Goal: Task Accomplishment & Management: Manage account settings

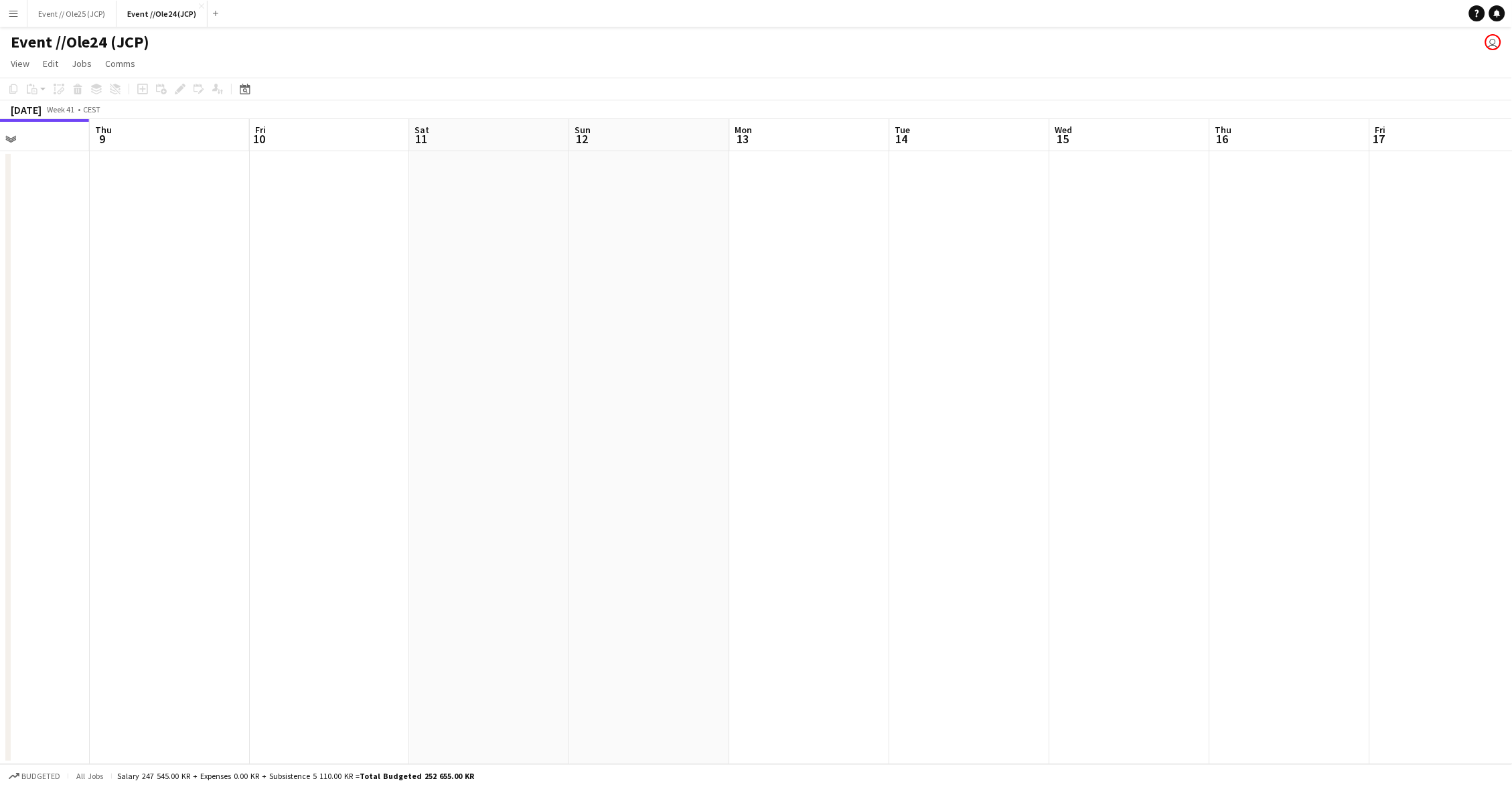
scroll to position [0, 555]
click at [199, 5] on app-icon "Close" at bounding box center [202, 6] width 6 height 6
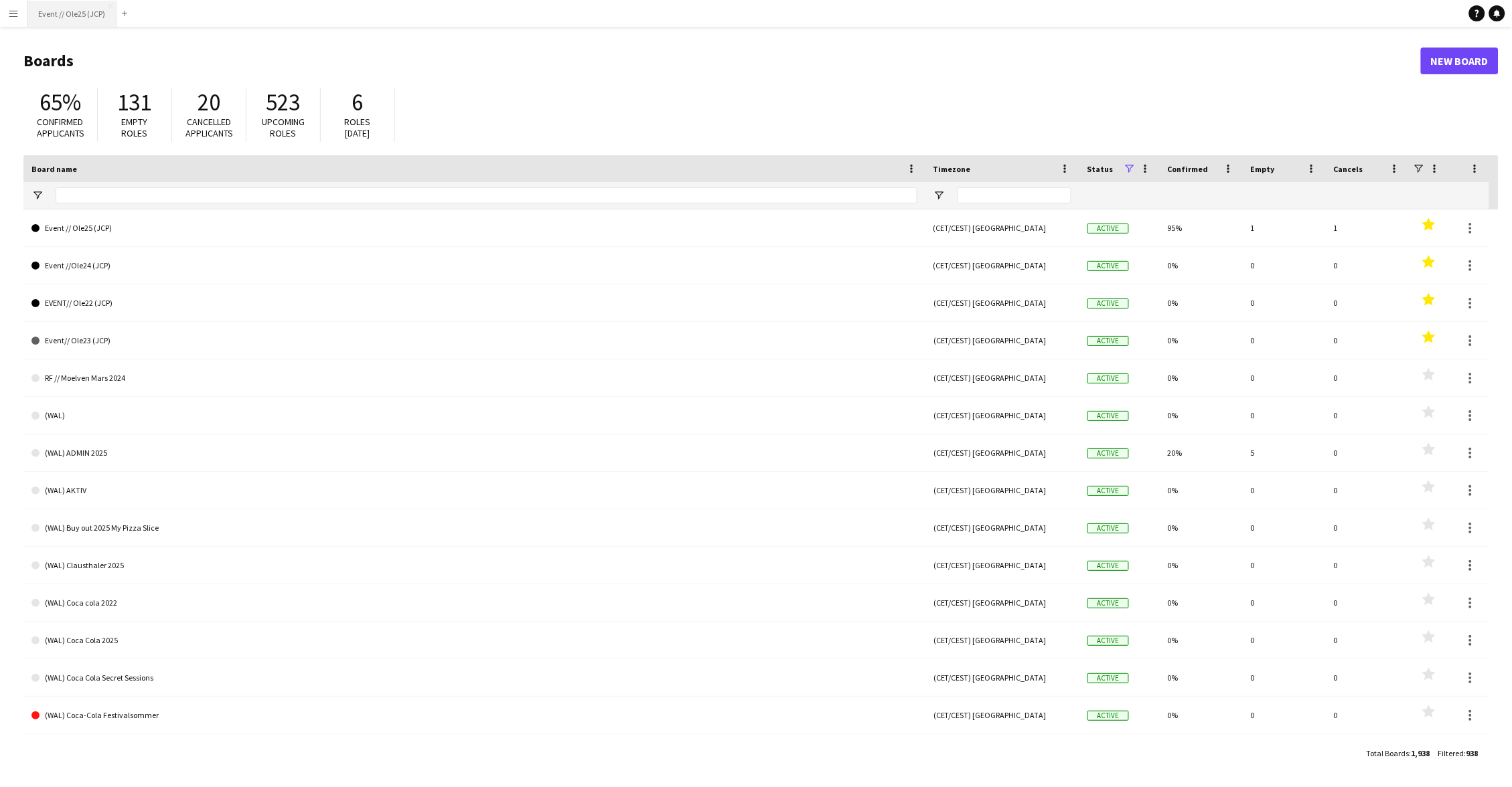
click at [58, 15] on button "Event // Ole25 (JCP) Close" at bounding box center [72, 14] width 89 height 26
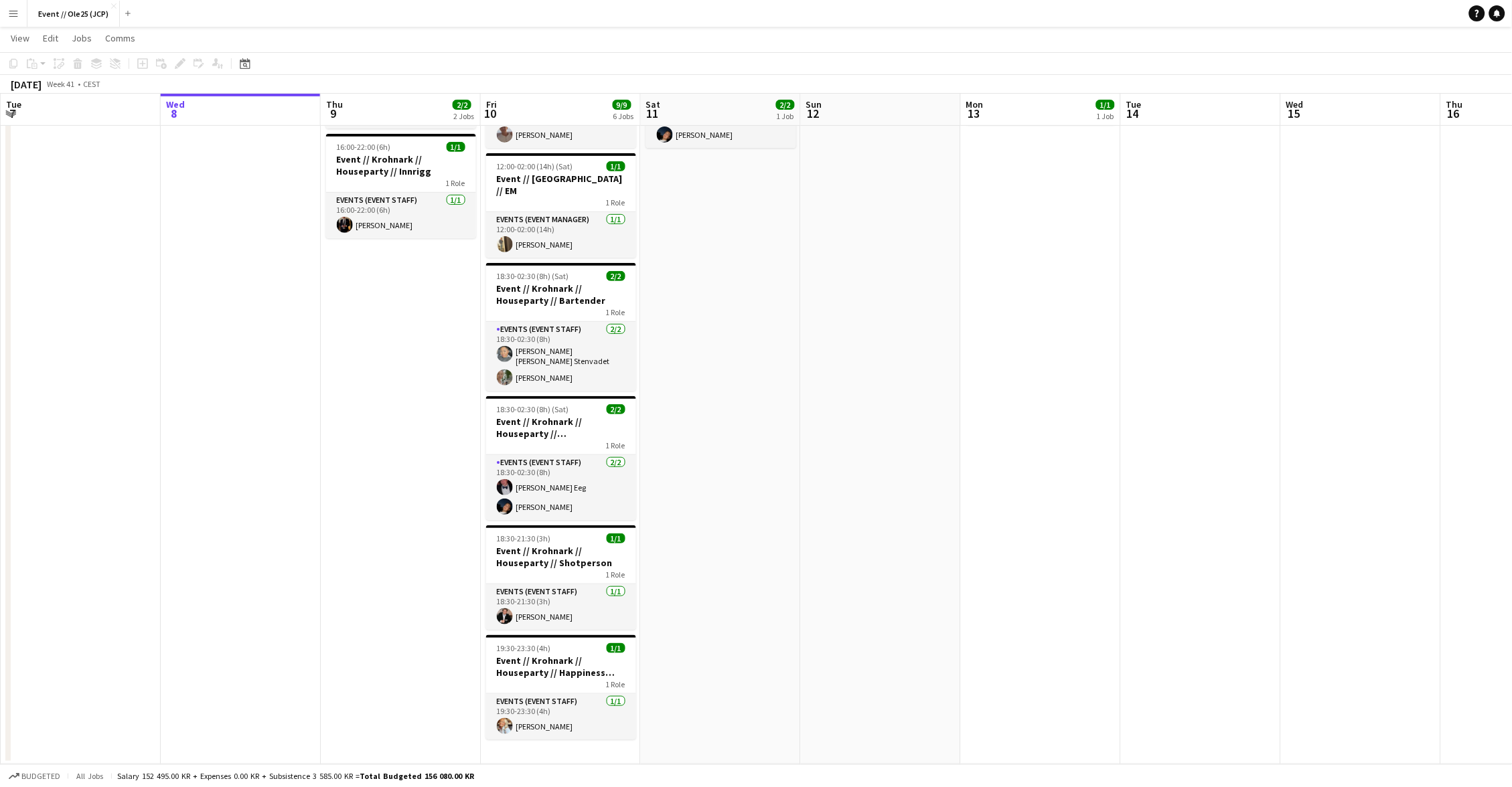
scroll to position [135, 0]
click at [545, 604] on app-card-role "Events (Event Staff) [DATE] 18:30-21:30 (3h) [PERSON_NAME]" at bounding box center [560, 608] width 150 height 46
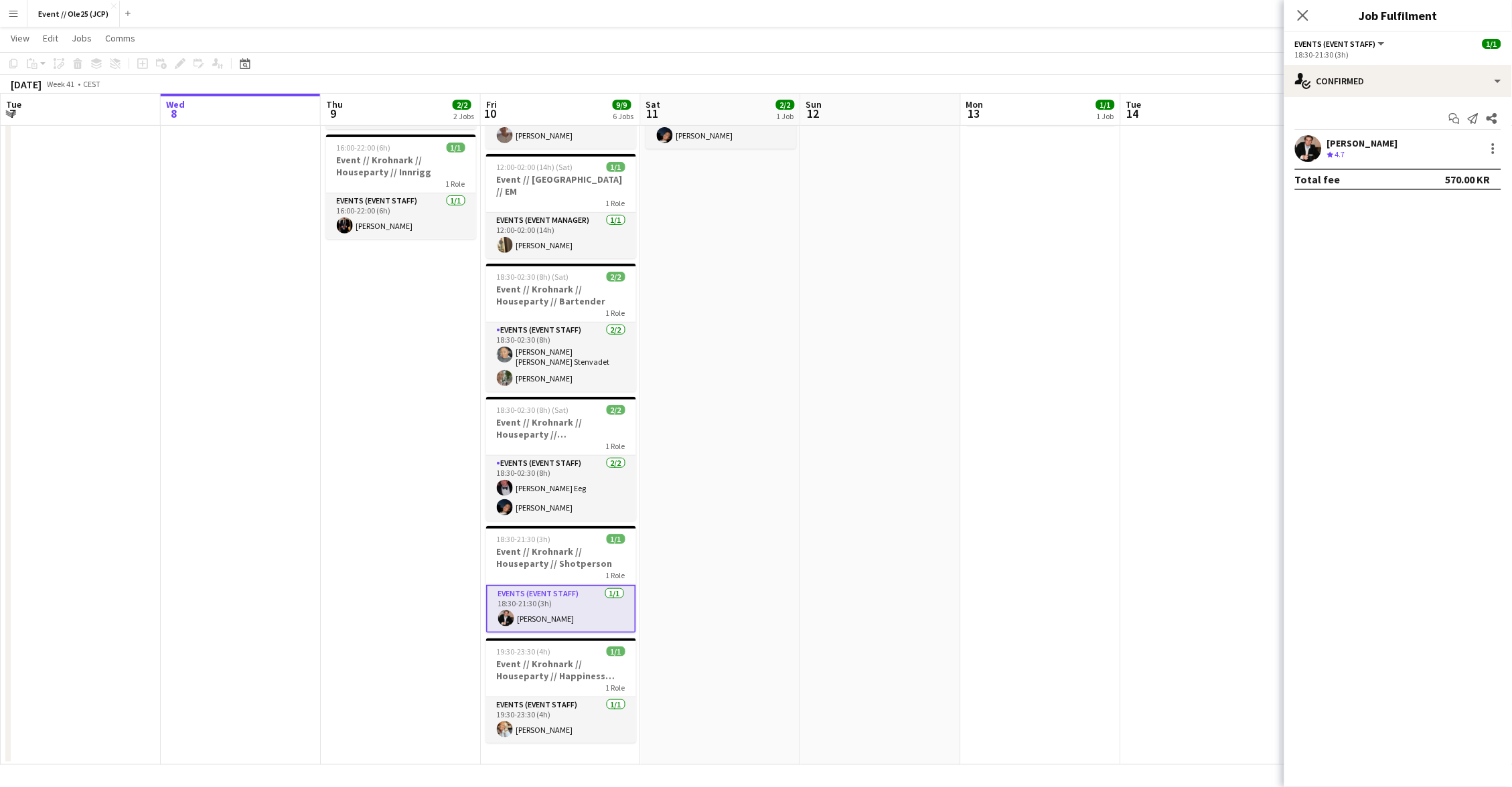
click at [1371, 135] on div "[PERSON_NAME] Crew rating 4.7" at bounding box center [1398, 148] width 228 height 27
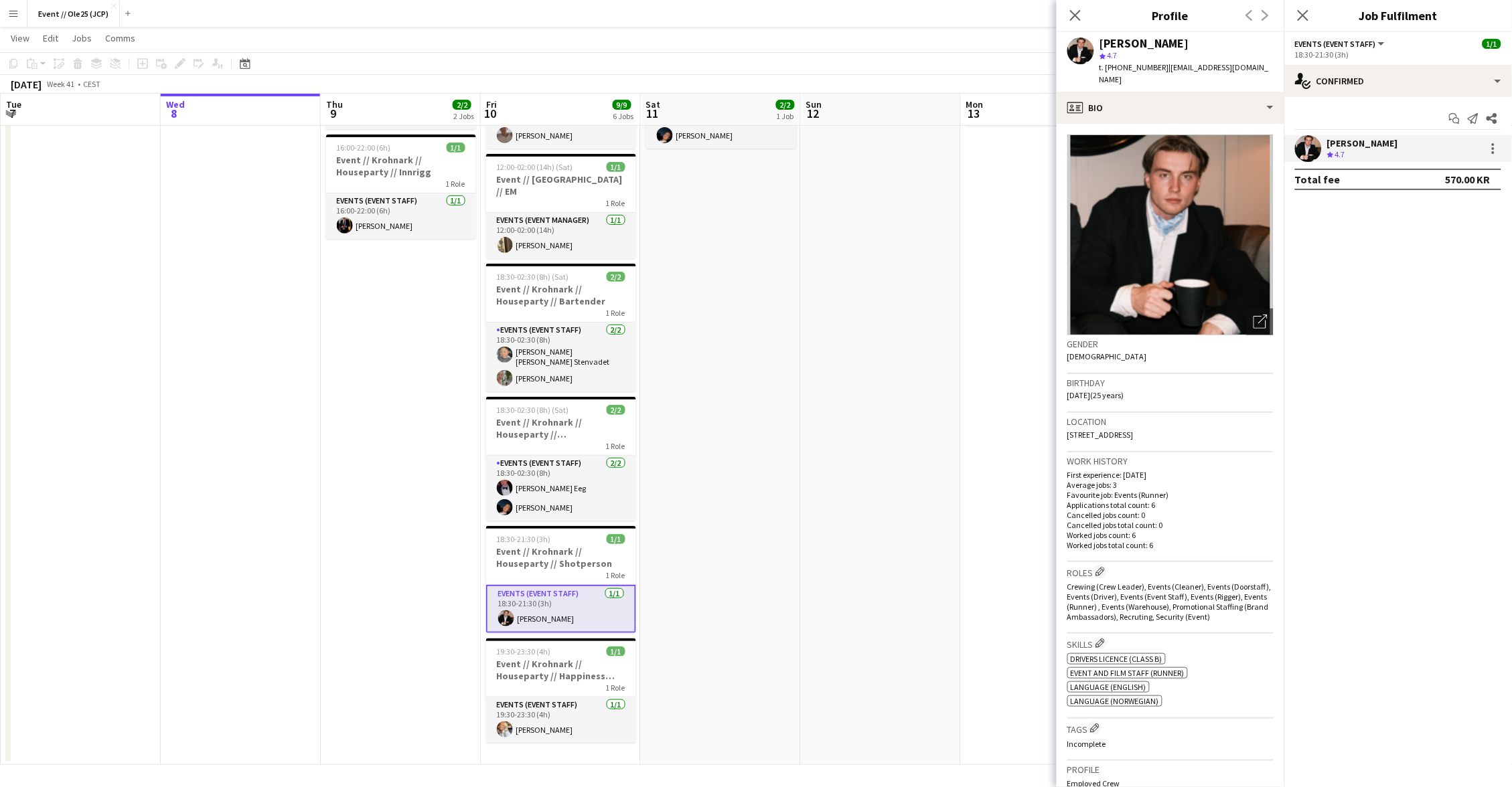
drag, startPoint x: 1156, startPoint y: 66, endPoint x: 1275, endPoint y: 76, distance: 119.4
click at [1275, 76] on div "[PERSON_NAME] star 4.7 t. [PHONE_NUMBER] | [EMAIL_ADDRESS][DOMAIN_NAME]" at bounding box center [1170, 62] width 228 height 60
copy span "[EMAIL_ADDRESS][DOMAIN_NAME]"
click at [825, 338] on app-date-cell at bounding box center [881, 390] width 160 height 749
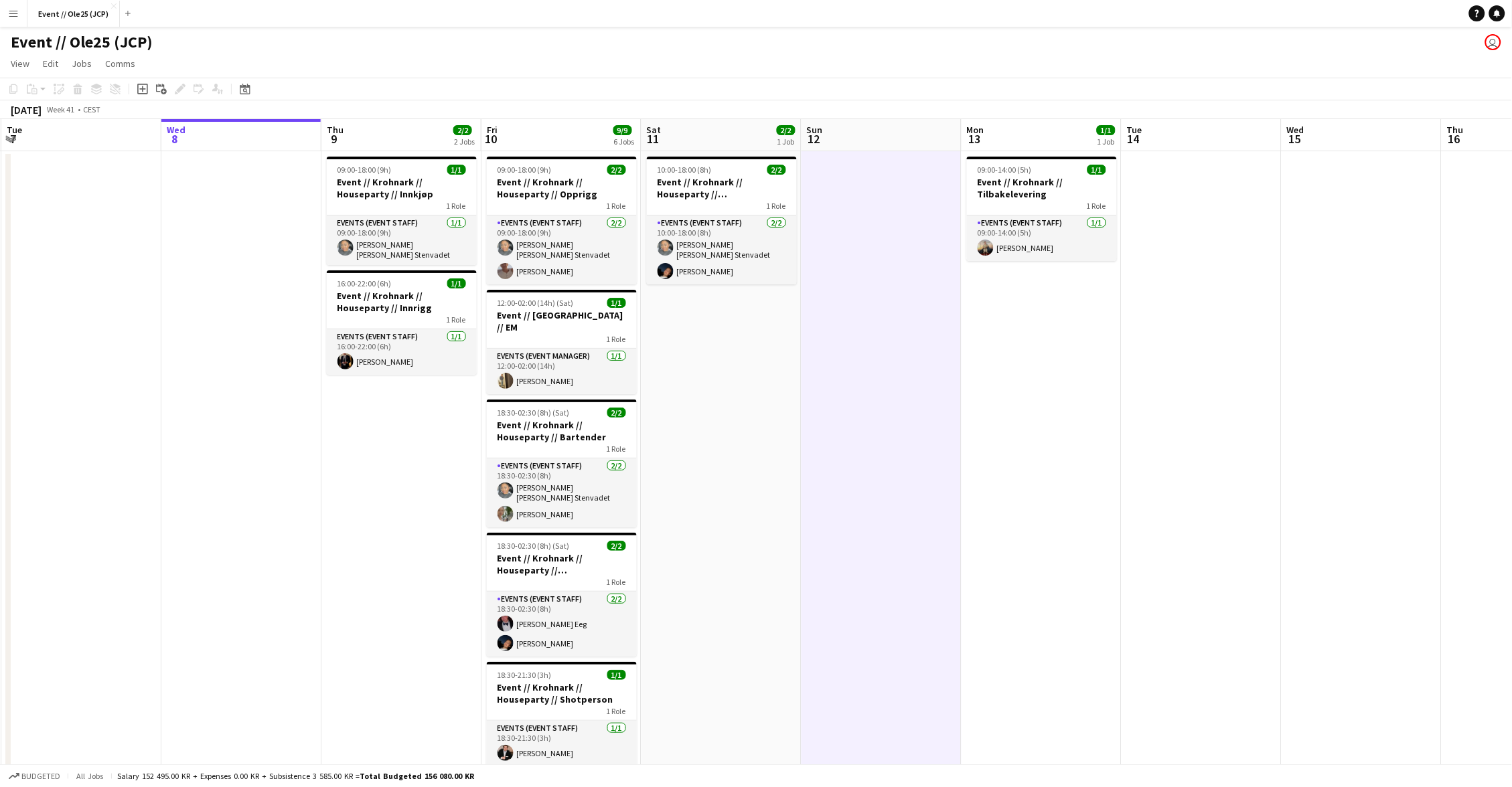
scroll to position [0, 0]
click at [1262, 184] on app-date-cell at bounding box center [1202, 526] width 160 height 749
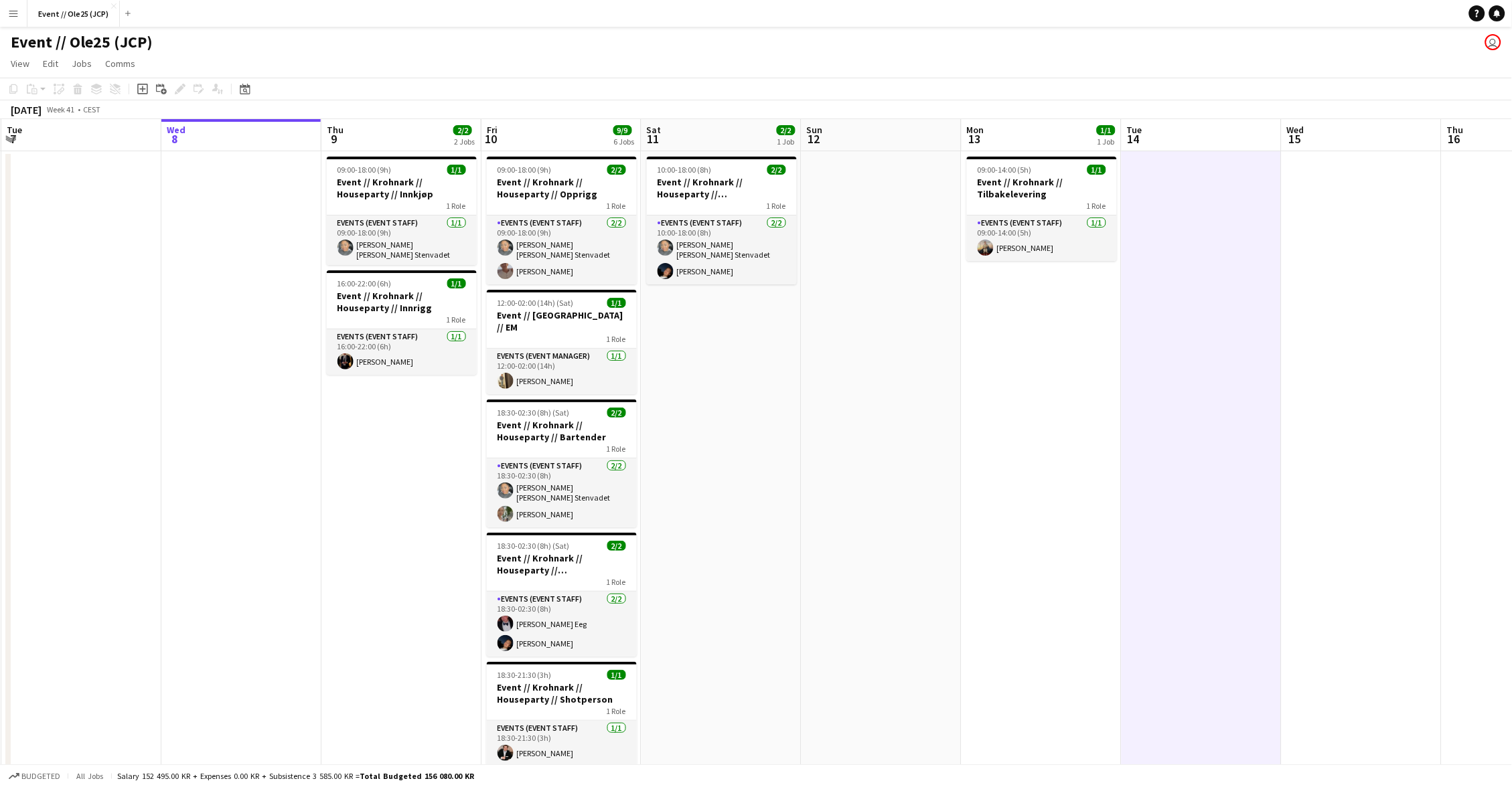
click at [941, 73] on app-page-menu "View Day view expanded Day view collapsed Month view Date picker Jump to [DATE]…" at bounding box center [756, 65] width 1512 height 26
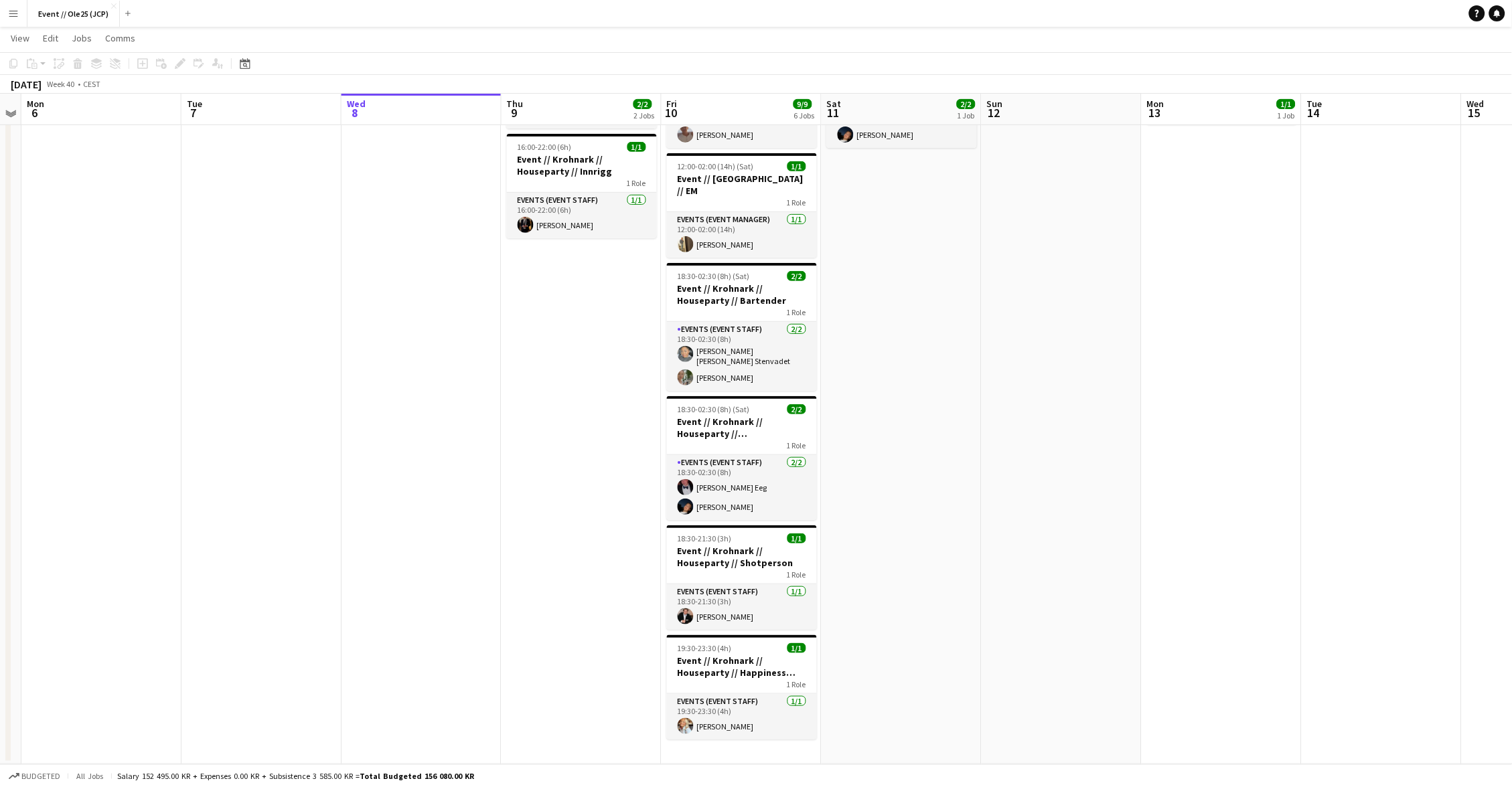
scroll to position [135, 0]
click at [914, 216] on app-date-cell "10:00-18:00 (8h) 2/2 Event // [PERSON_NAME] // Houseparty // Nedrigg 1 Role Eve…" at bounding box center [901, 390] width 160 height 749
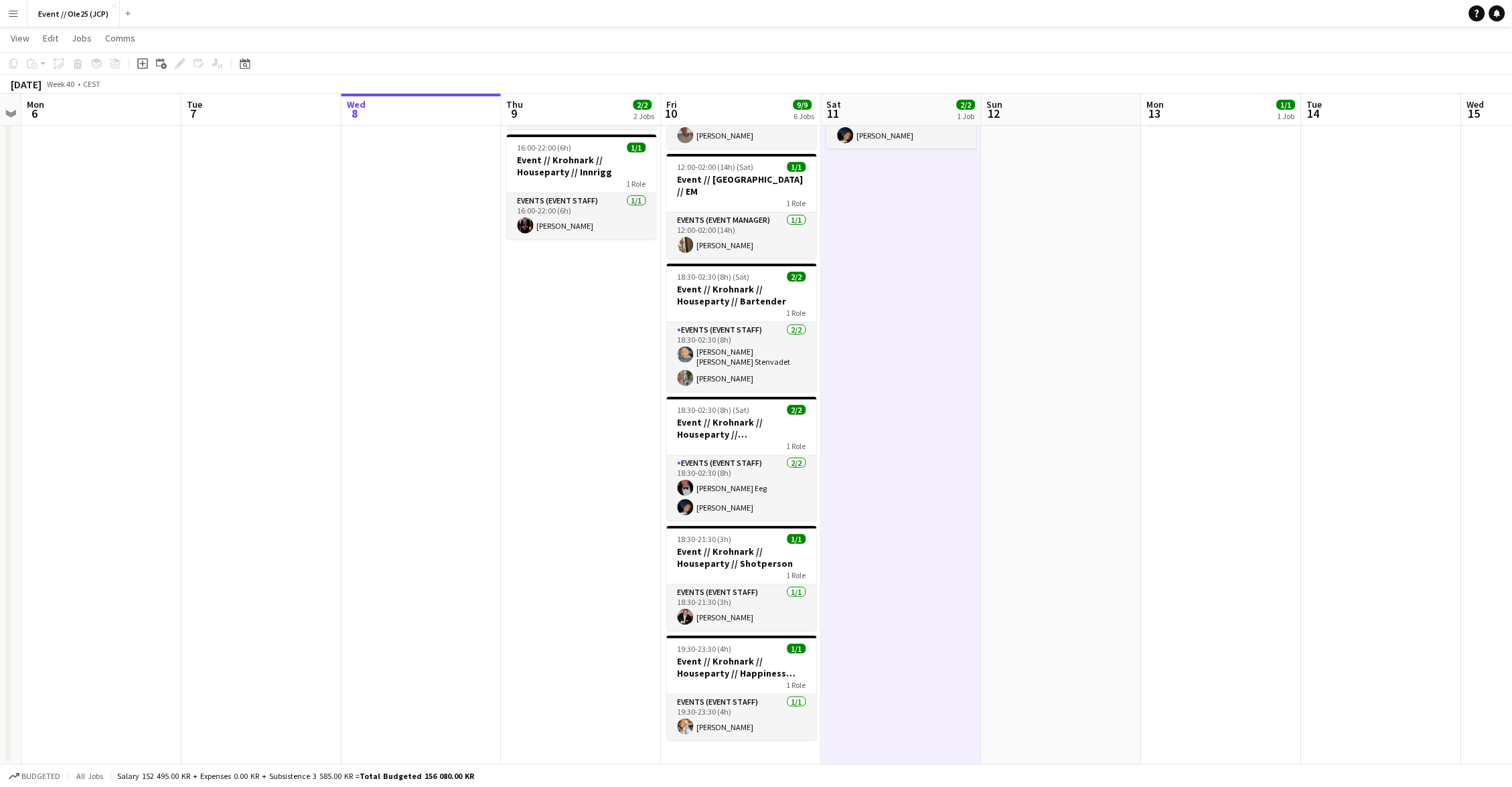
scroll to position [0, 458]
click at [1110, 226] on app-date-cell at bounding box center [1062, 390] width 160 height 749
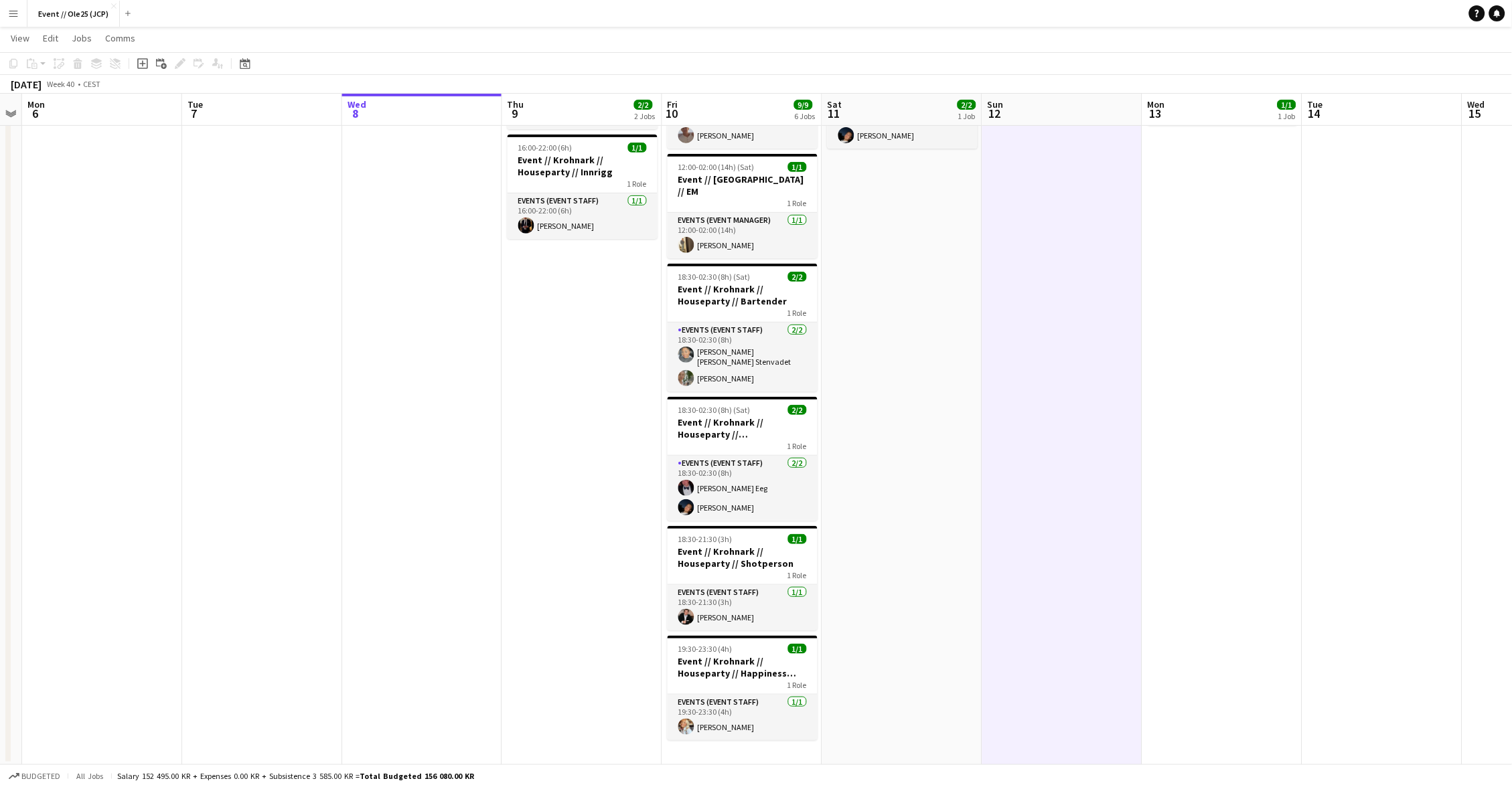
click at [1253, 230] on app-date-cell "09:00-14:00 (5h) 1/1 Event // Krohnark // Tilbakelevering 1 Role Events (Event …" at bounding box center [1223, 390] width 160 height 749
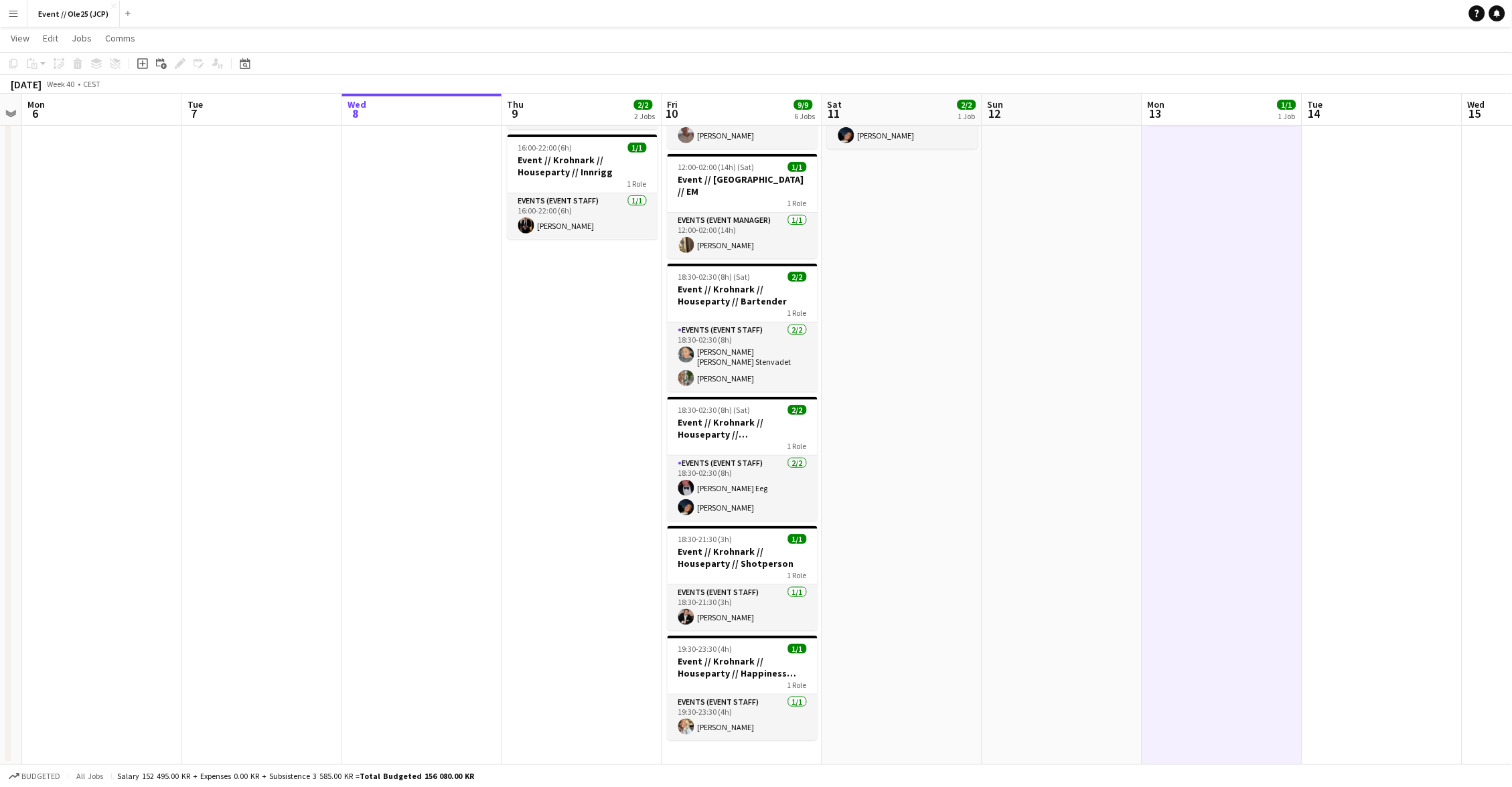
click at [925, 226] on app-date-cell "10:00-18:00 (8h) 2/2 Event // [PERSON_NAME] // Houseparty // Nedrigg 1 Role Eve…" at bounding box center [902, 390] width 160 height 749
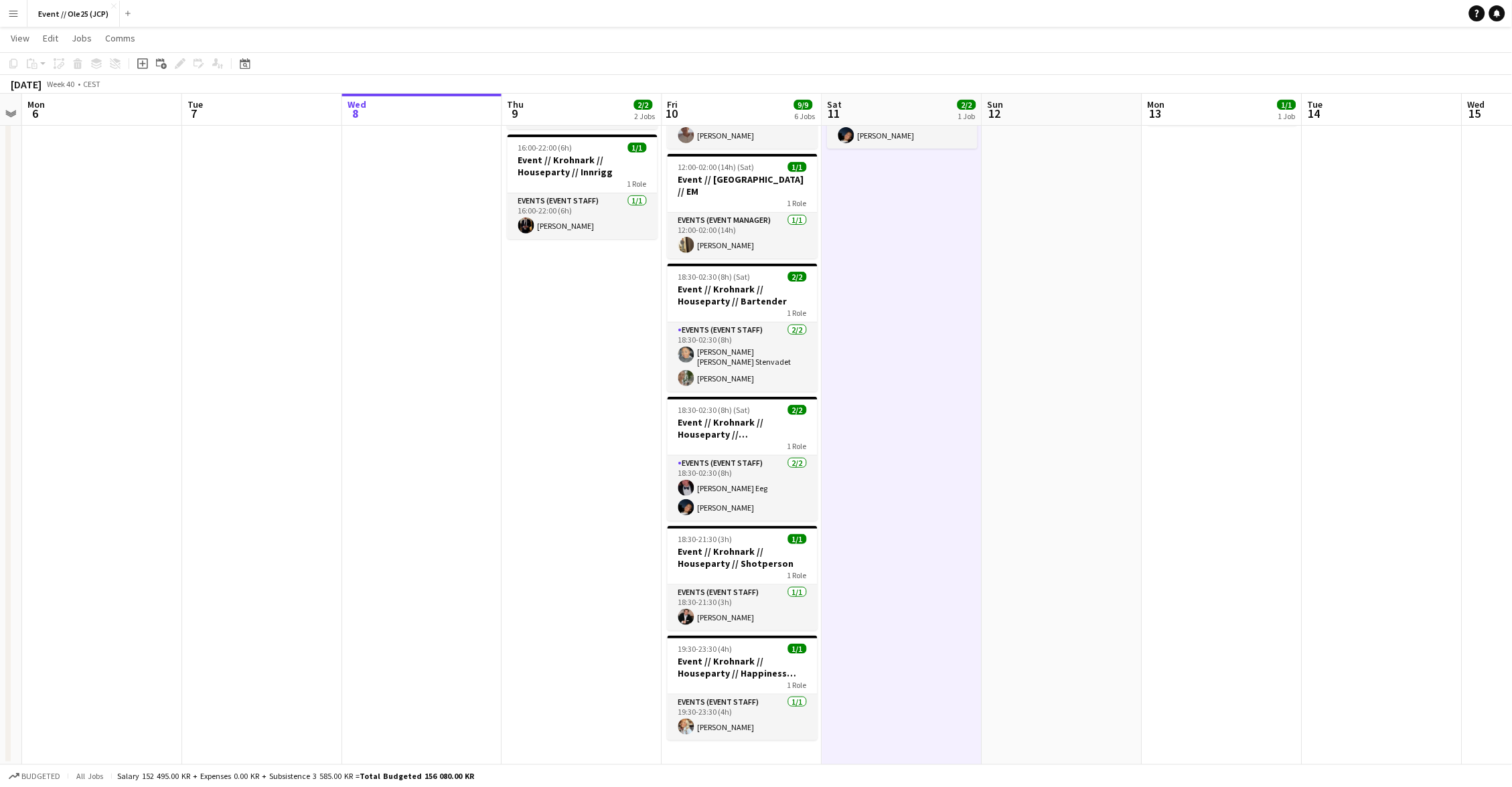
click at [524, 265] on app-date-cell "09:00-18:00 (9h) 1/1 Event // [GEOGRAPHIC_DATA] // Houseparty // Innkjøp 1 Role…" at bounding box center [582, 390] width 160 height 749
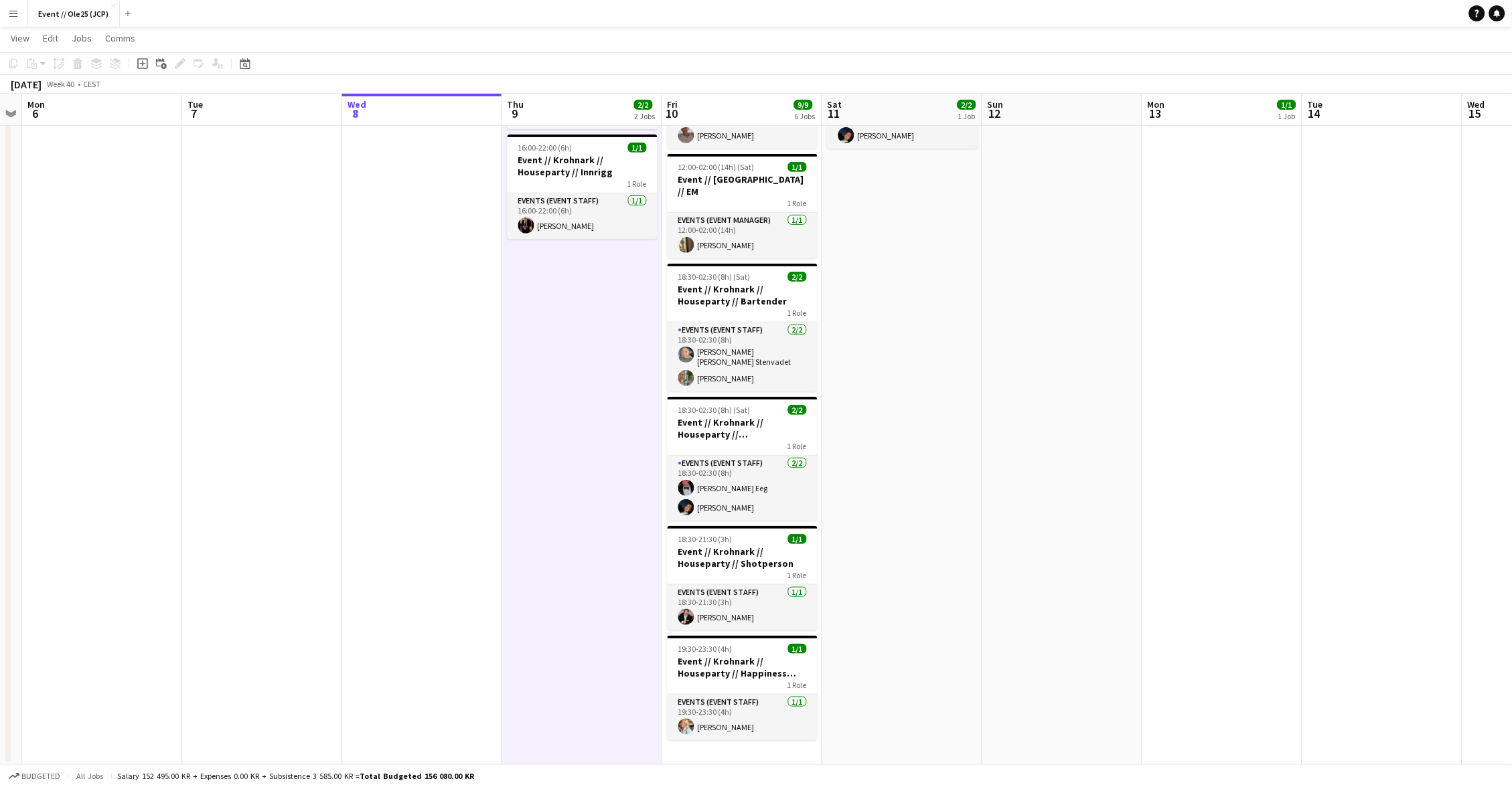
drag, startPoint x: 986, startPoint y: 257, endPoint x: 997, endPoint y: 257, distance: 11.0
click at [986, 257] on app-date-cell at bounding box center [1062, 390] width 160 height 749
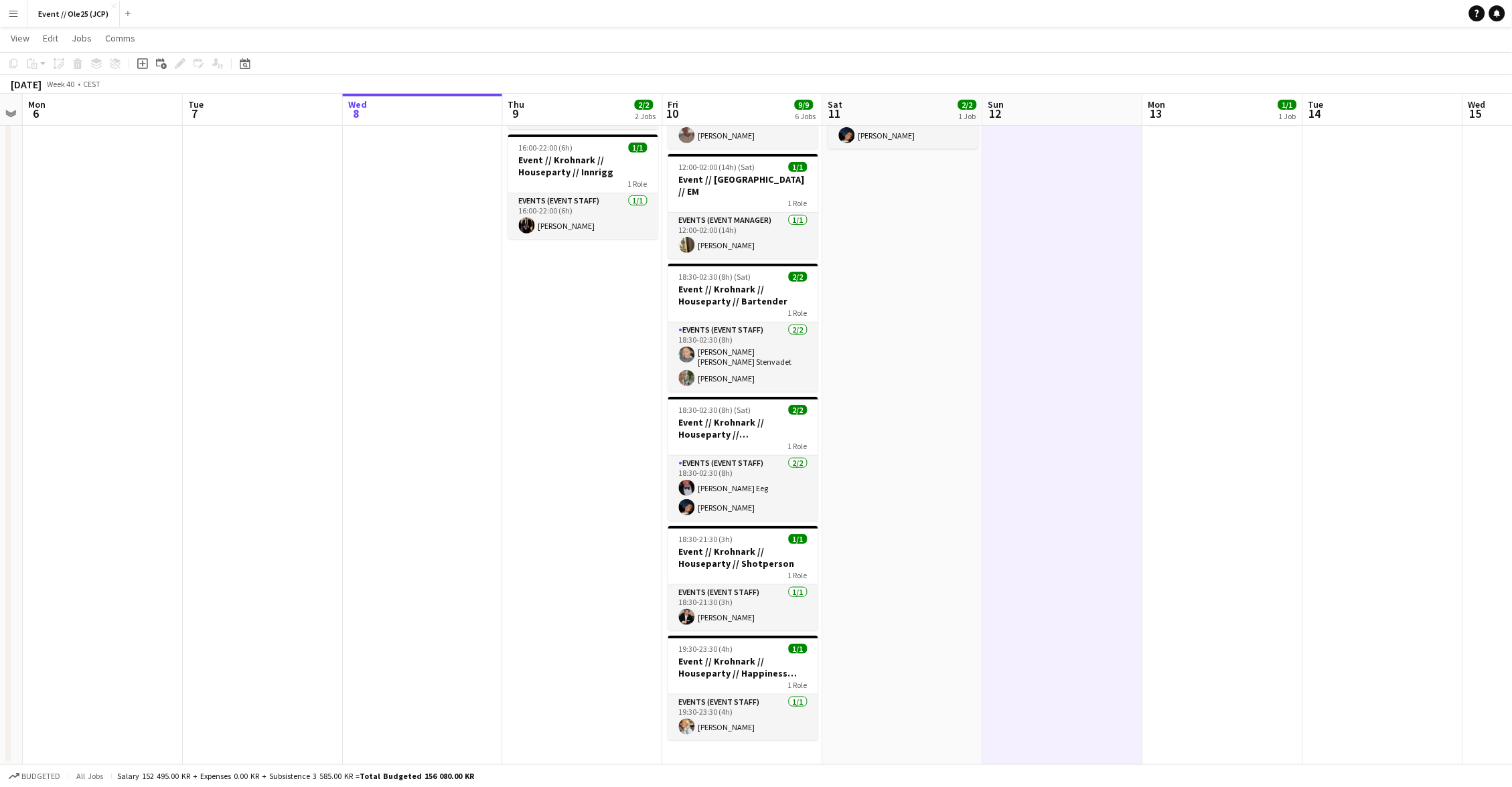
drag, startPoint x: 1104, startPoint y: 255, endPoint x: 971, endPoint y: 261, distance: 133.1
click at [1104, 255] on app-date-cell at bounding box center [1063, 390] width 160 height 749
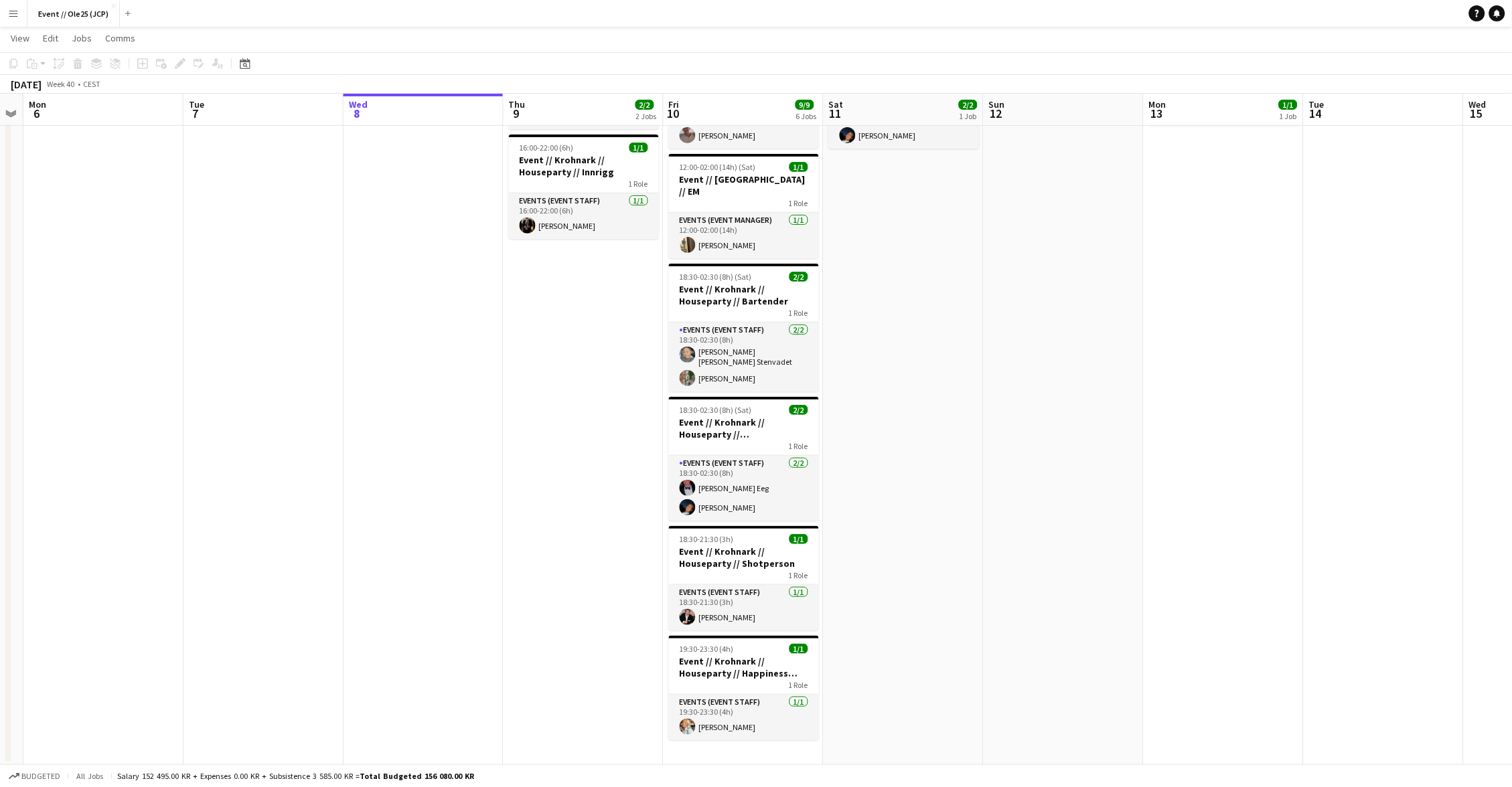
click at [959, 261] on app-date-cell "10:00-18:00 (8h) 2/2 Event // [PERSON_NAME] // Houseparty // Nedrigg 1 Role Eve…" at bounding box center [904, 390] width 160 height 749
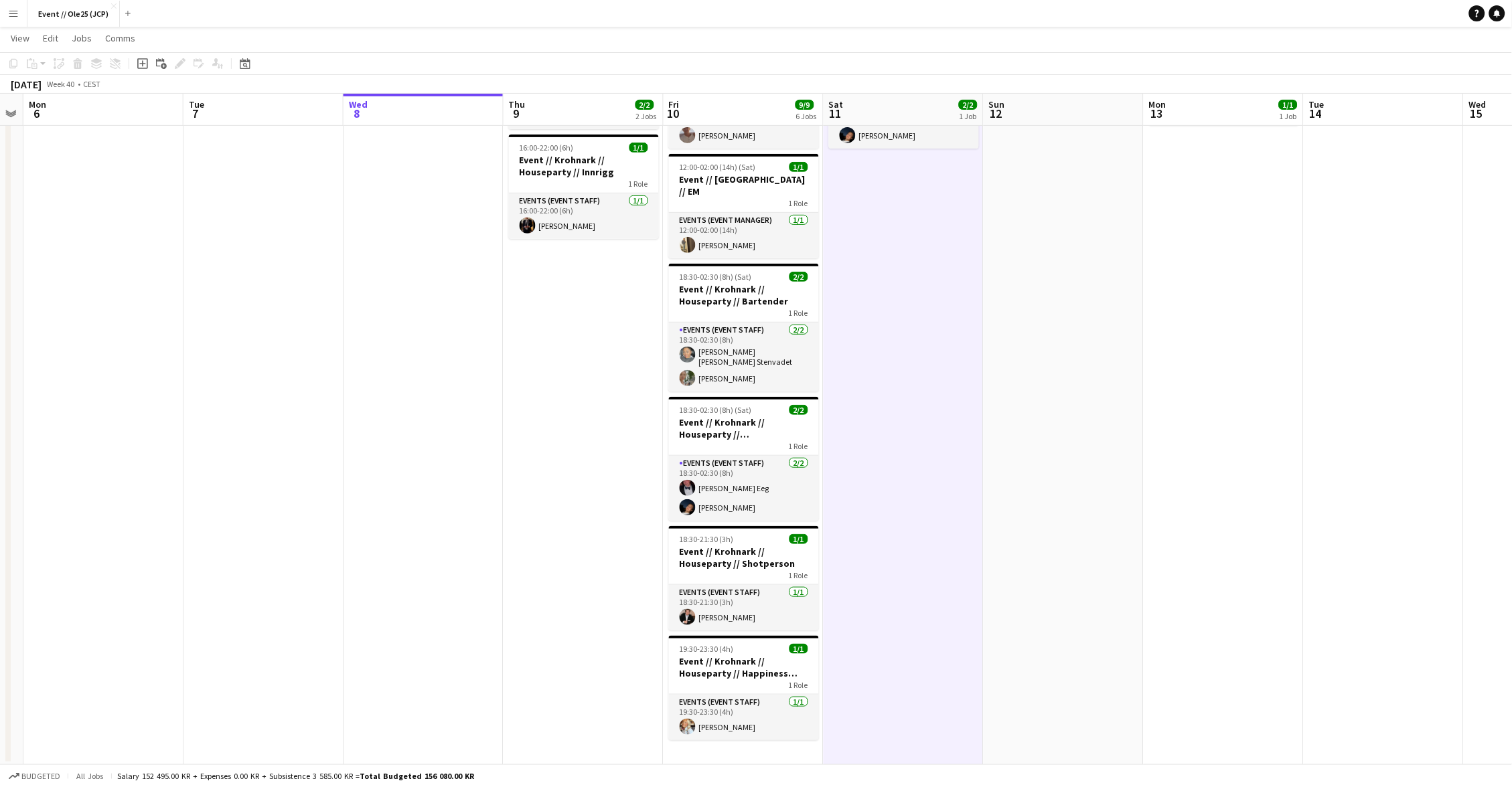
drag, startPoint x: 1100, startPoint y: 255, endPoint x: 1179, endPoint y: 256, distance: 79.0
click at [1103, 255] on app-date-cell at bounding box center [1064, 390] width 160 height 749
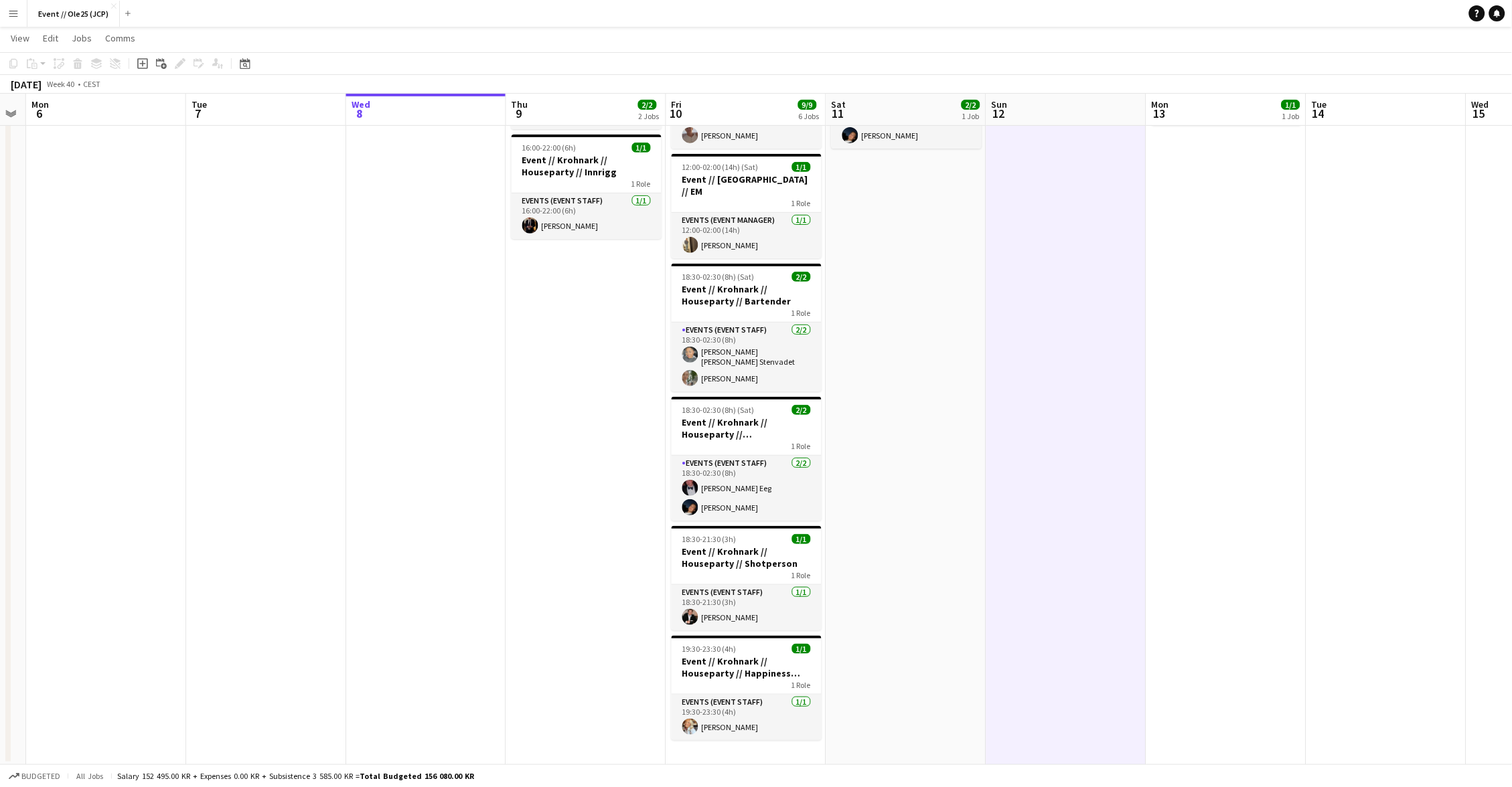
click at [1179, 256] on app-date-cell "09:00-14:00 (5h) 1/1 Event // Krohnark // Tilbakelevering 1 Role Events (Event …" at bounding box center [1226, 390] width 160 height 749
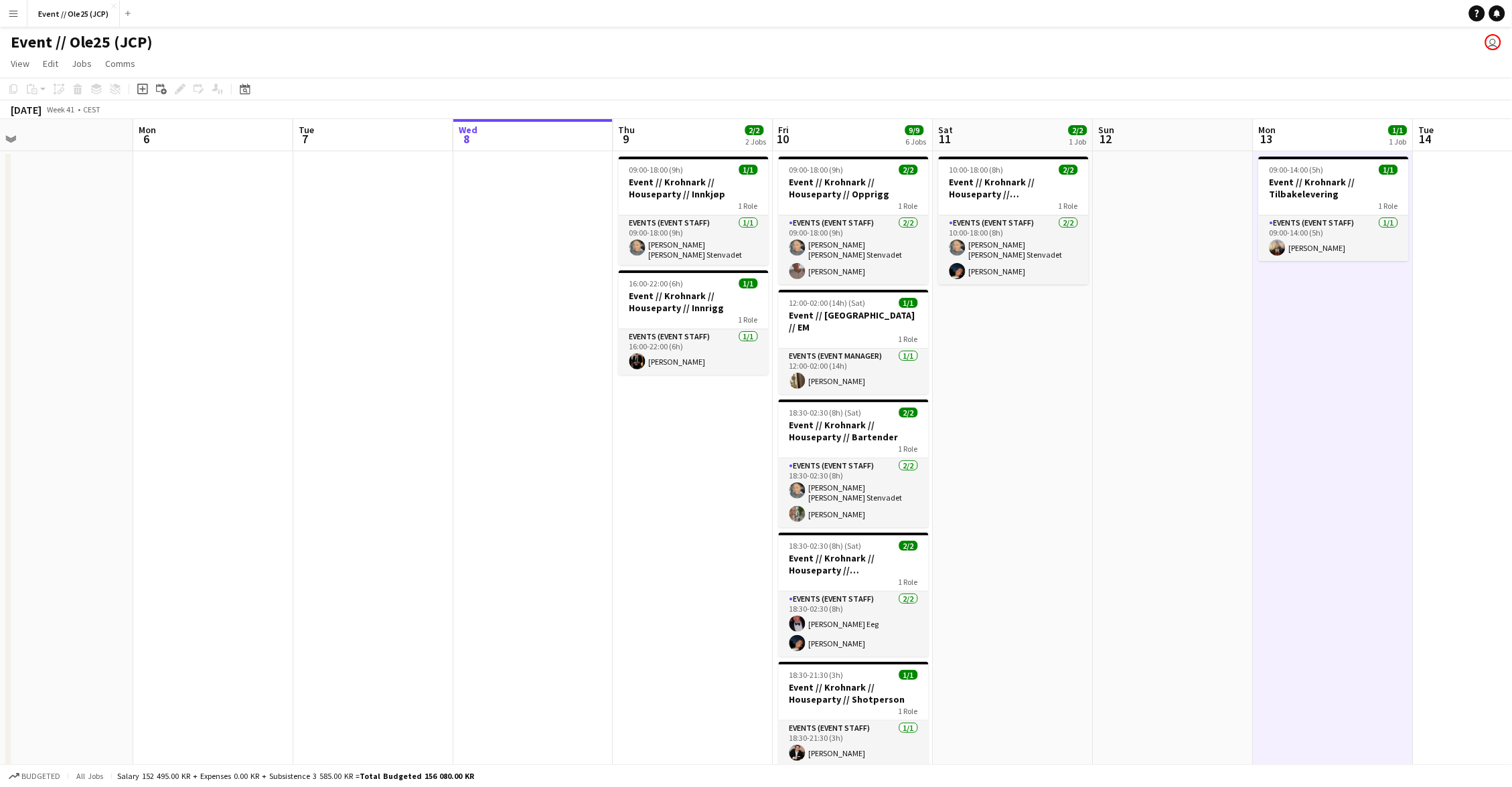
scroll to position [0, 362]
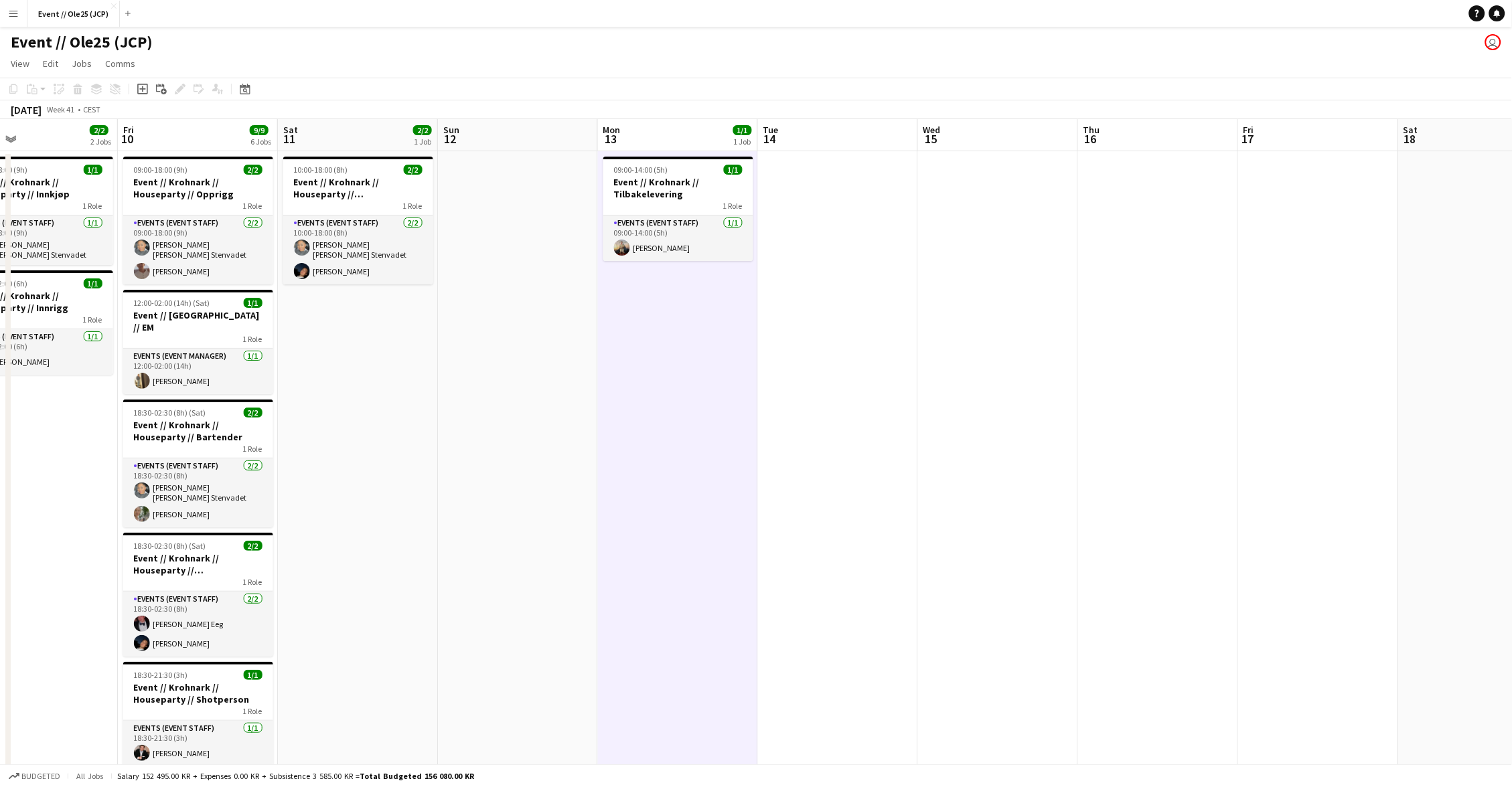
click at [914, 249] on app-date-cell at bounding box center [838, 526] width 160 height 749
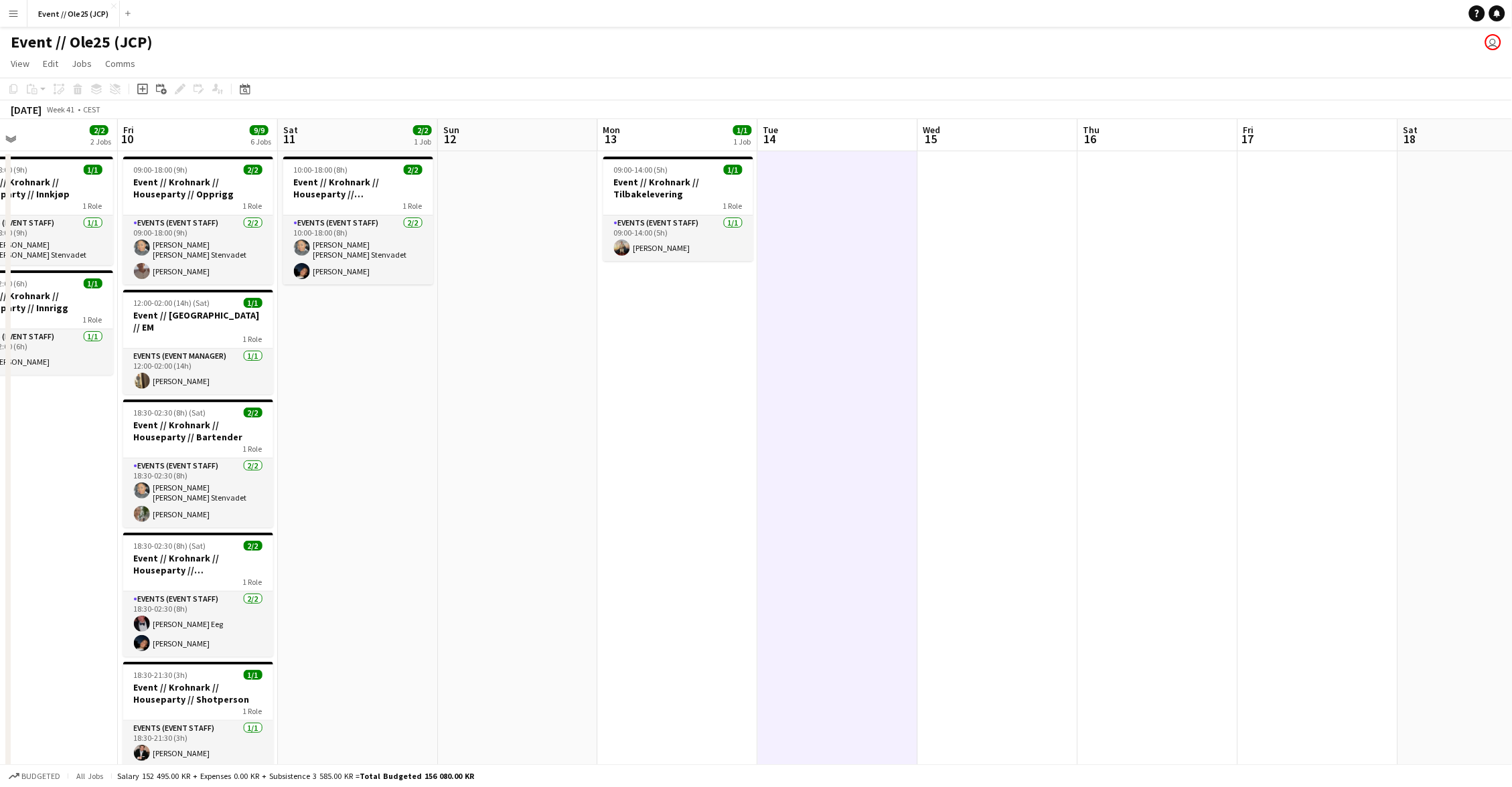
click at [559, 240] on app-date-cell at bounding box center [518, 526] width 160 height 749
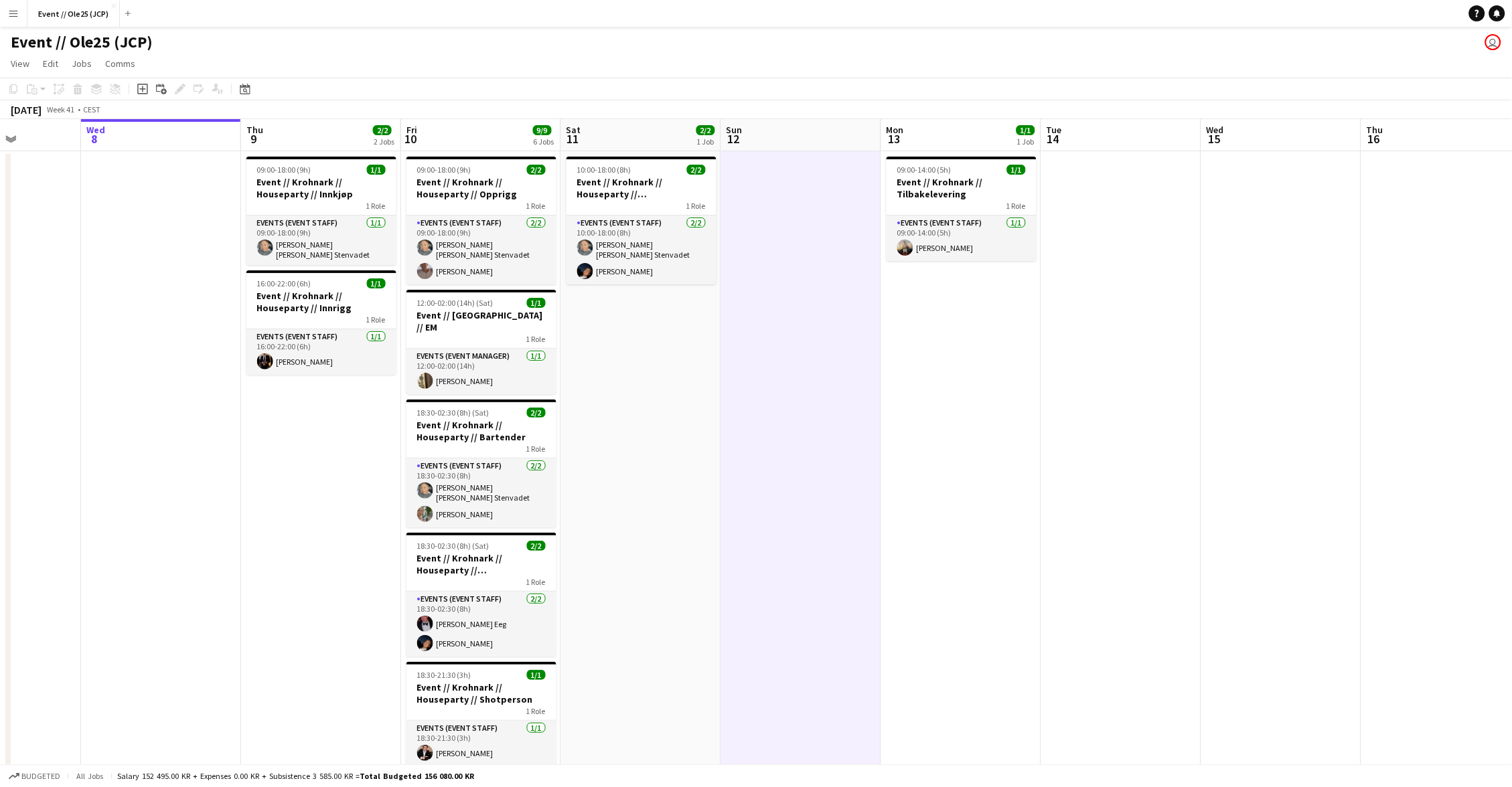
scroll to position [0, 384]
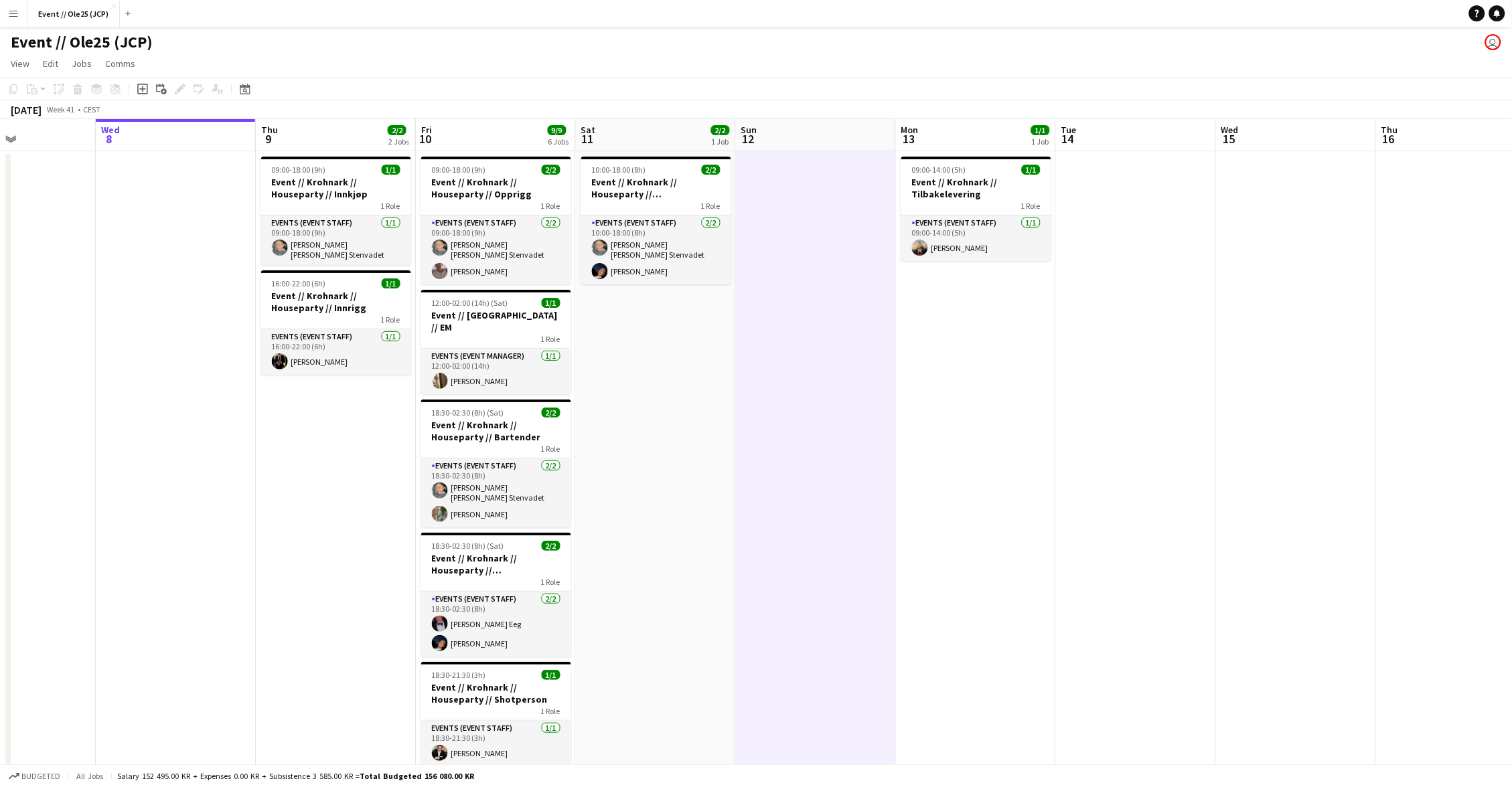
click at [685, 345] on app-date-cell "10:00-18:00 (8h) 2/2 Event // [PERSON_NAME] // Houseparty // Nedrigg 1 Role Eve…" at bounding box center [656, 526] width 160 height 749
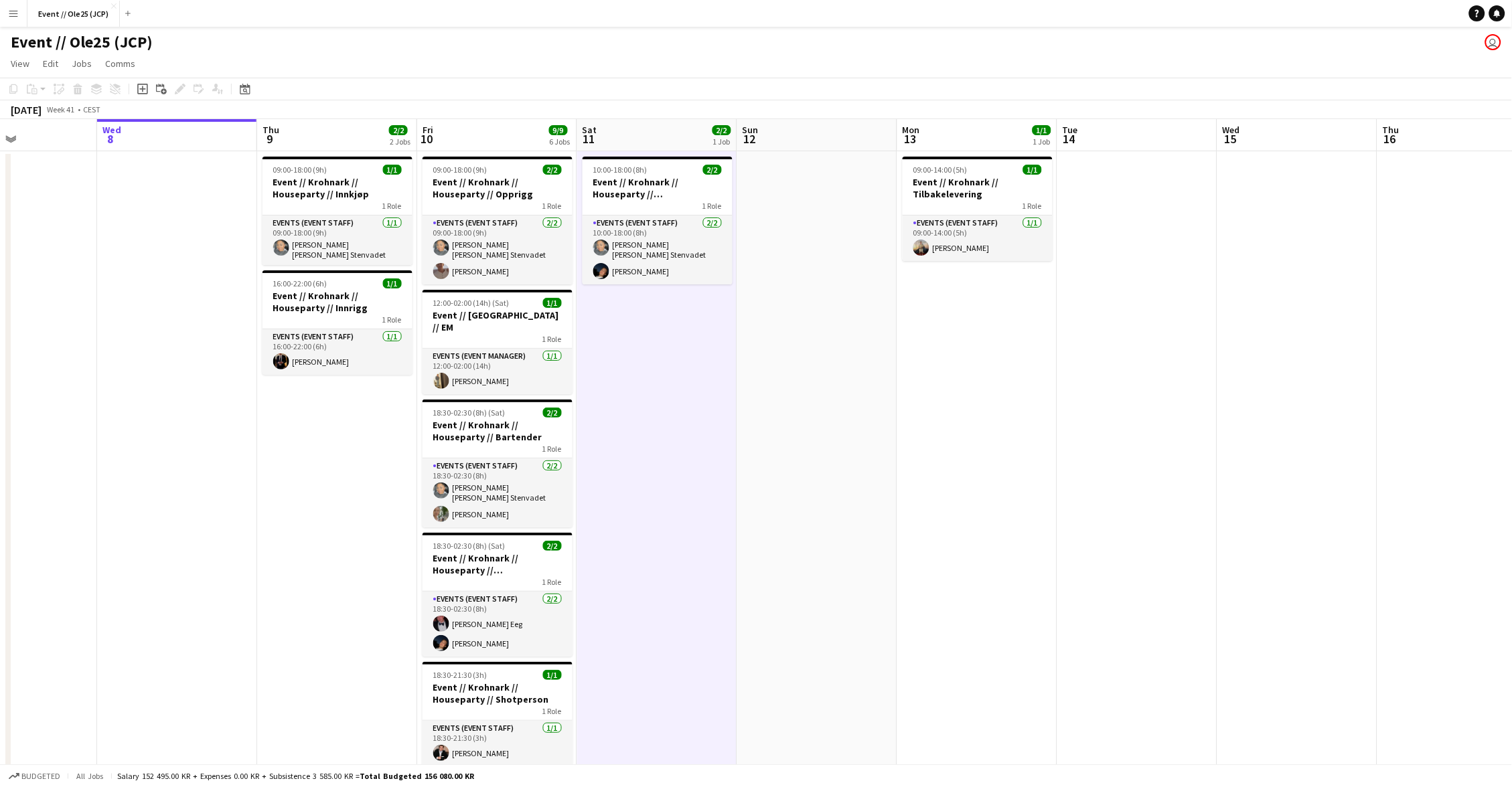
click at [975, 310] on app-date-cell "09:00-14:00 (5h) 1/1 Event // Krohnark // Tilbakelevering 1 Role Events (Event …" at bounding box center [977, 526] width 160 height 749
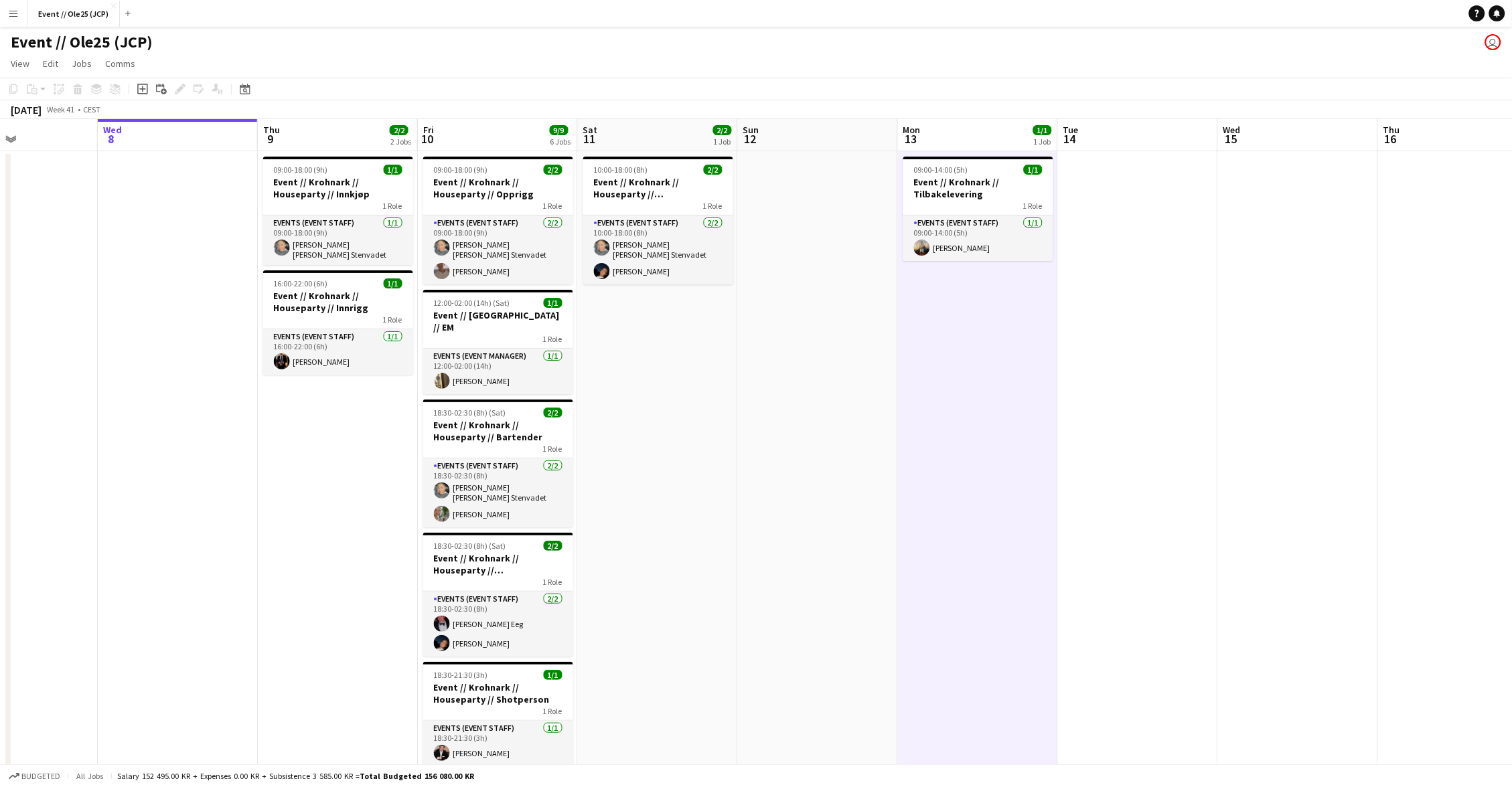
click at [828, 310] on app-date-cell at bounding box center [818, 526] width 160 height 749
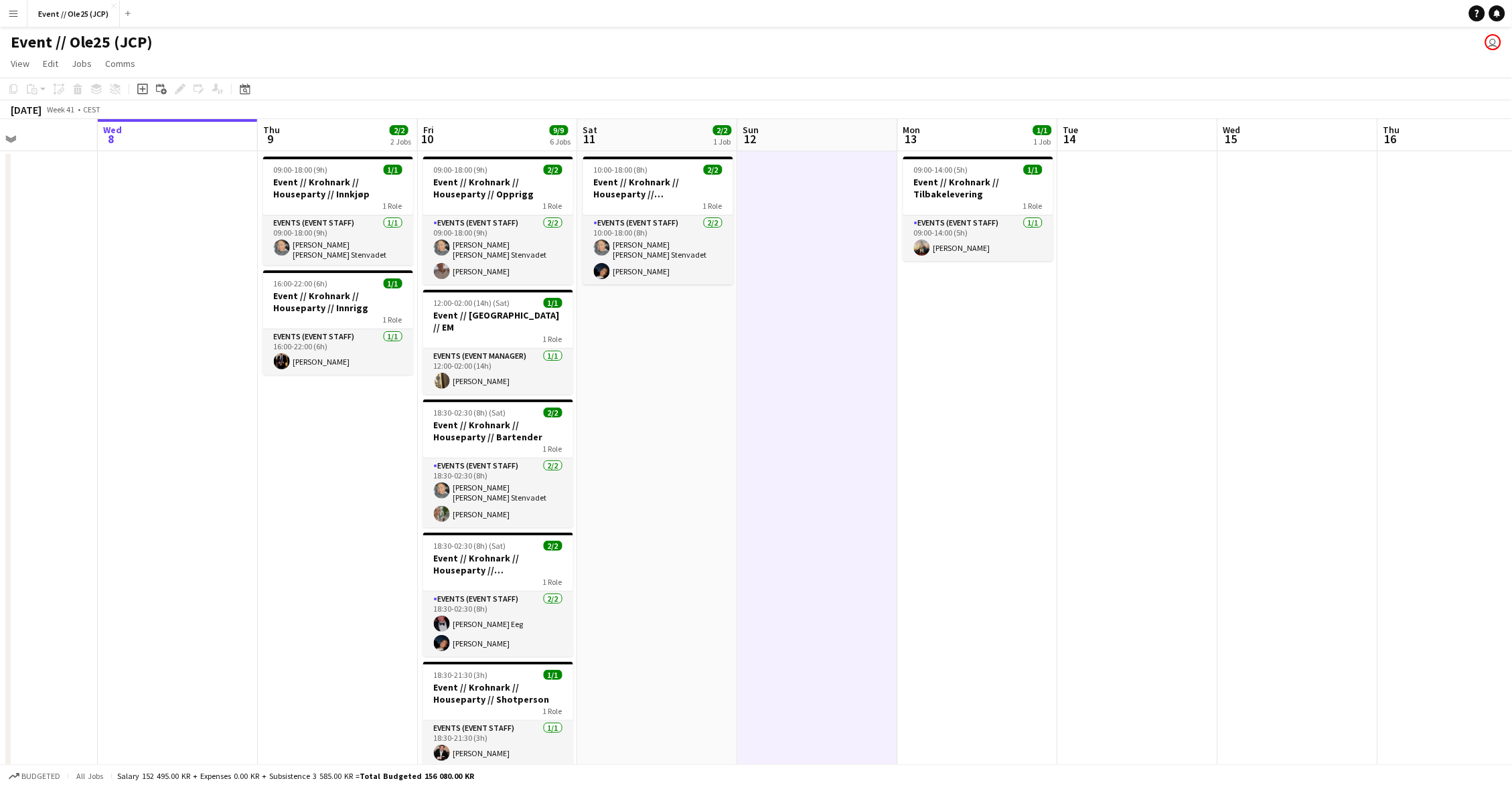
click at [661, 322] on app-date-cell "10:00-18:00 (8h) 2/2 Event // [PERSON_NAME] // Houseparty // Nedrigg 1 Role Eve…" at bounding box center [658, 526] width 160 height 749
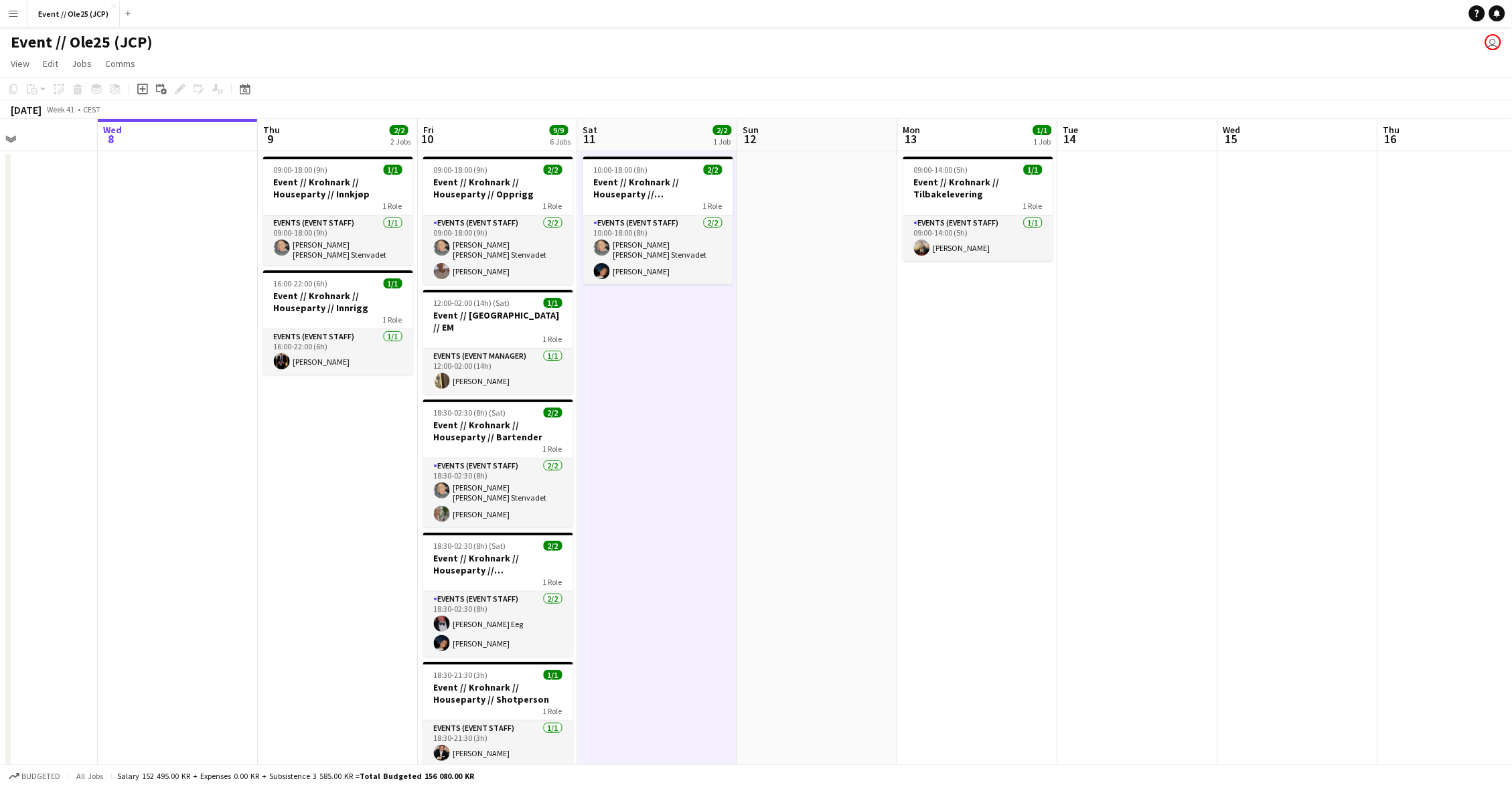
scroll to position [0, 382]
click at [369, 369] on app-card-role "Events (Event Staff) [DATE] 16:00-22:00 (6h) [PERSON_NAME]" at bounding box center [338, 353] width 150 height 46
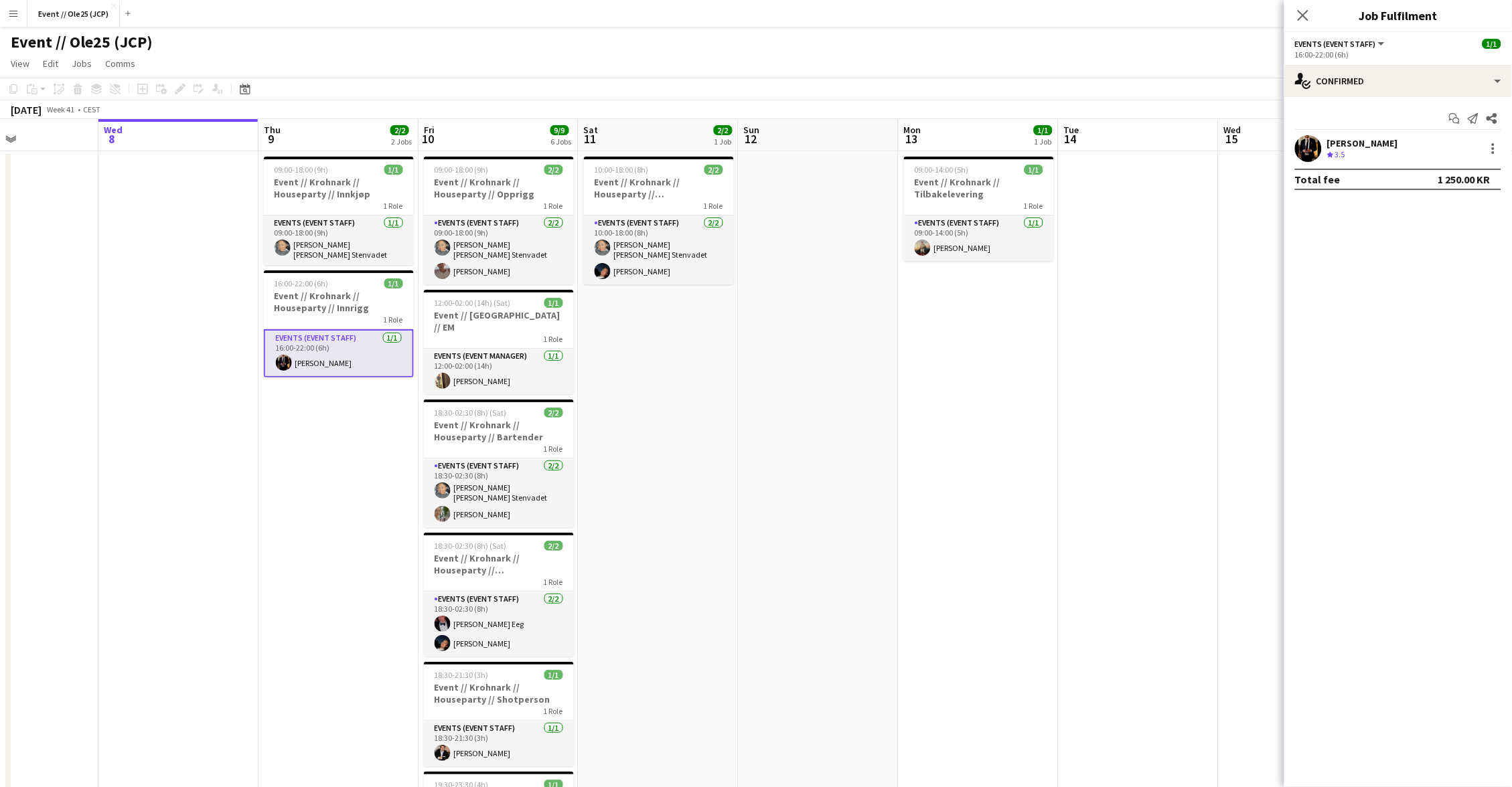
click at [377, 387] on app-date-cell "09:00-18:00 (9h) 1/1 Event // [GEOGRAPHIC_DATA] // Houseparty // Innkjøp 1 Role…" at bounding box center [338, 526] width 160 height 749
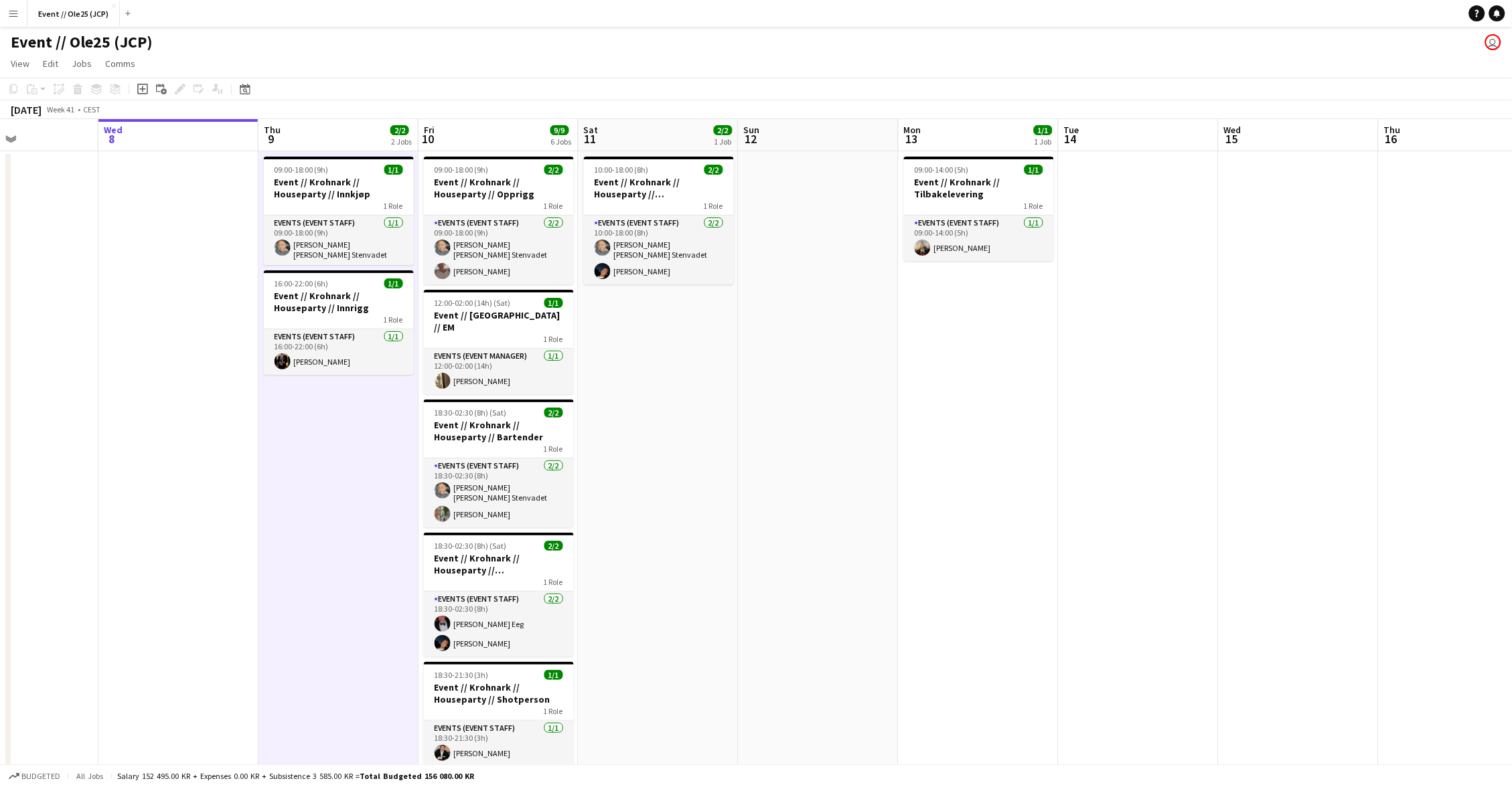
click at [783, 365] on app-date-cell at bounding box center [818, 526] width 160 height 749
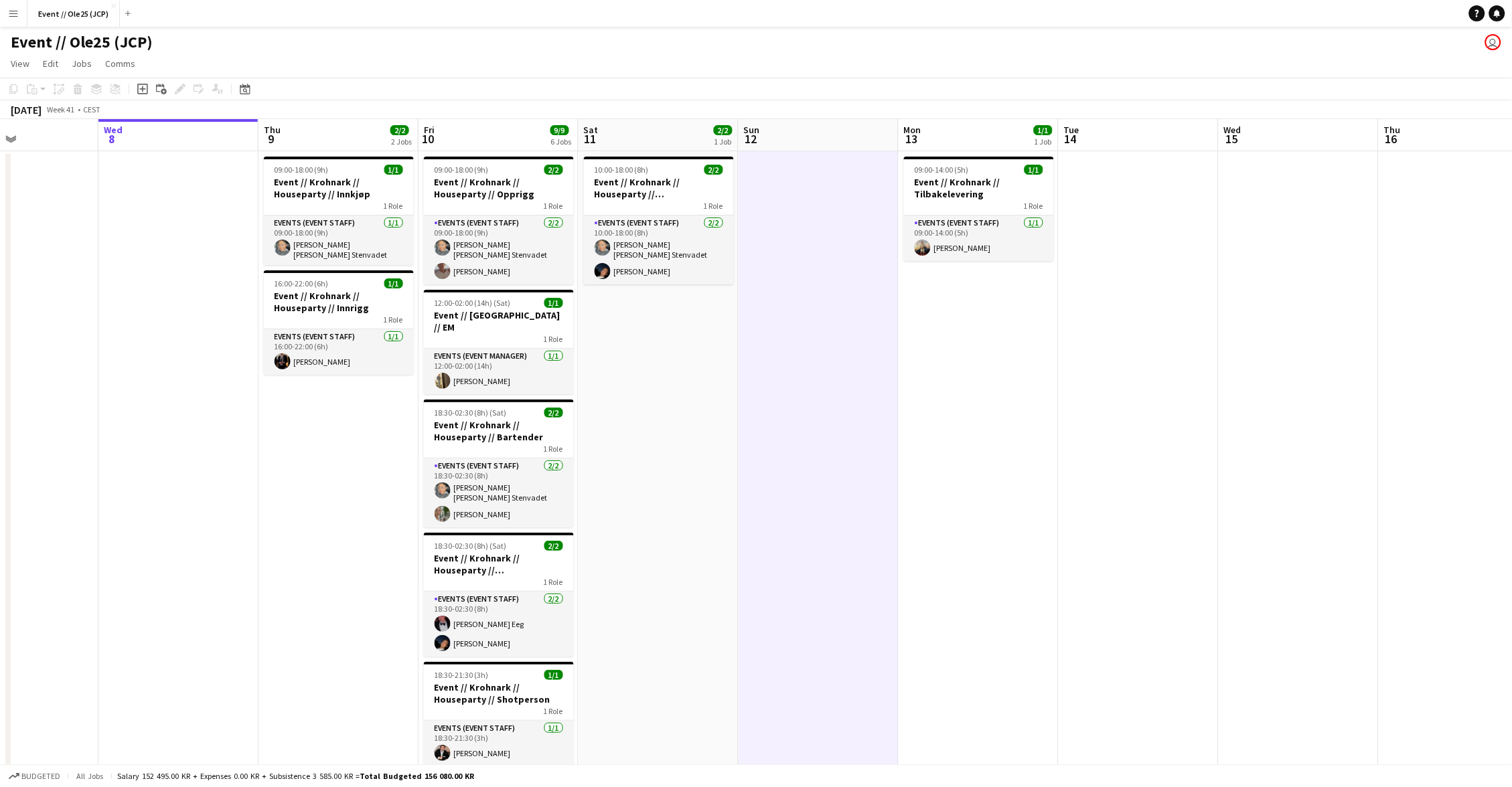
scroll to position [0, 381]
click at [958, 359] on app-date-cell "09:00-14:00 (5h) 1/1 Event // Krohnark // Tilbakelevering 1 Role Events (Event …" at bounding box center [979, 526] width 160 height 749
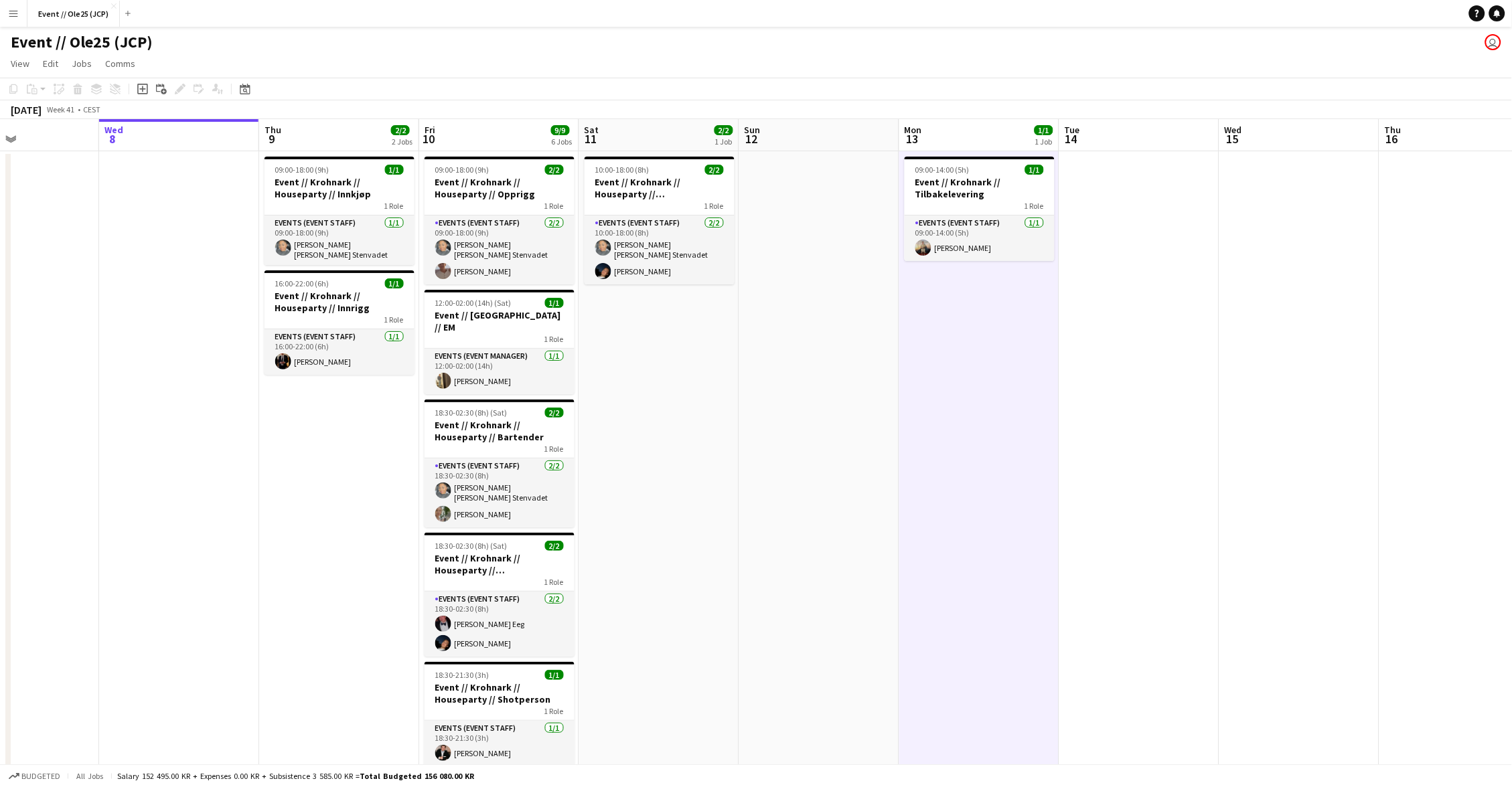
click at [1250, 332] on app-date-cell at bounding box center [1299, 526] width 160 height 749
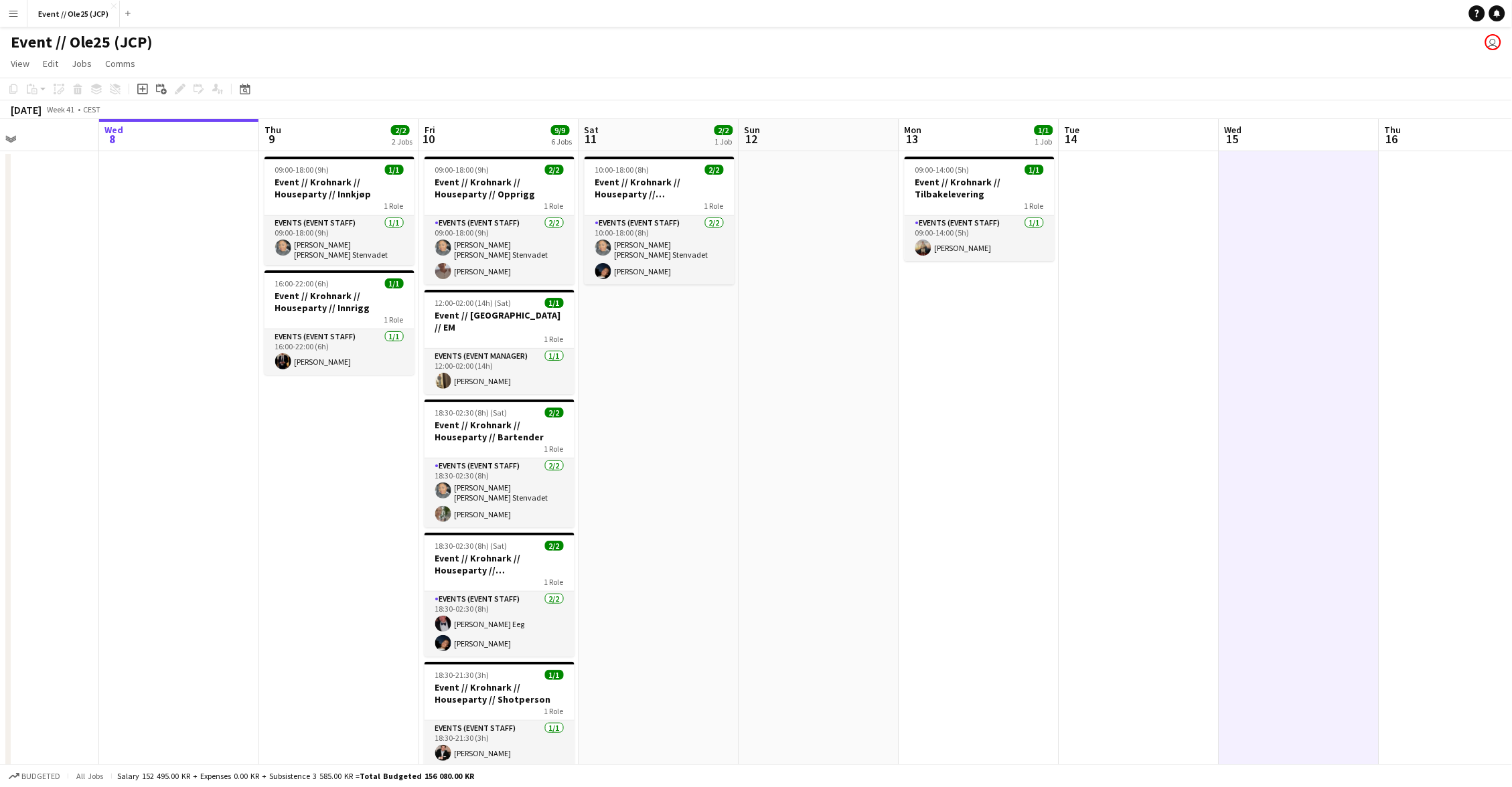
click at [1182, 327] on app-date-cell at bounding box center [1139, 526] width 160 height 749
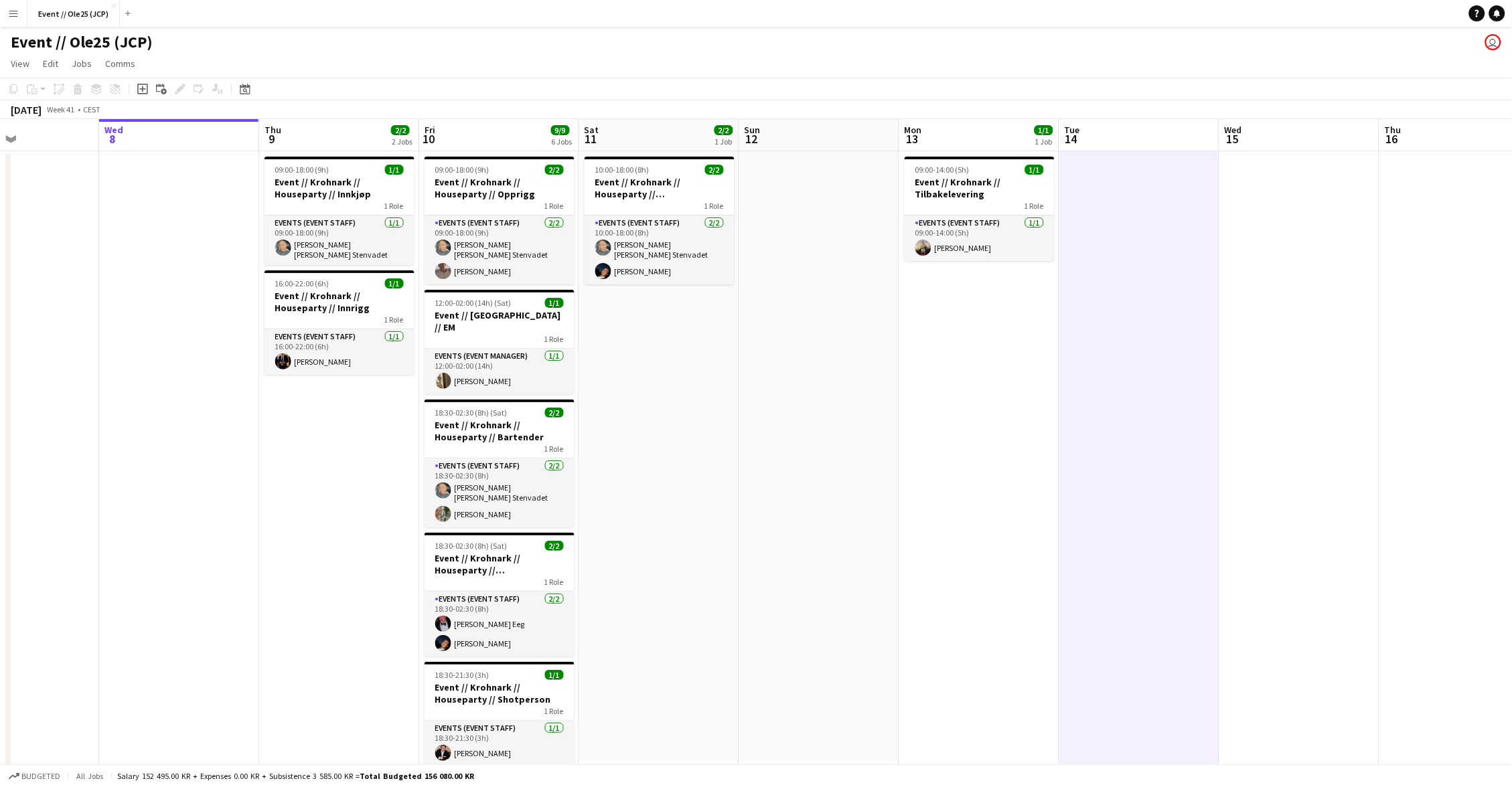
click at [995, 334] on app-date-cell "09:00-14:00 (5h) 1/1 Event // Krohnark // Tilbakelevering 1 Role Events (Event …" at bounding box center [979, 526] width 160 height 749
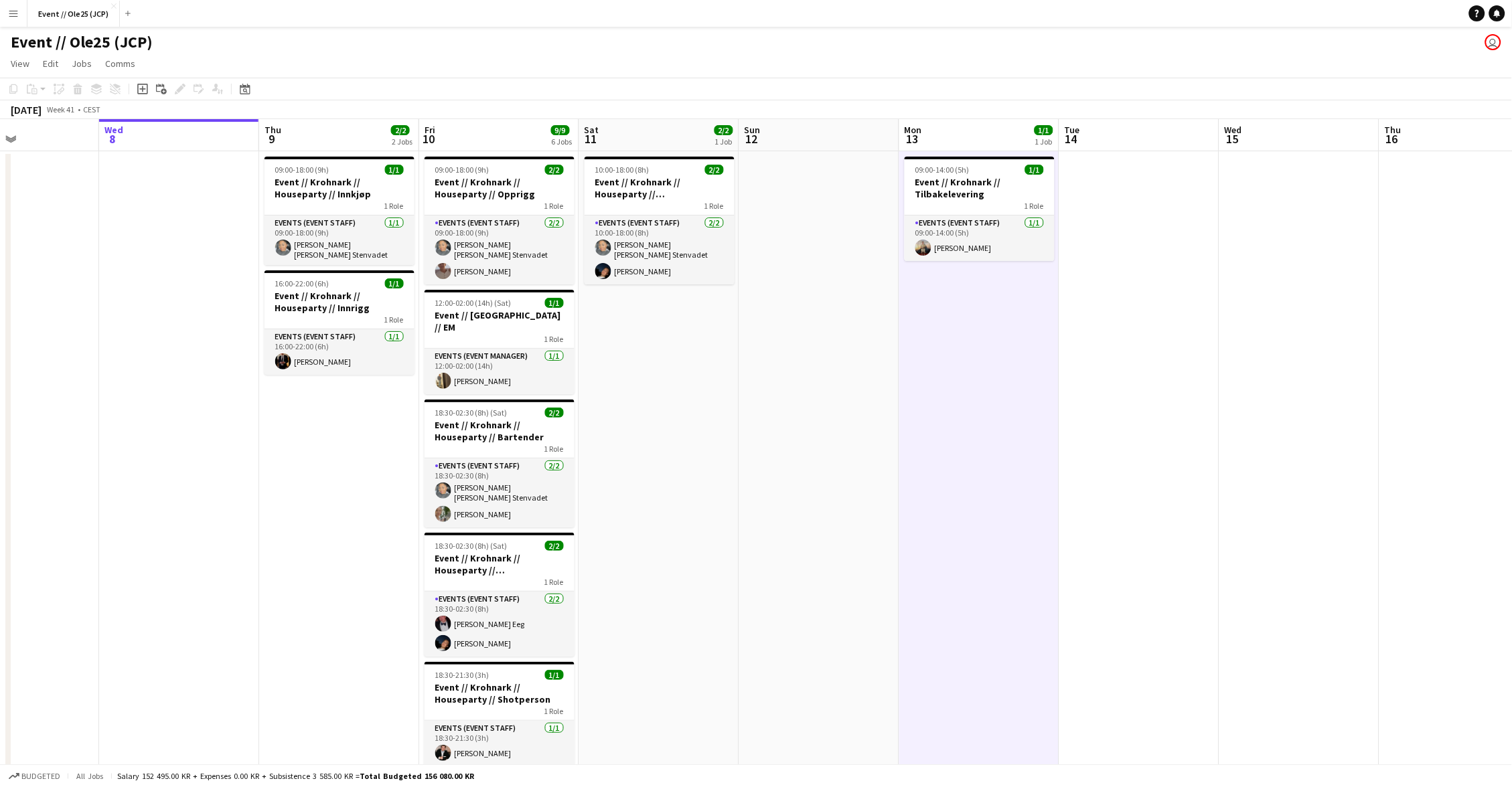
drag, startPoint x: 1130, startPoint y: 340, endPoint x: 1212, endPoint y: 340, distance: 82.0
click at [1131, 340] on app-date-cell at bounding box center [1139, 526] width 160 height 749
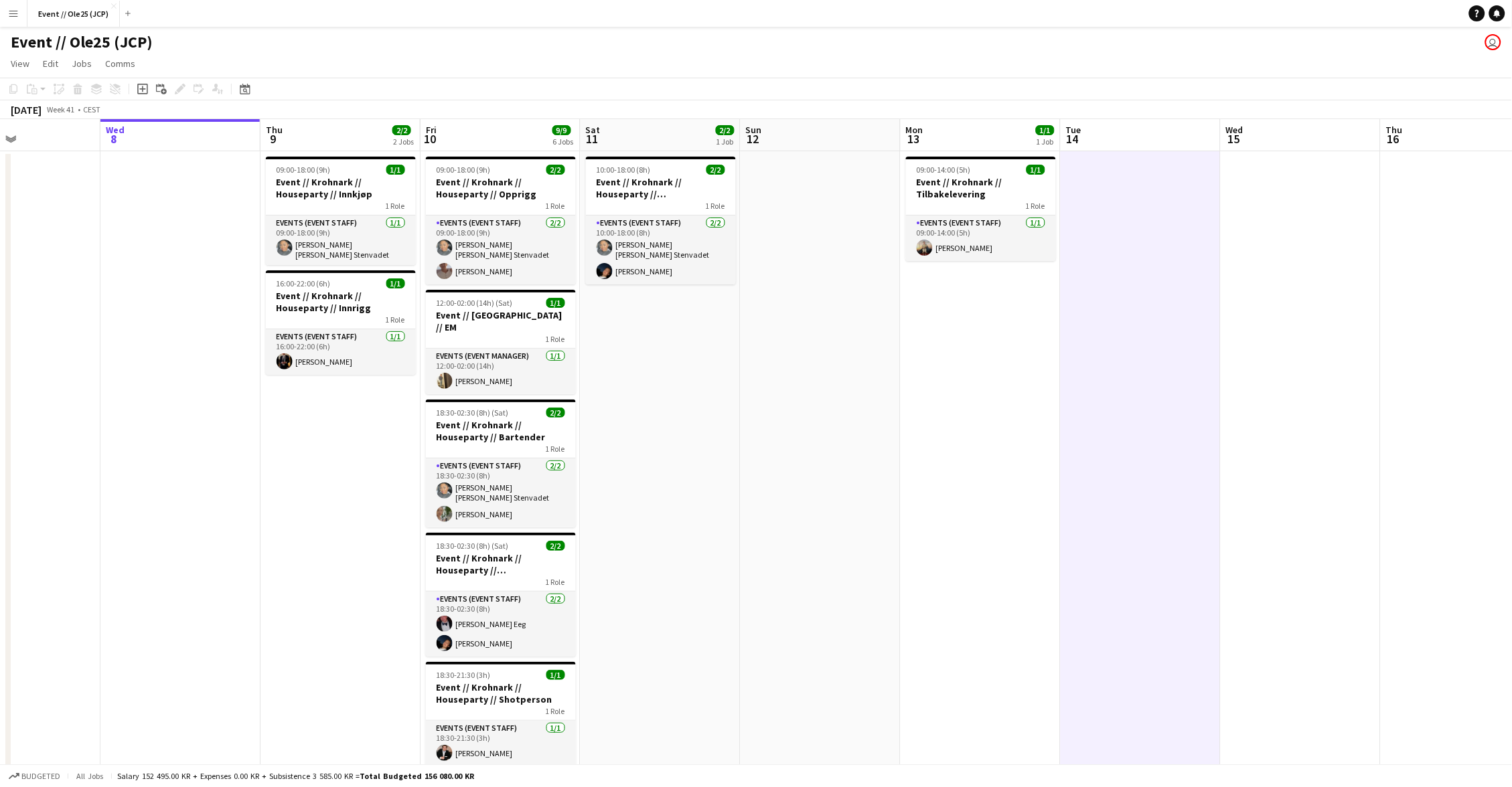
click at [1265, 343] on app-date-cell at bounding box center [1301, 526] width 160 height 749
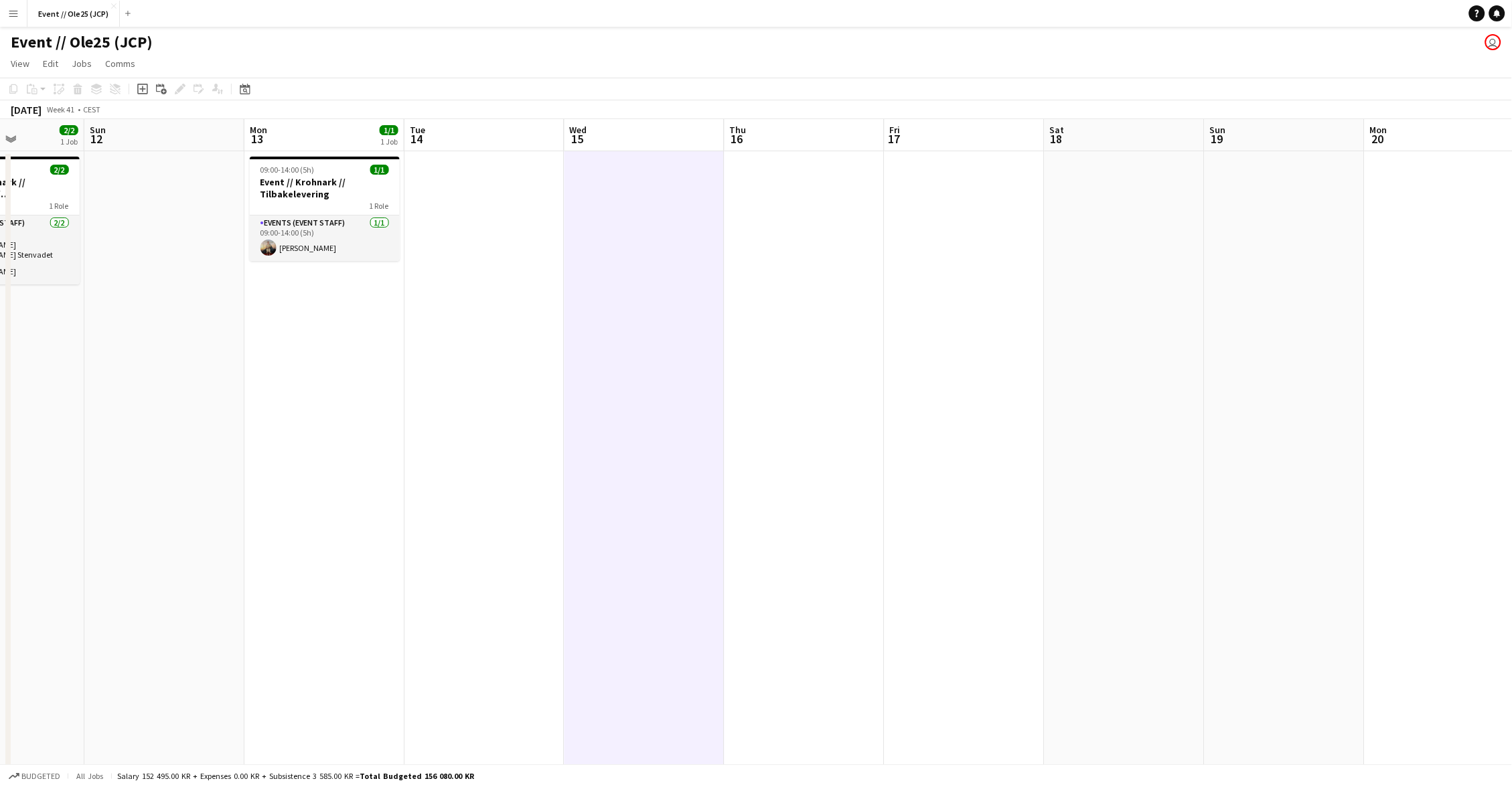
click at [1114, 330] on app-date-cell at bounding box center [1124, 526] width 160 height 749
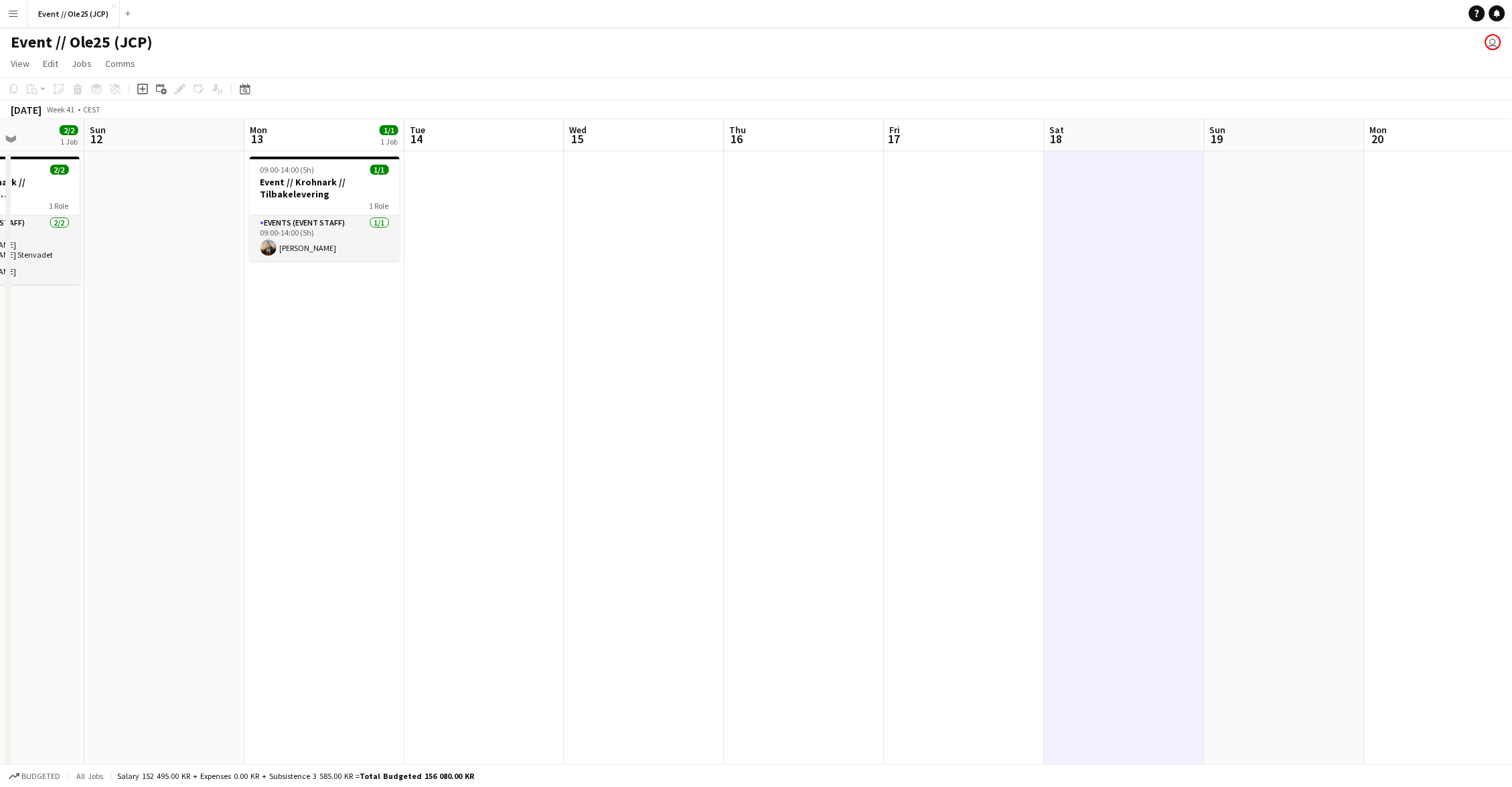
drag, startPoint x: 916, startPoint y: 325, endPoint x: 821, endPoint y: 328, distance: 95.0
click at [916, 325] on app-date-cell at bounding box center [965, 526] width 160 height 749
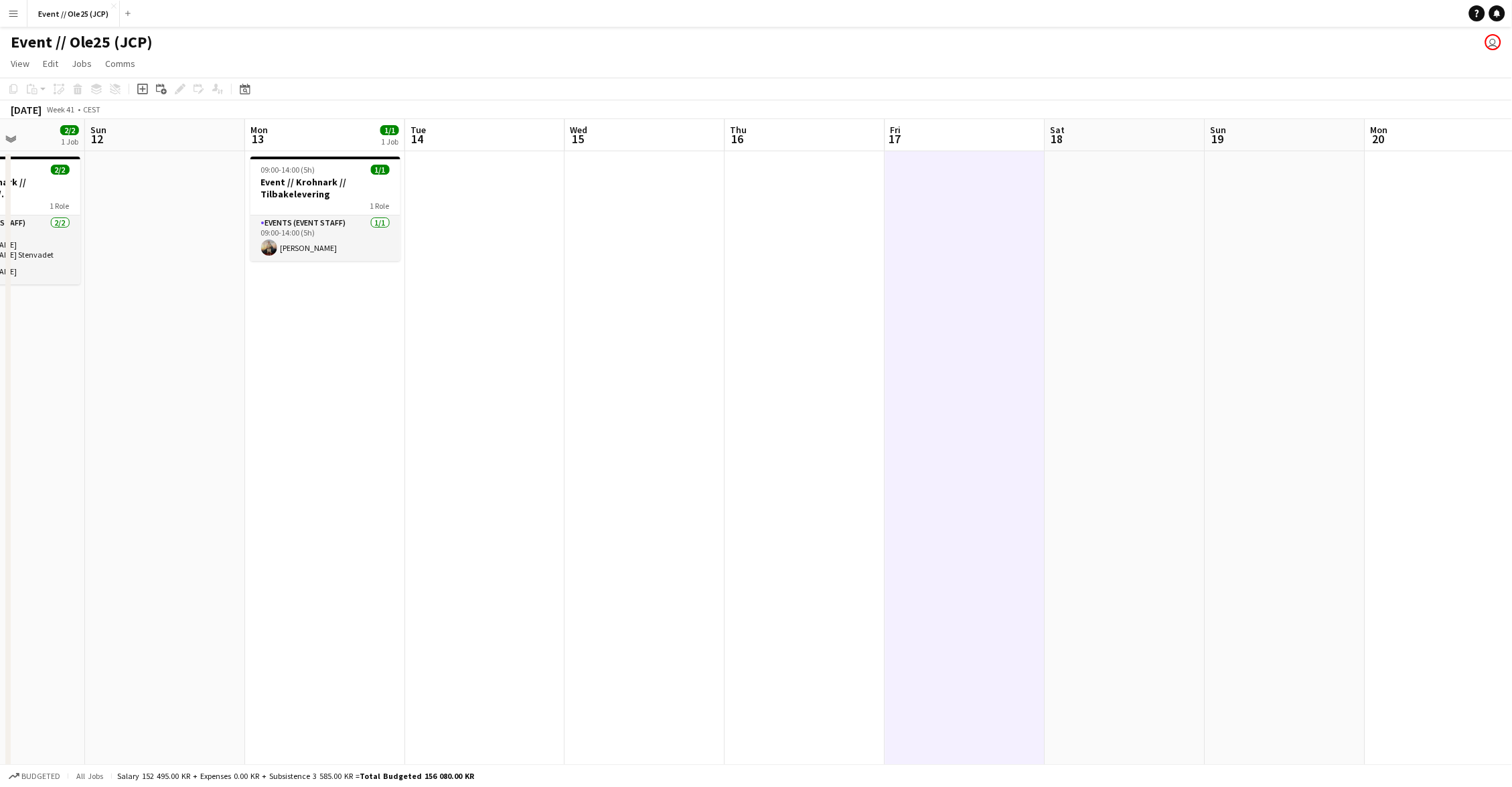
scroll to position [-1, 0]
drag, startPoint x: 821, startPoint y: 328, endPoint x: 728, endPoint y: 326, distance: 93.0
click at [818, 328] on app-date-cell at bounding box center [805, 526] width 160 height 749
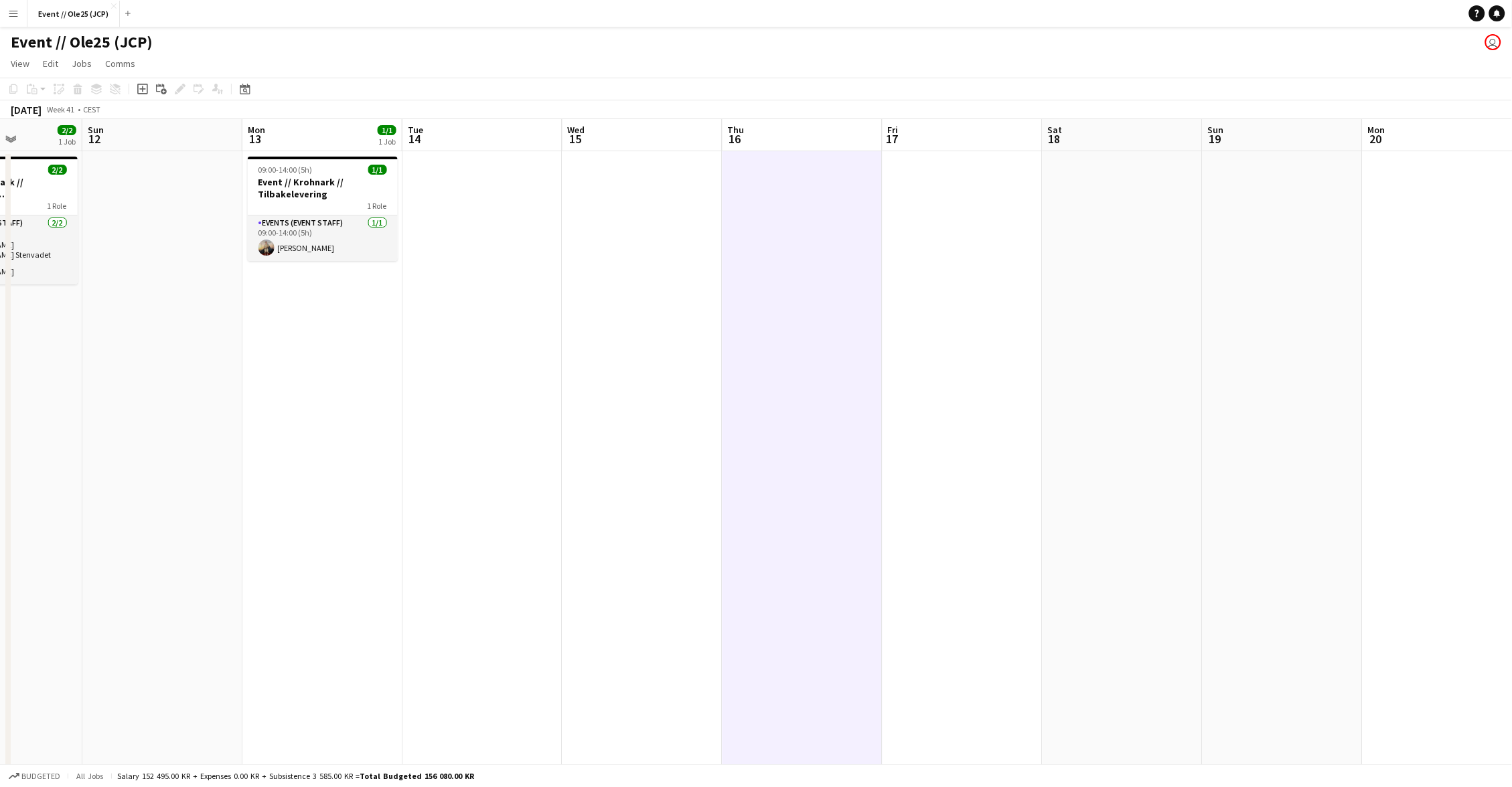
drag, startPoint x: 661, startPoint y: 324, endPoint x: 540, endPoint y: 315, distance: 121.3
click at [661, 324] on app-date-cell at bounding box center [642, 526] width 160 height 749
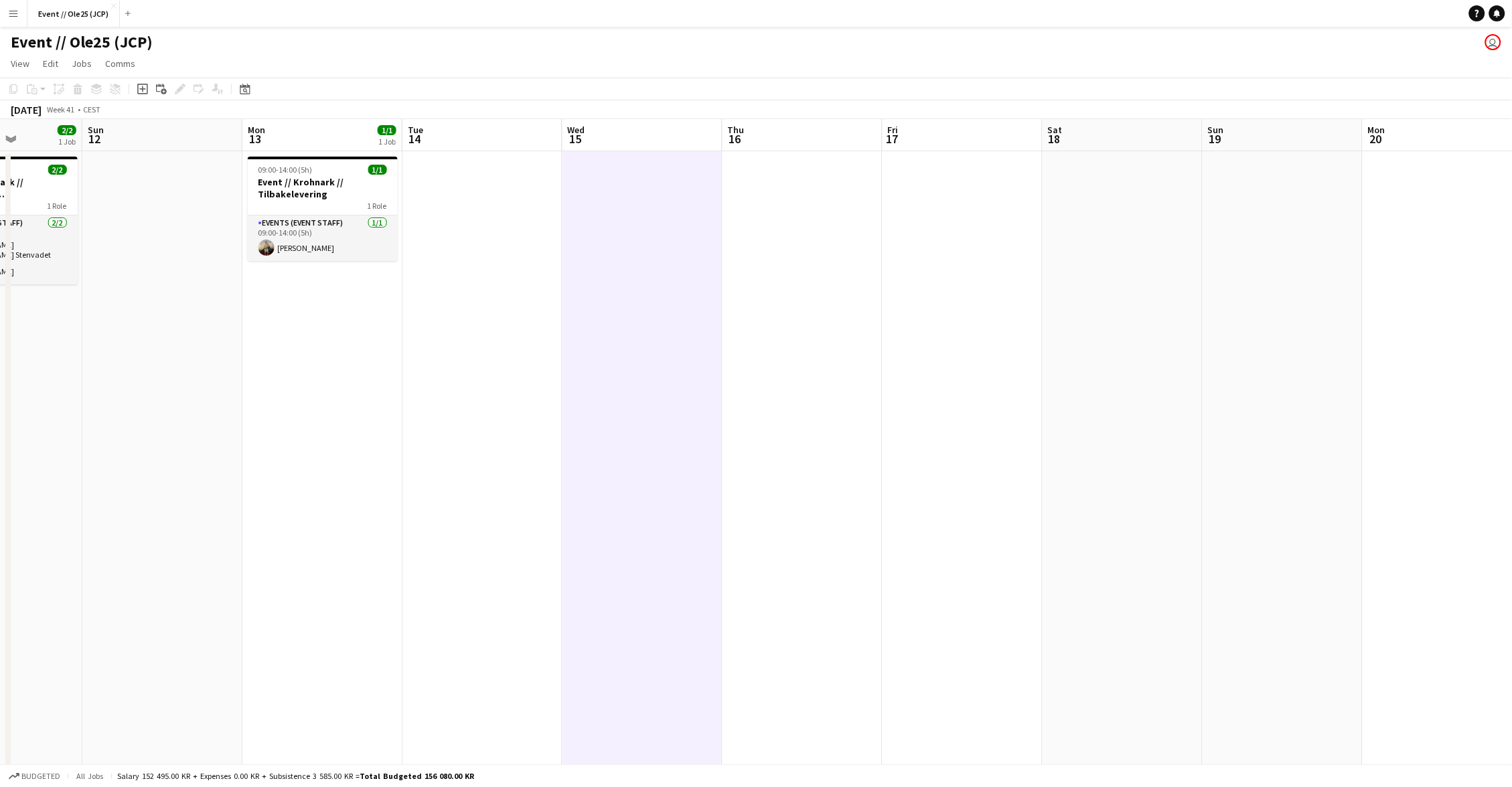
drag, startPoint x: 539, startPoint y: 315, endPoint x: 484, endPoint y: 313, distance: 55.0
click at [539, 315] on app-date-cell at bounding box center [482, 526] width 160 height 749
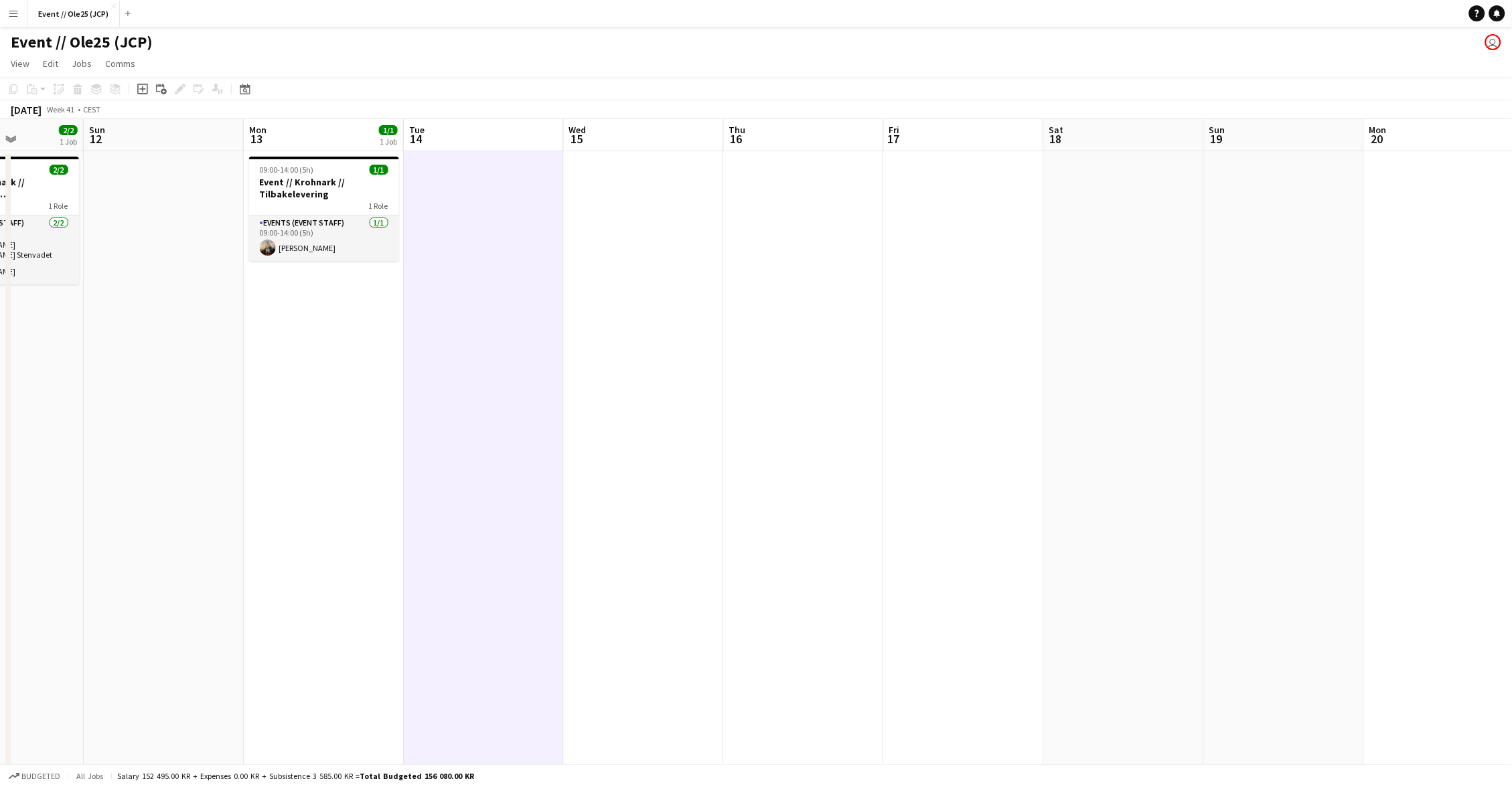
click at [311, 359] on app-date-cell "09:00-14:00 (5h) 1/1 Event // Krohnark // Tilbakelevering 1 Role Events (Event …" at bounding box center [323, 526] width 160 height 749
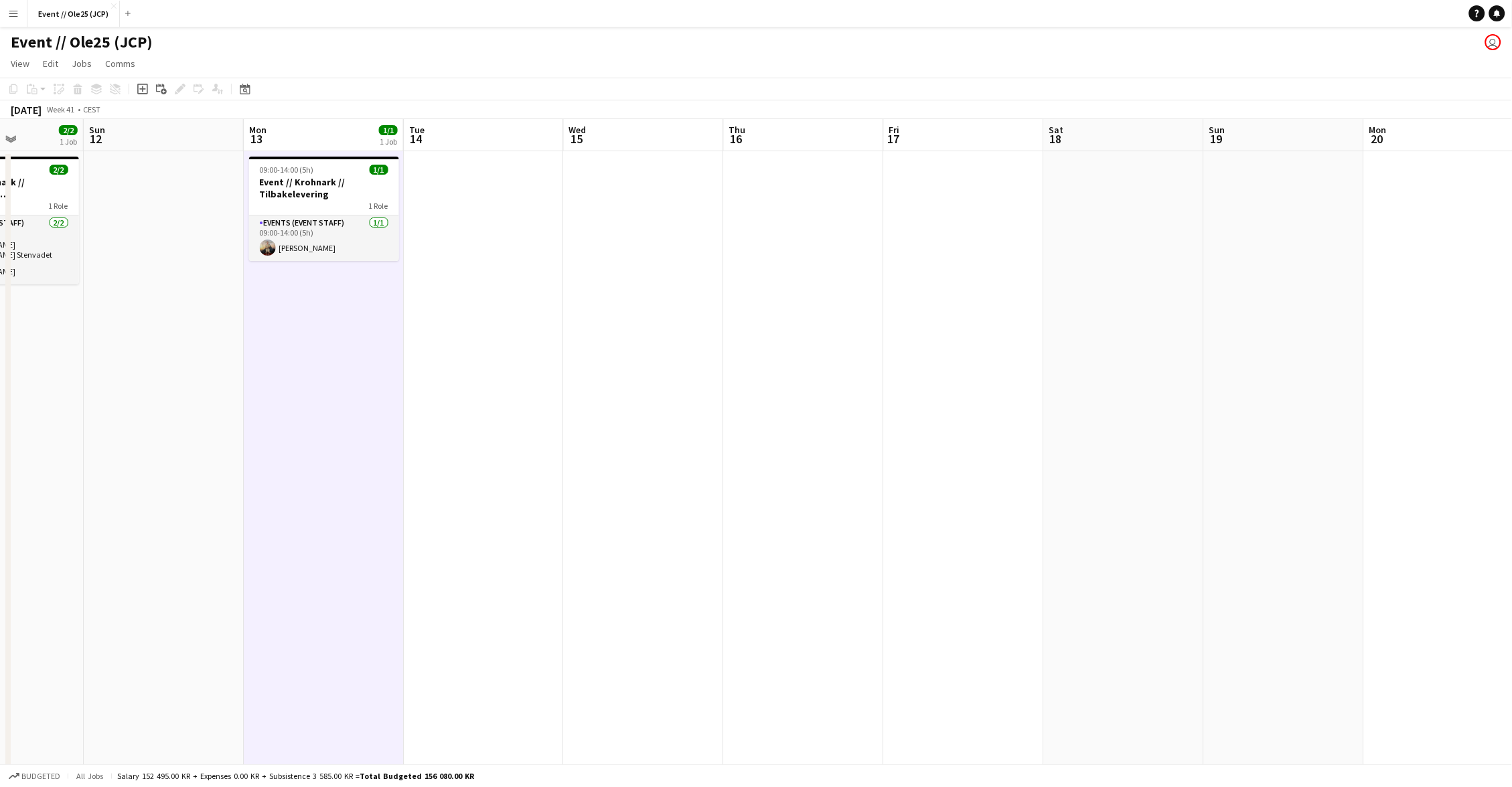
drag, startPoint x: 491, startPoint y: 344, endPoint x: 679, endPoint y: 346, distance: 188.0
click at [494, 344] on app-date-cell at bounding box center [484, 526] width 160 height 749
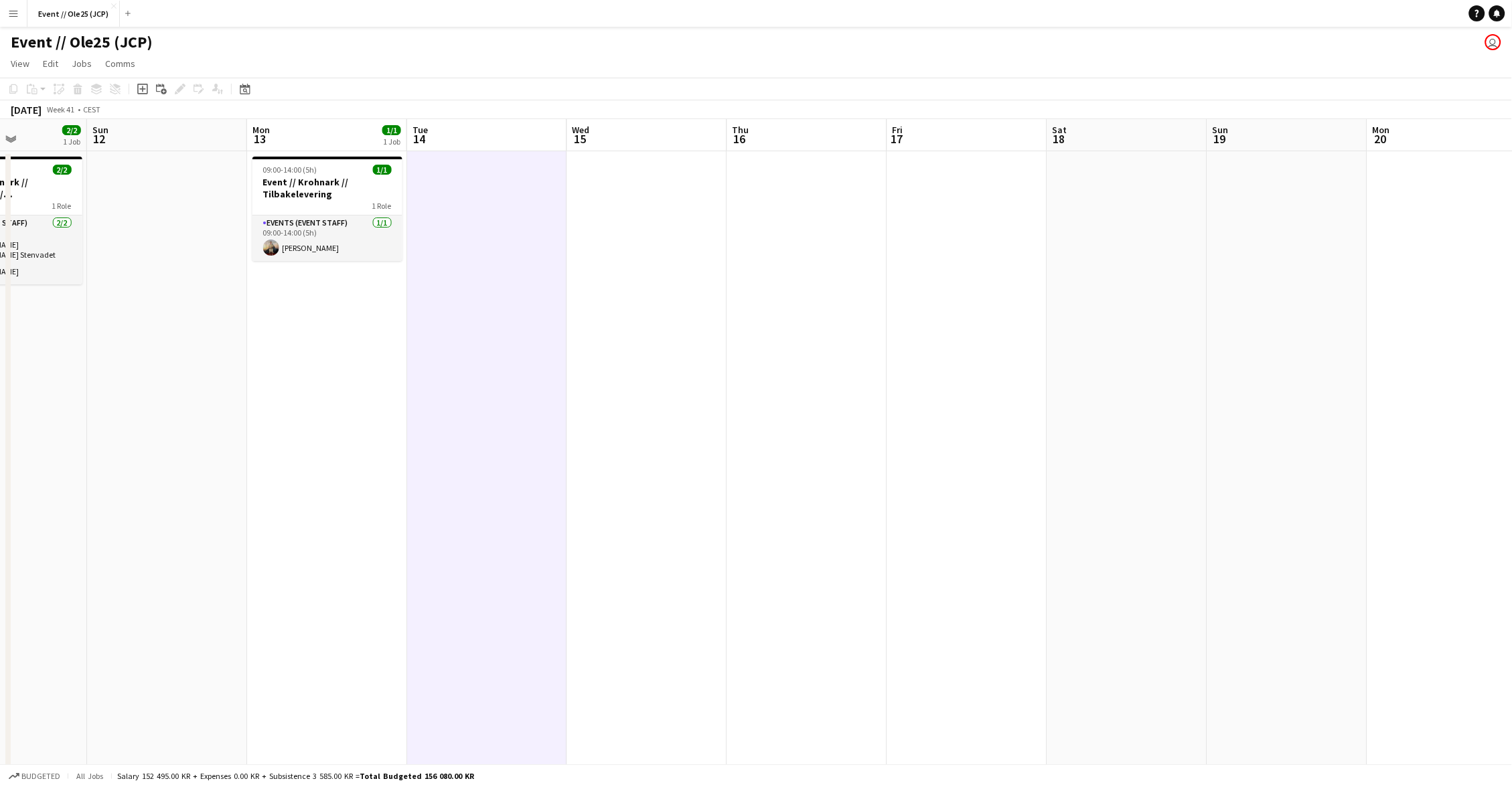
drag, startPoint x: 683, startPoint y: 346, endPoint x: 856, endPoint y: 343, distance: 173.0
click at [683, 346] on app-date-cell at bounding box center [647, 526] width 160 height 749
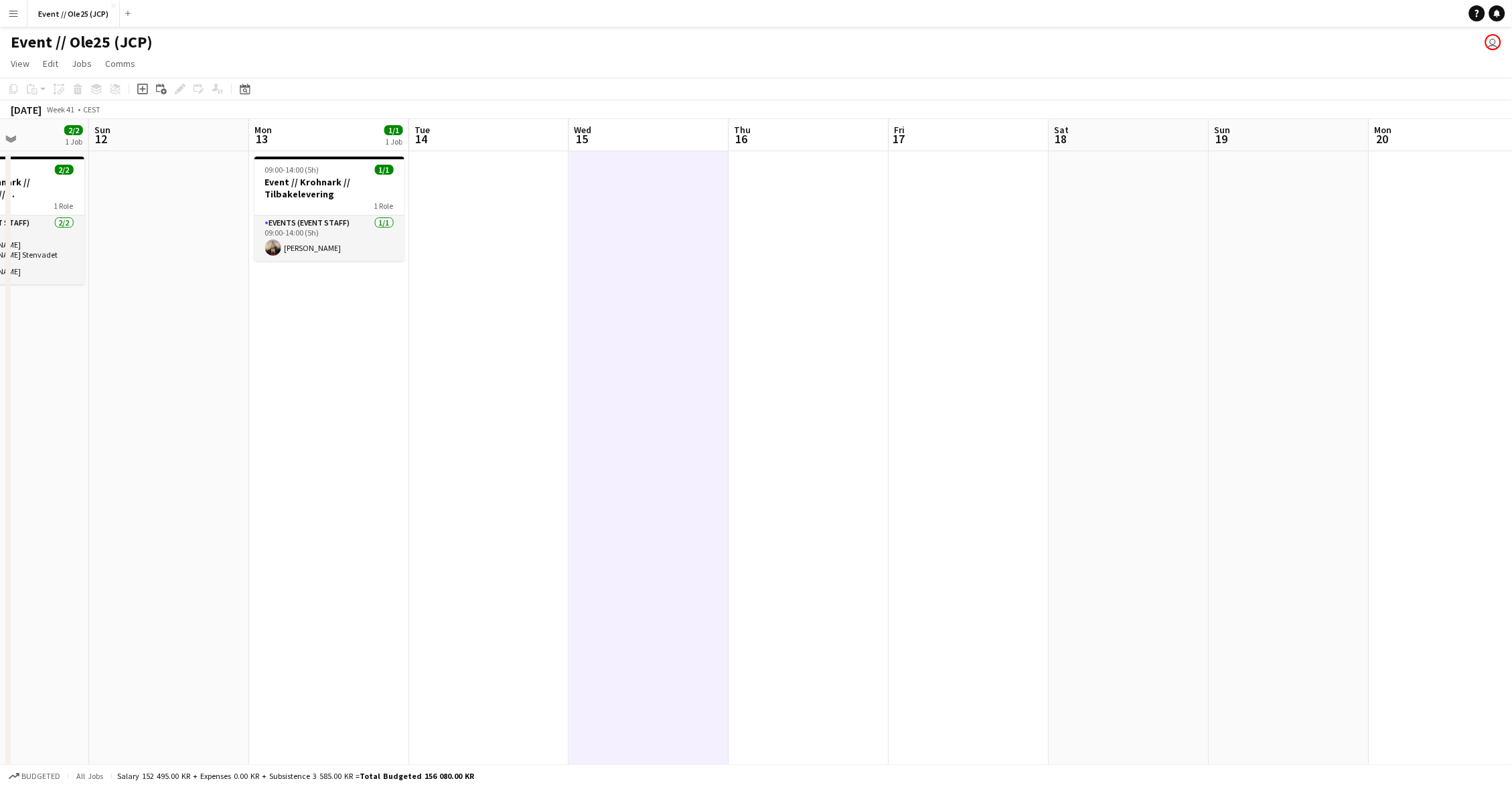
drag, startPoint x: 883, startPoint y: 343, endPoint x: 919, endPoint y: 342, distance: 36.0
click at [886, 343] on app-date-cell at bounding box center [809, 526] width 160 height 749
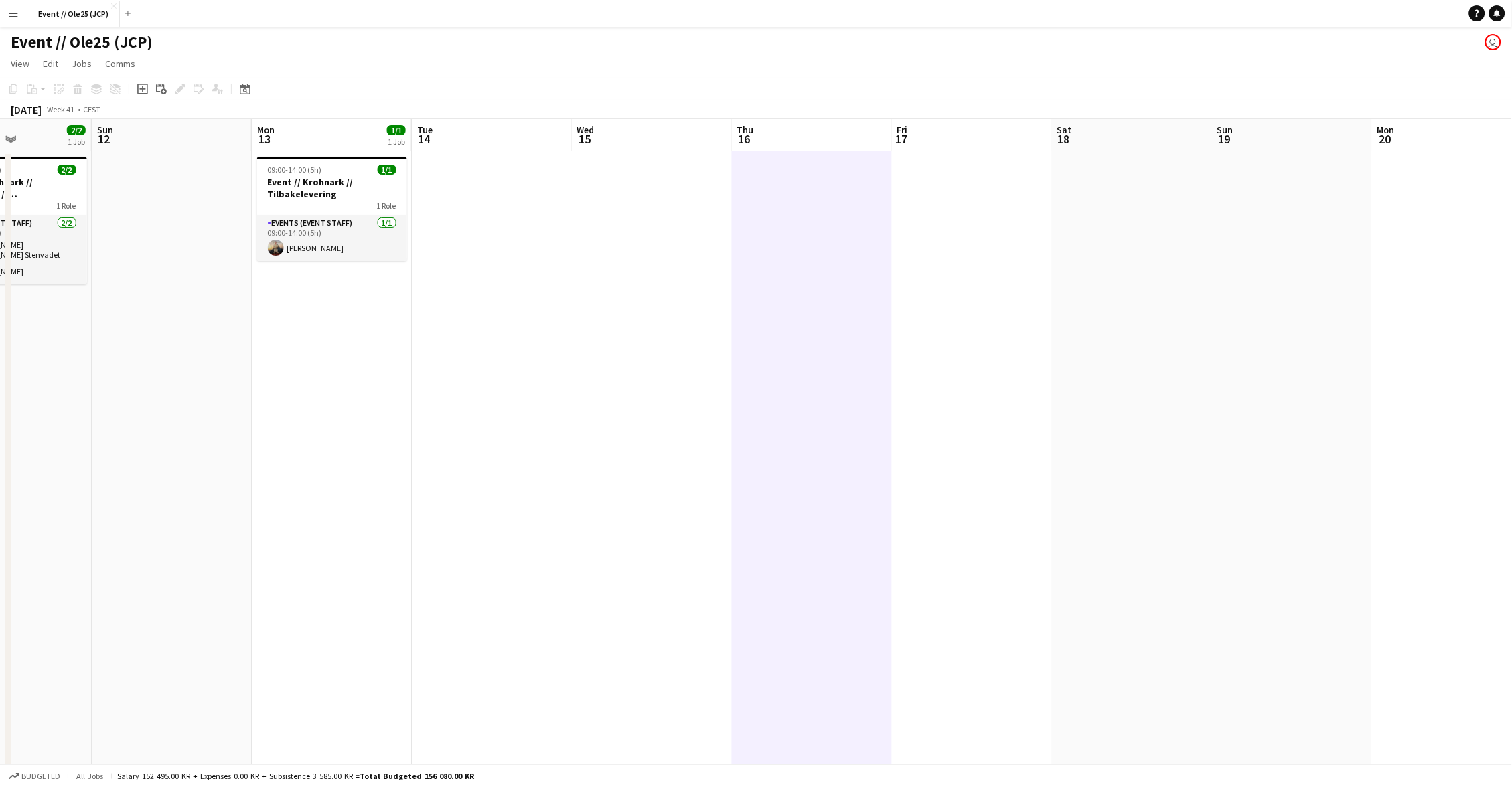
click at [997, 338] on app-date-cell at bounding box center [972, 526] width 160 height 749
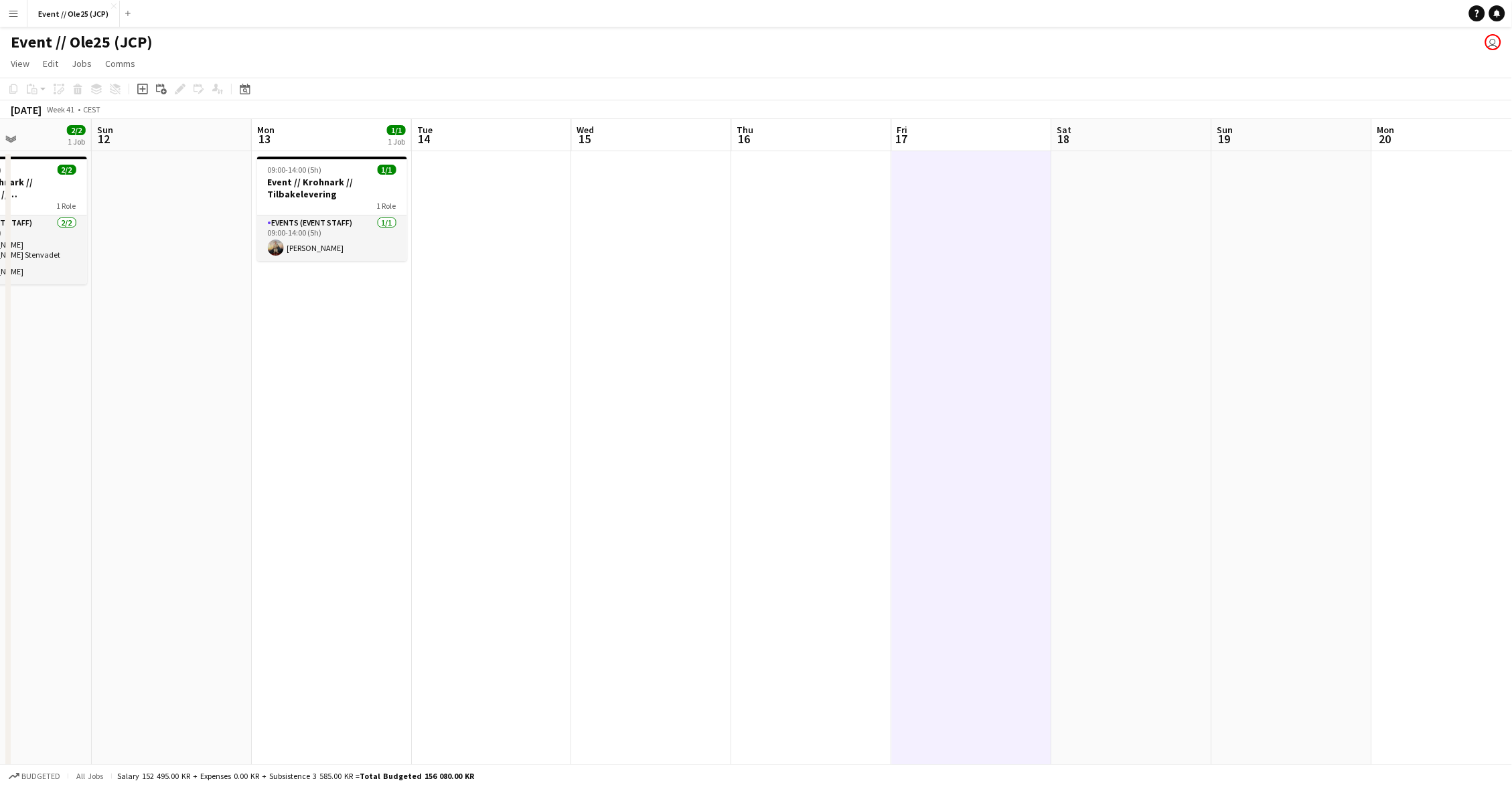
click at [1070, 330] on app-date-cell at bounding box center [1132, 526] width 160 height 749
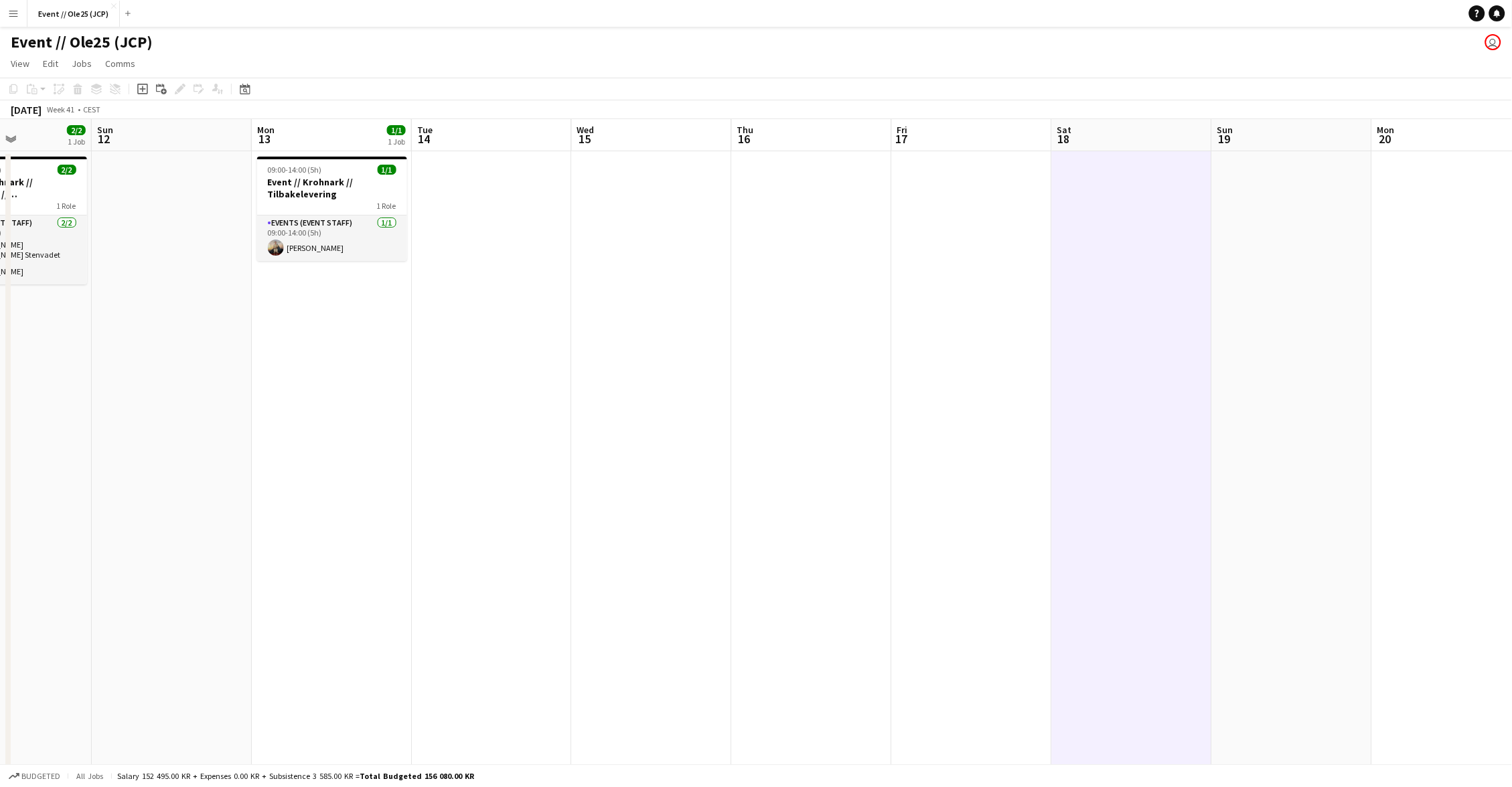
drag, startPoint x: 962, startPoint y: 332, endPoint x: 892, endPoint y: 331, distance: 70.0
click at [962, 332] on app-date-cell at bounding box center [972, 526] width 160 height 749
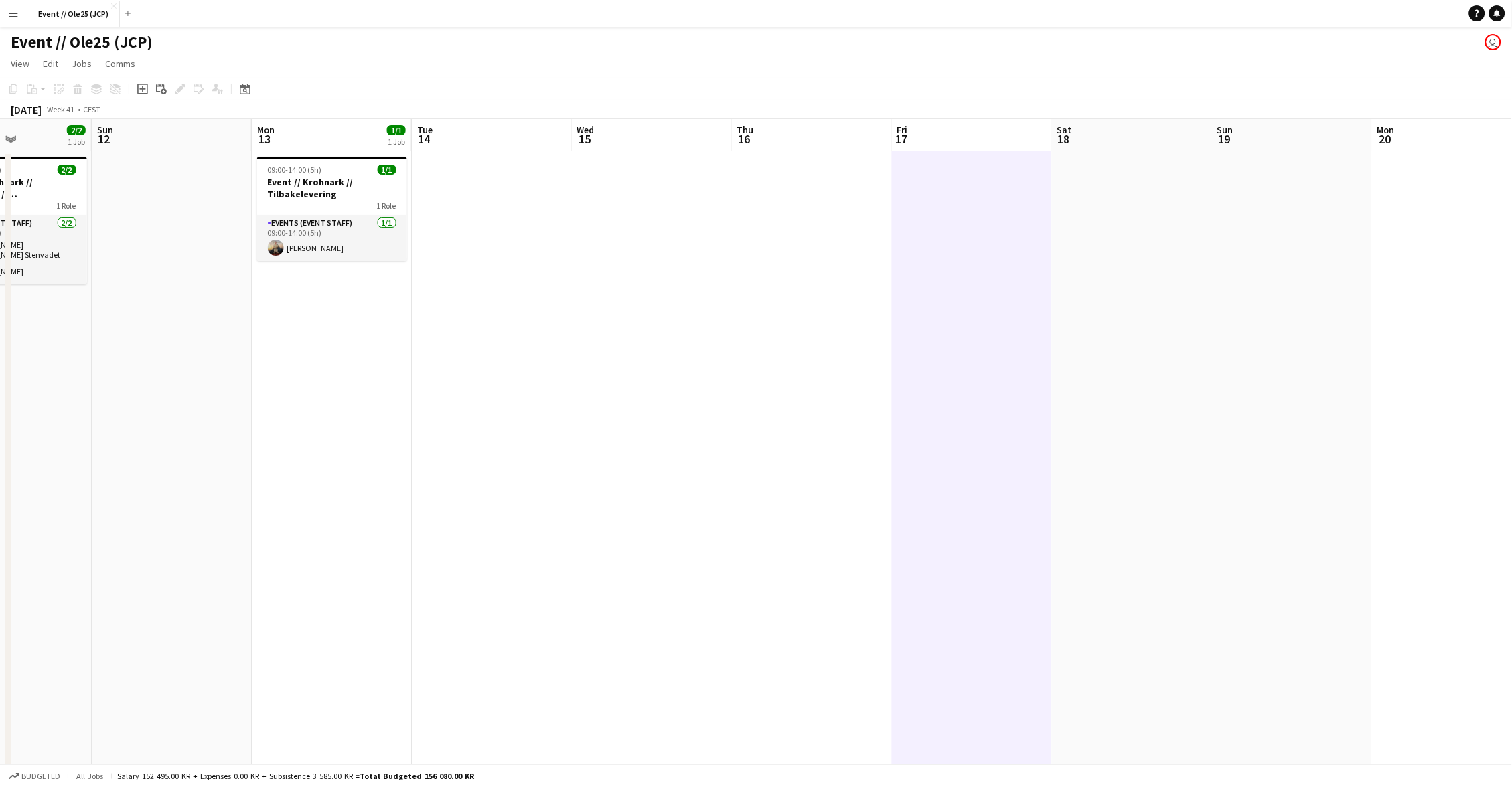
click at [829, 326] on app-date-cell at bounding box center [812, 526] width 160 height 749
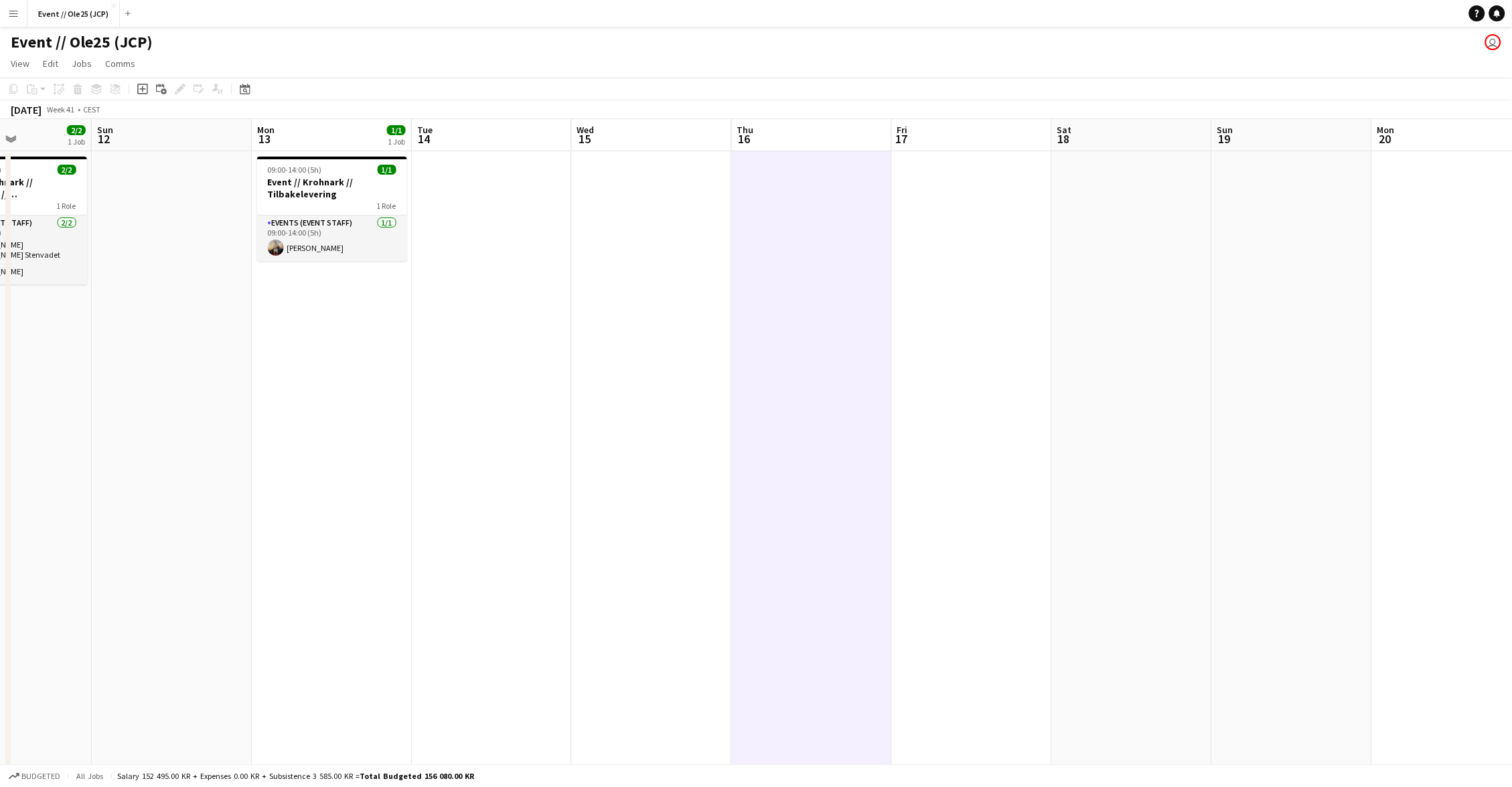
drag, startPoint x: 742, startPoint y: 325, endPoint x: 694, endPoint y: 326, distance: 48.0
click at [735, 325] on app-calendar-viewport "Thu 9 2/2 2 Jobs Fri 10 9/9 6 Jobs Sat 11 2/2 1 Job Sun 12 Mon 13 1/1 1 Job Tue…" at bounding box center [756, 510] width 1512 height 781
drag, startPoint x: 628, startPoint y: 325, endPoint x: 612, endPoint y: 326, distance: 16.0
click at [627, 325] on app-date-cell at bounding box center [645, 526] width 160 height 749
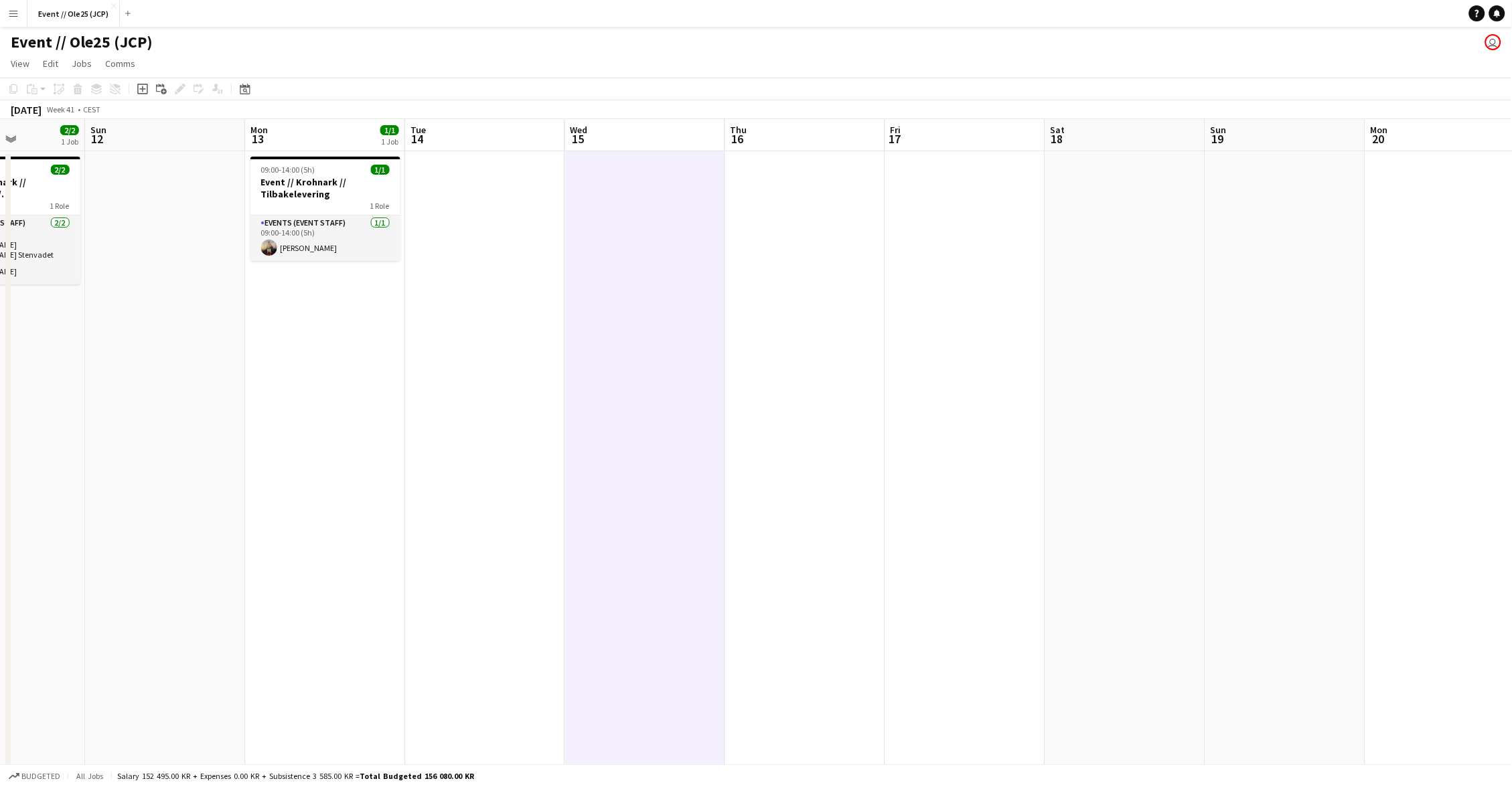
drag, startPoint x: 490, startPoint y: 316, endPoint x: 342, endPoint y: 320, distance: 148.1
click at [480, 315] on app-calendar-viewport "Thu 9 2/2 2 Jobs Fri 10 9/9 6 Jobs Sat 11 2/2 1 Job Sun 12 Mon 13 1/1 1 Job Tue…" at bounding box center [756, 510] width 1512 height 781
click at [340, 320] on app-date-cell "09:00-14:00 (5h) 1/1 Event // Krohnark // Tilbakelevering 1 Role Events (Event …" at bounding box center [316, 526] width 160 height 749
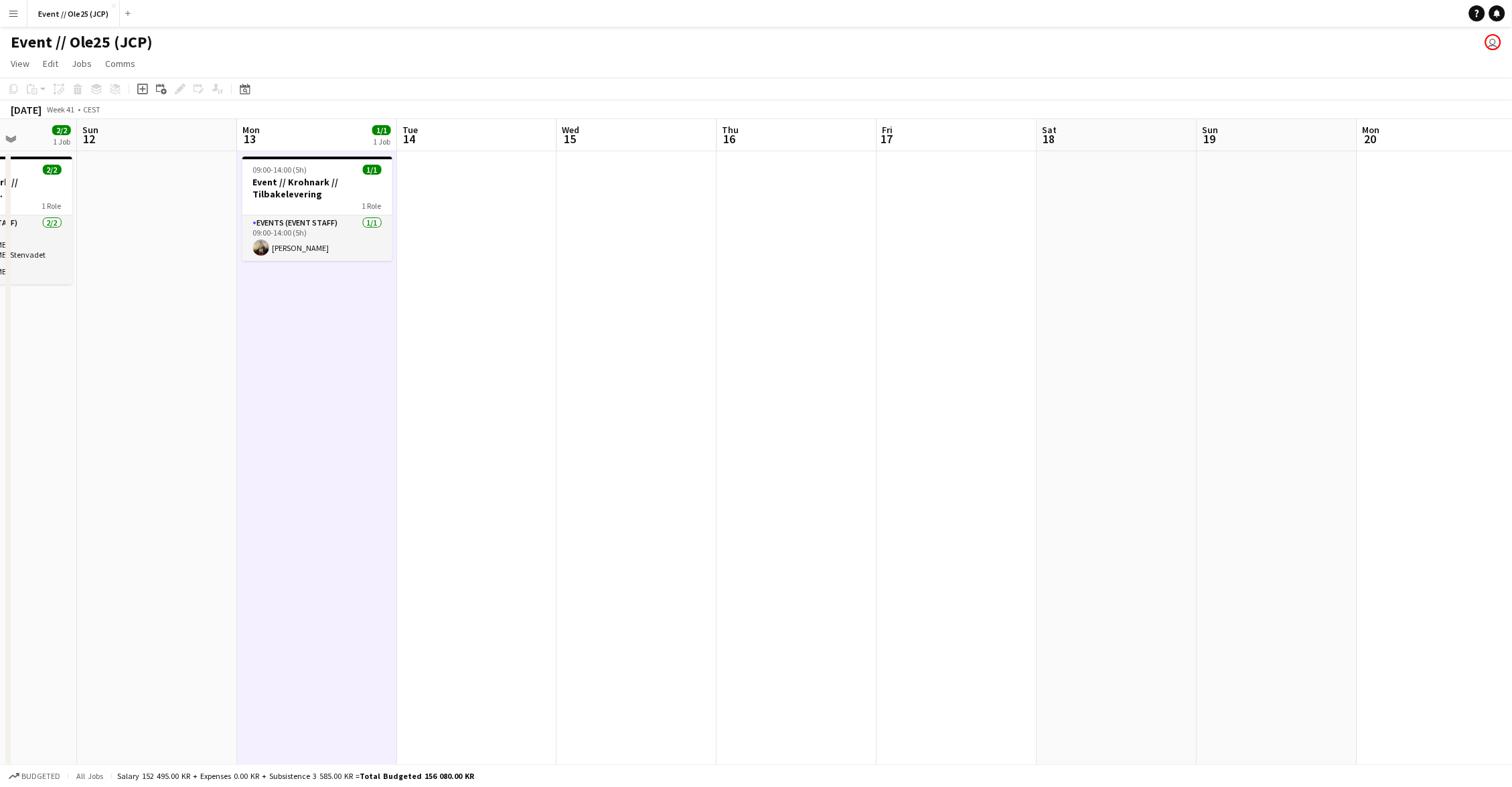
drag, startPoint x: 465, startPoint y: 357, endPoint x: 604, endPoint y: 352, distance: 139.1
click at [467, 357] on app-date-cell at bounding box center [477, 526] width 160 height 749
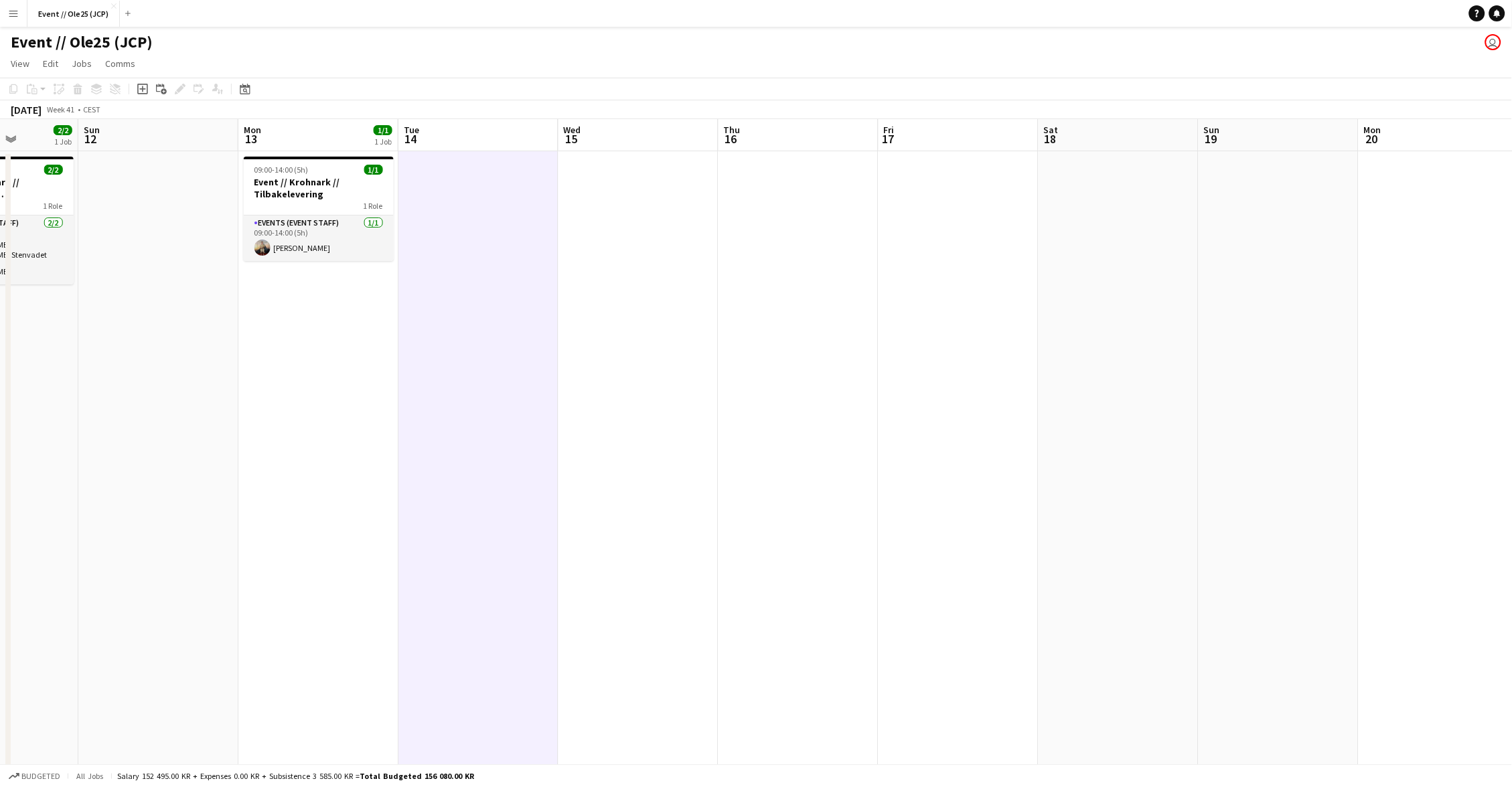
drag, startPoint x: 674, startPoint y: 344, endPoint x: 787, endPoint y: 350, distance: 113.2
click at [676, 344] on app-date-cell at bounding box center [638, 526] width 160 height 749
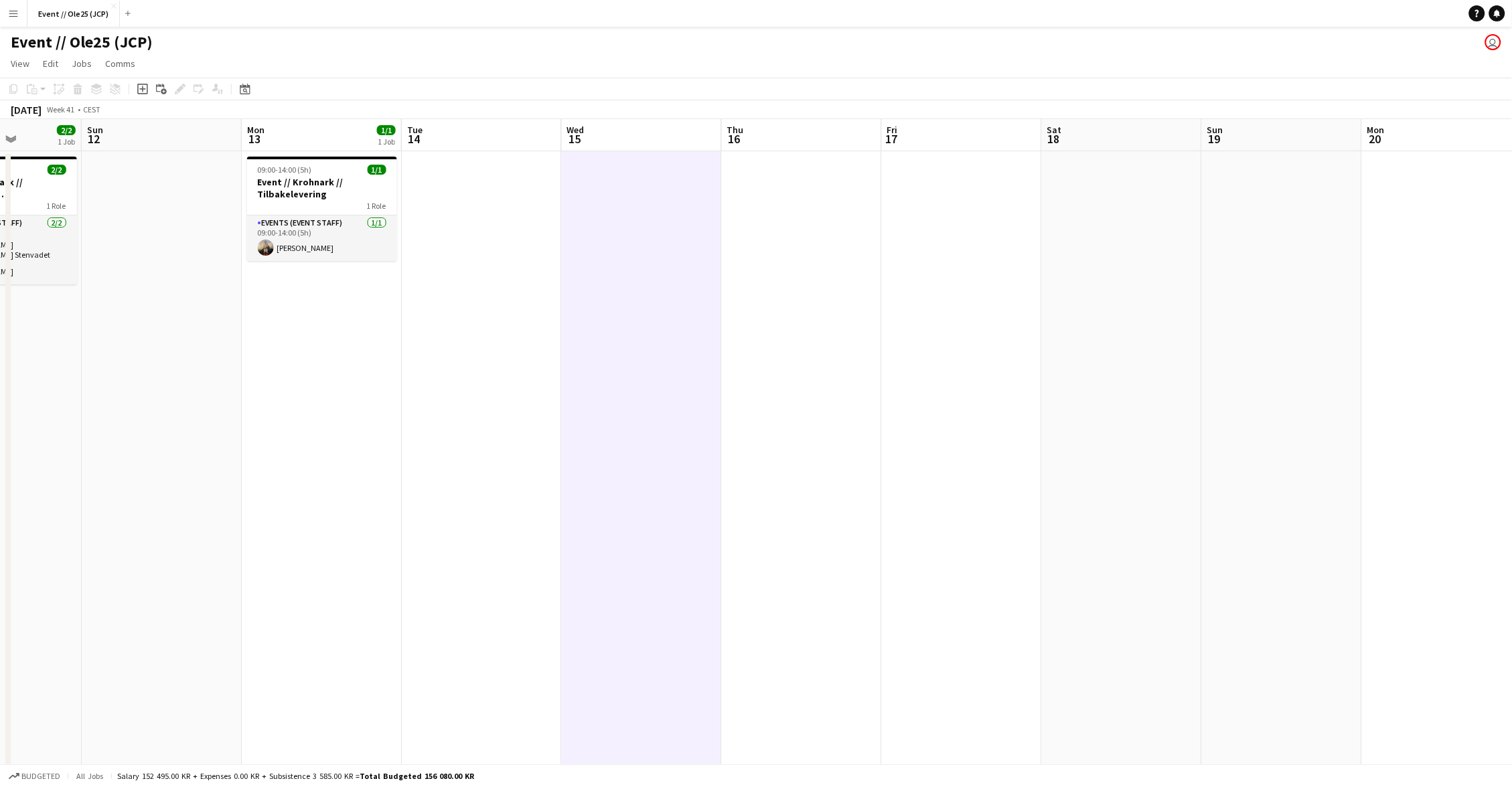
click at [799, 350] on app-calendar-viewport "Thu 9 2/2 2 Jobs Fri 10 9/9 6 Jobs Sat 11 2/2 1 Job Sun 12 Mon 13 1/1 1 Job Tue…" at bounding box center [756, 510] width 1512 height 781
click at [923, 344] on app-date-cell at bounding box center [965, 526] width 160 height 749
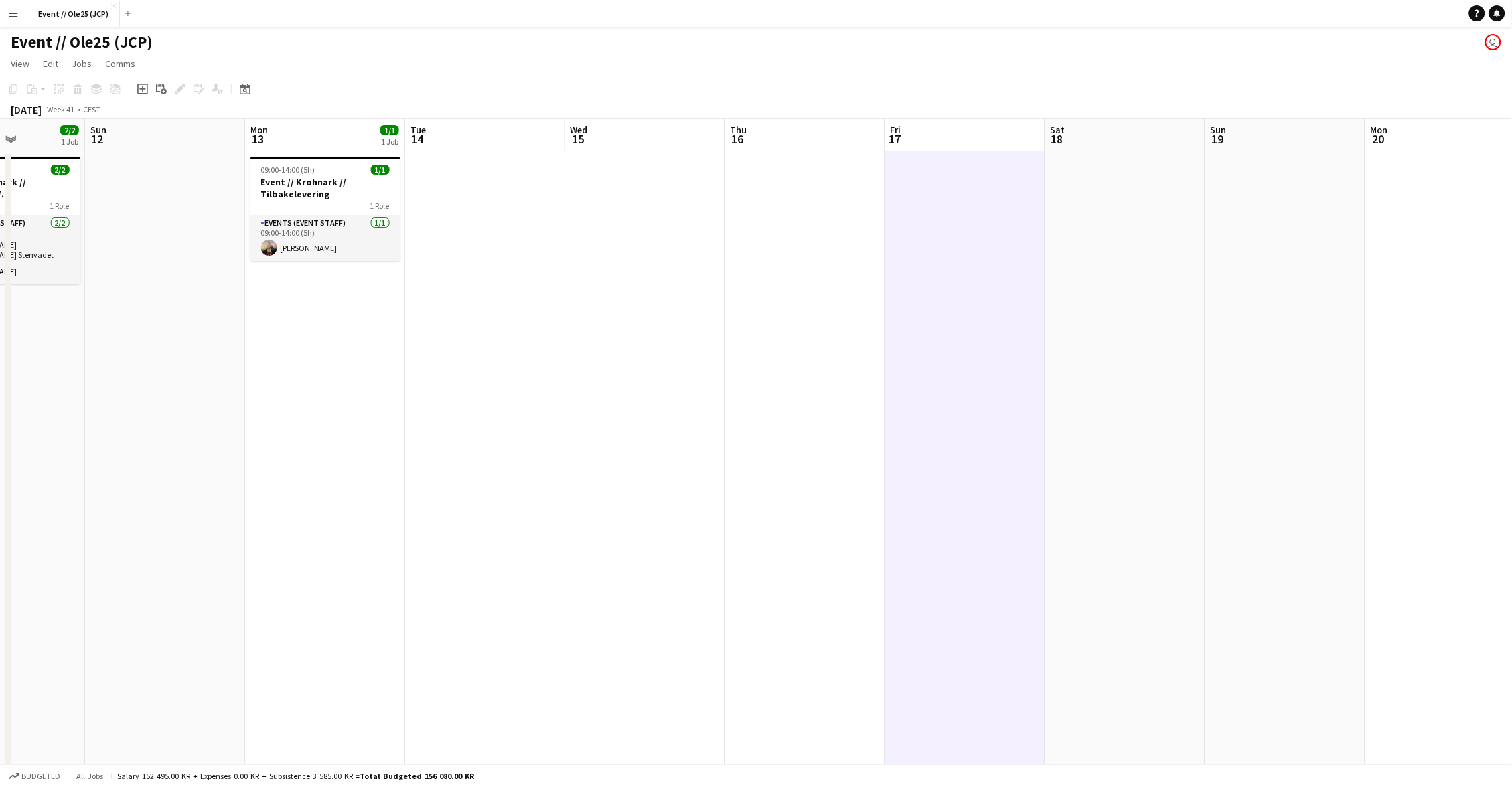
drag, startPoint x: 855, startPoint y: 338, endPoint x: 760, endPoint y: 336, distance: 95.0
click at [855, 338] on app-date-cell at bounding box center [805, 526] width 160 height 749
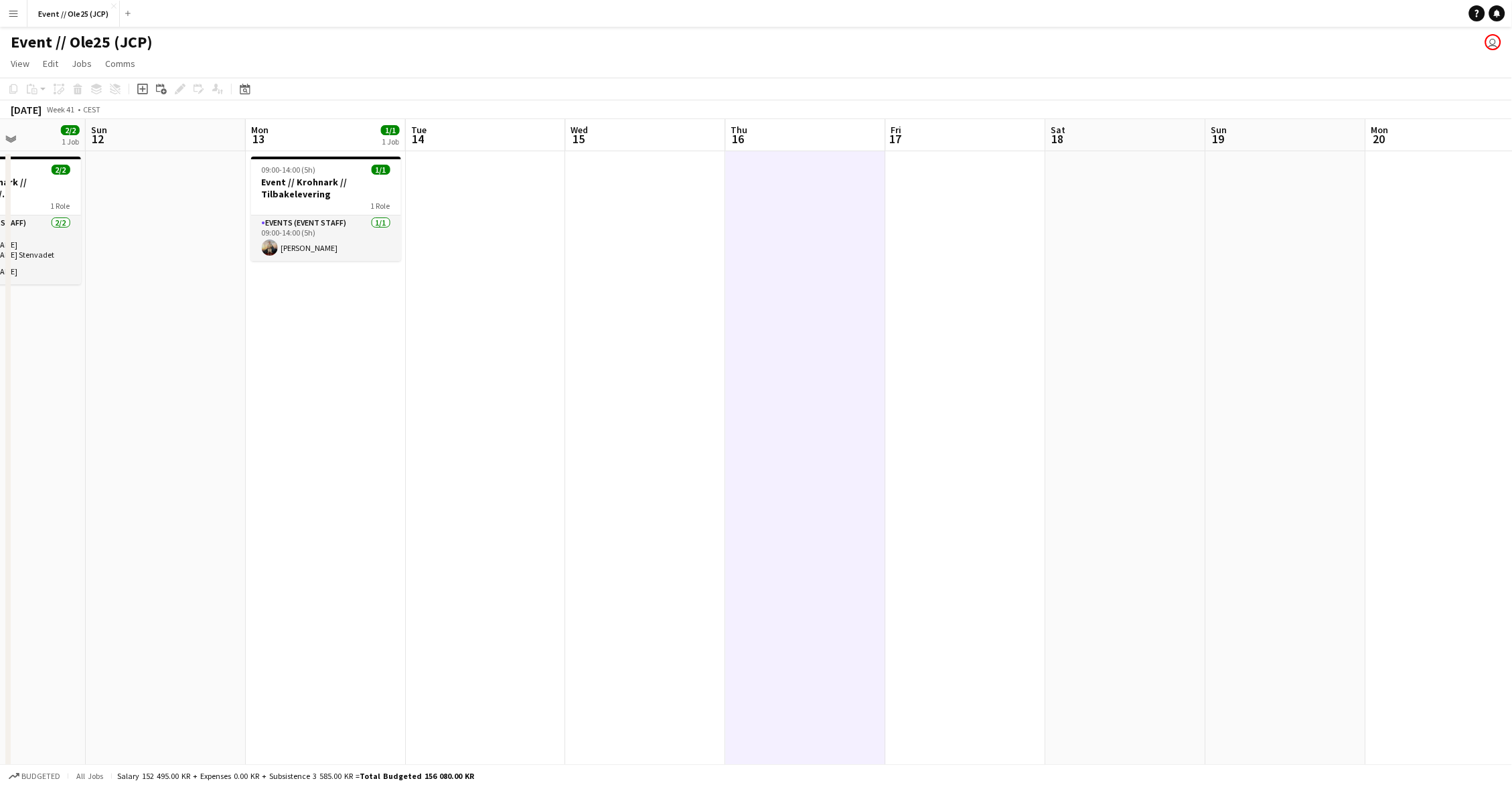
click at [673, 327] on app-date-cell at bounding box center [646, 526] width 160 height 749
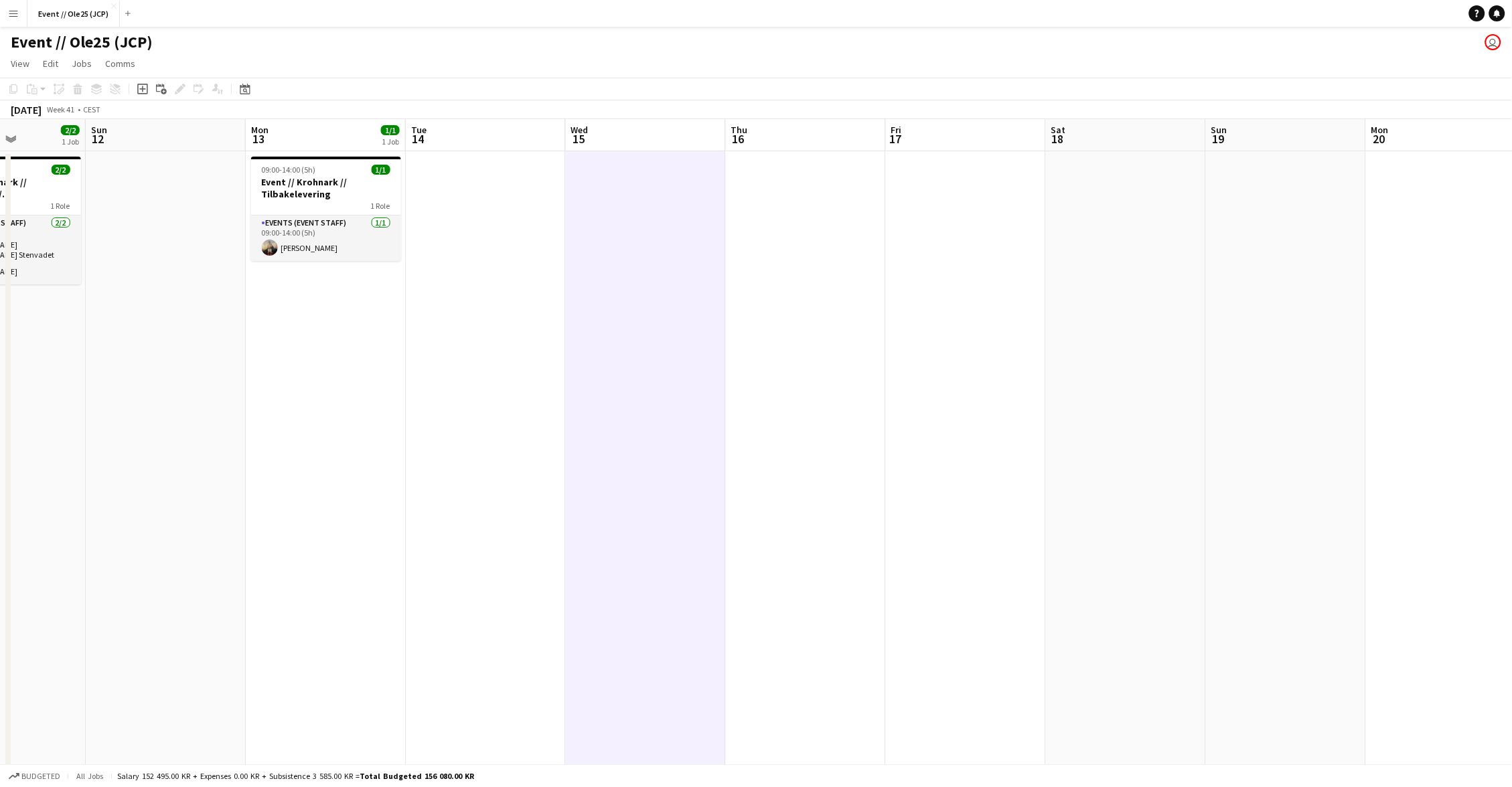
click at [544, 319] on app-date-cell at bounding box center [486, 526] width 160 height 749
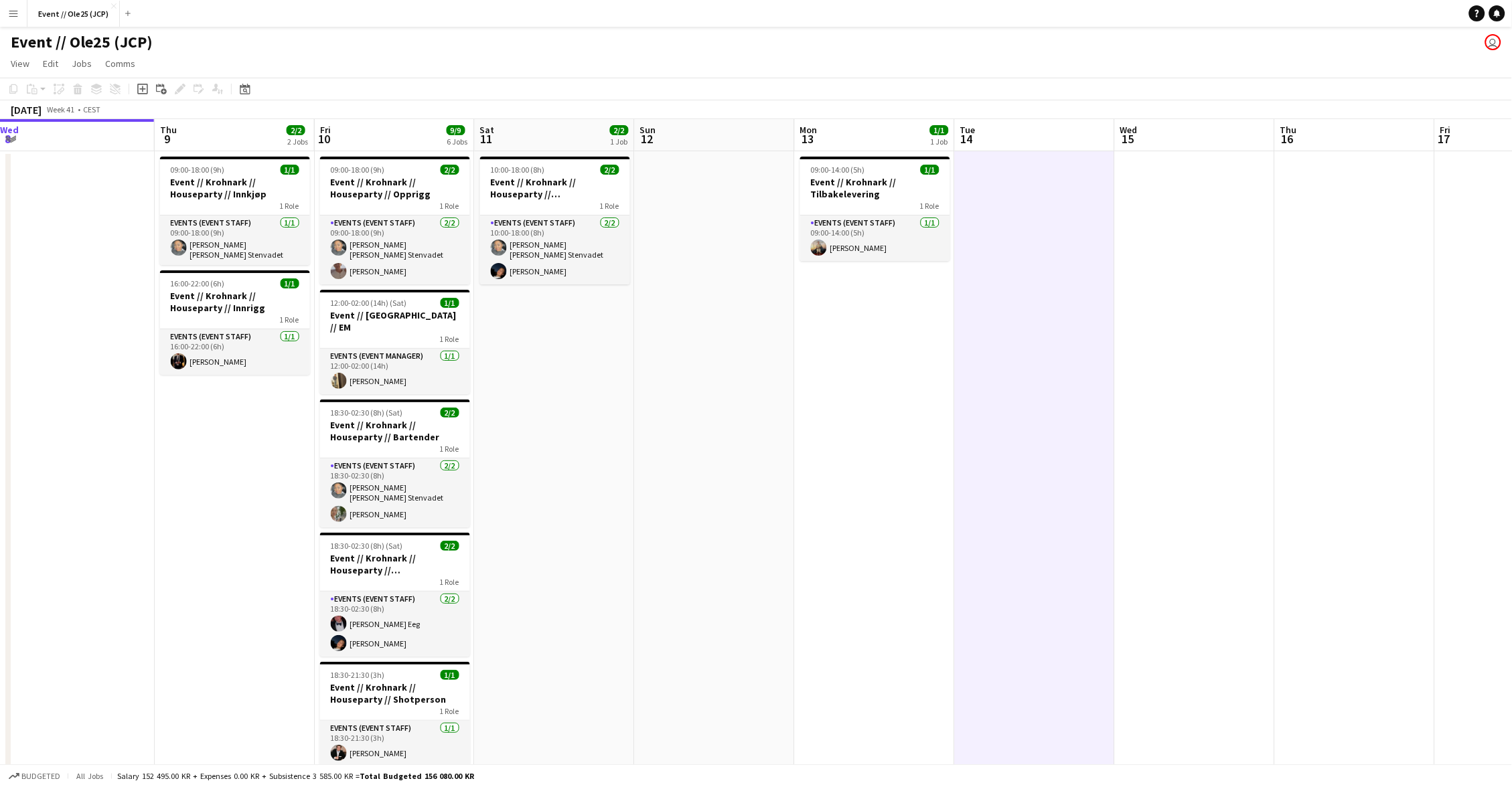
scroll to position [0, 440]
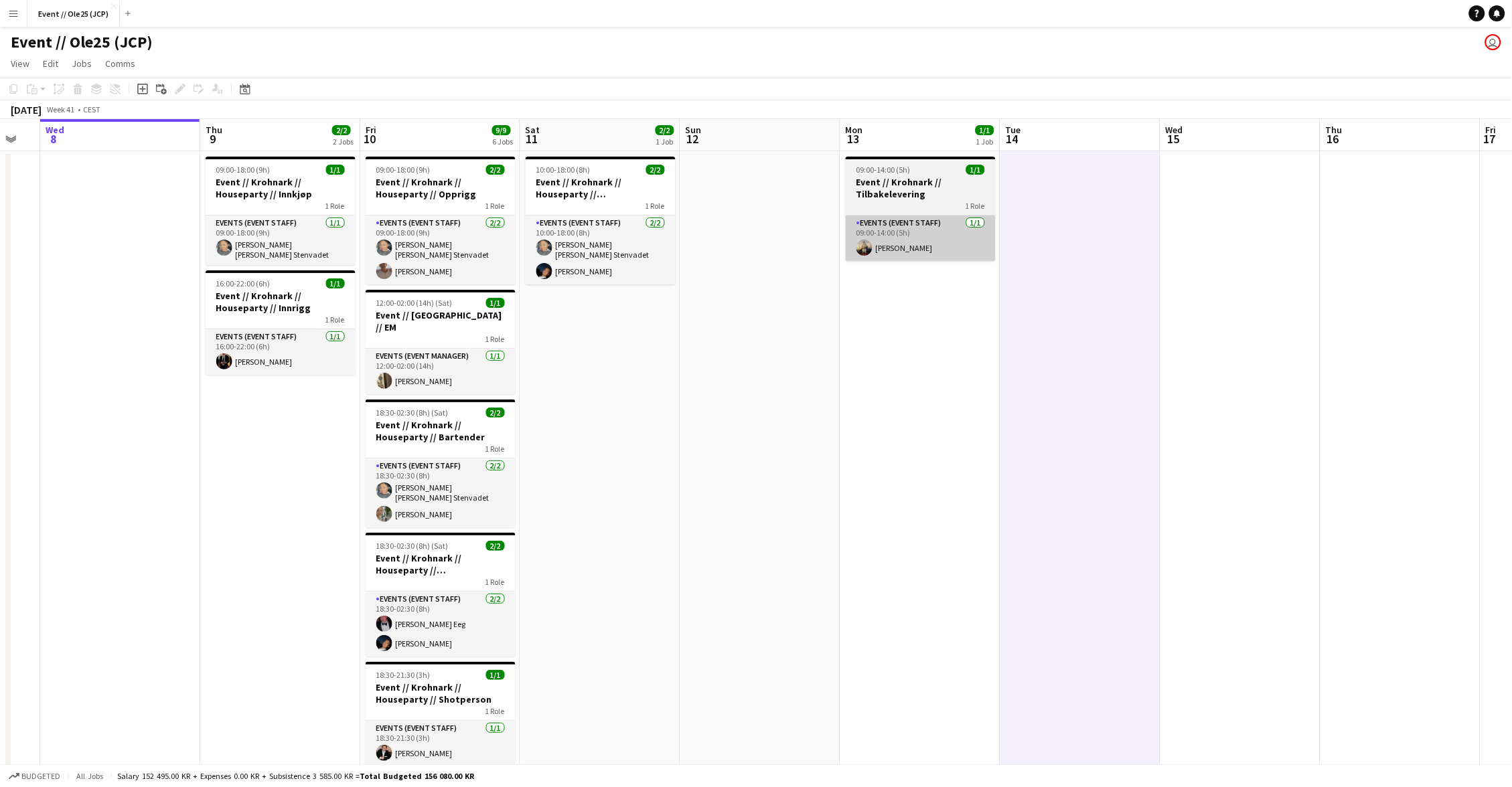
drag, startPoint x: 779, startPoint y: 240, endPoint x: 863, endPoint y: 244, distance: 84.1
click at [780, 240] on app-date-cell at bounding box center [761, 526] width 160 height 749
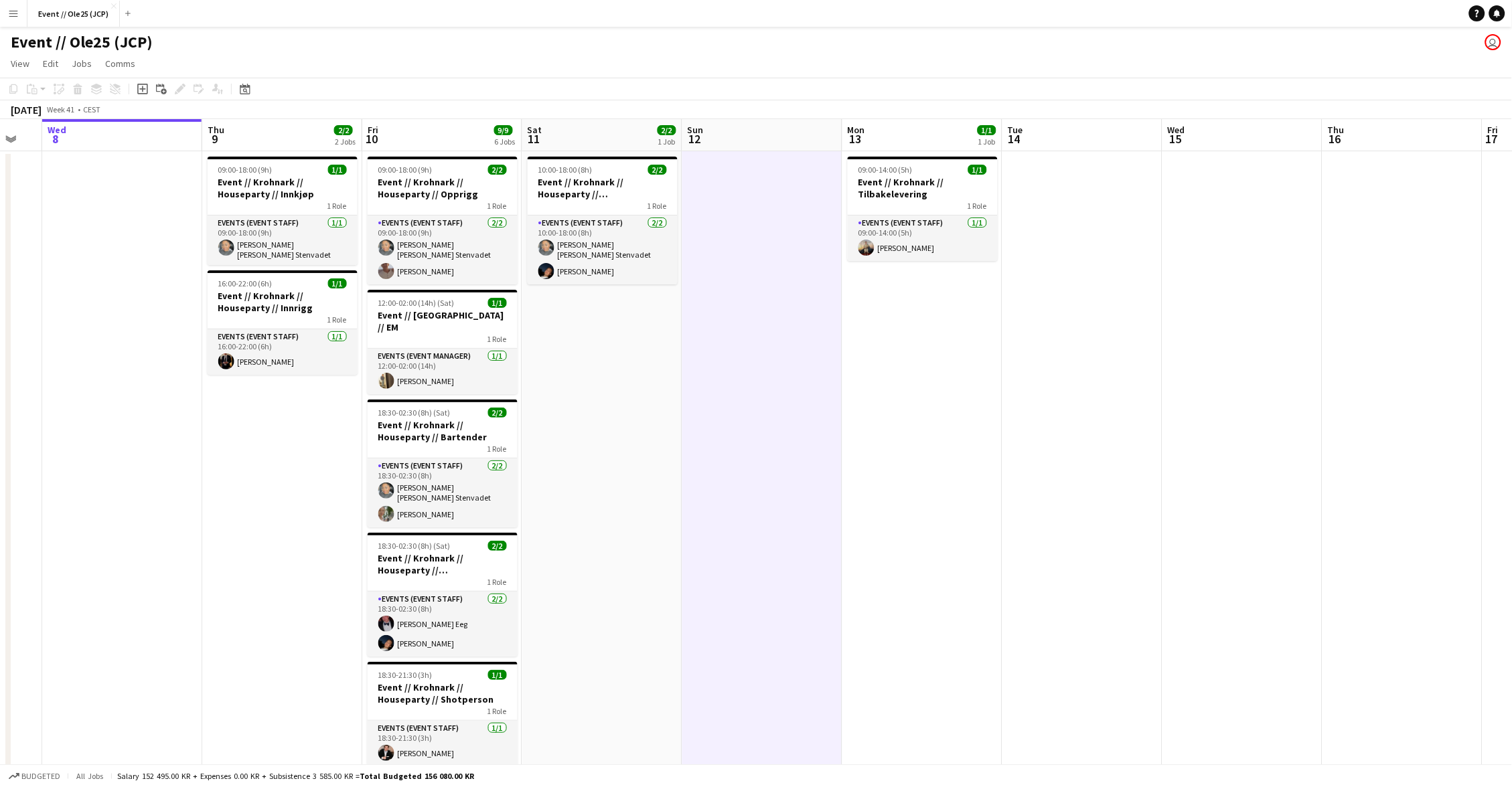
drag, startPoint x: 1041, startPoint y: 233, endPoint x: 1118, endPoint y: 240, distance: 77.3
click at [1041, 233] on app-date-cell at bounding box center [1082, 526] width 160 height 749
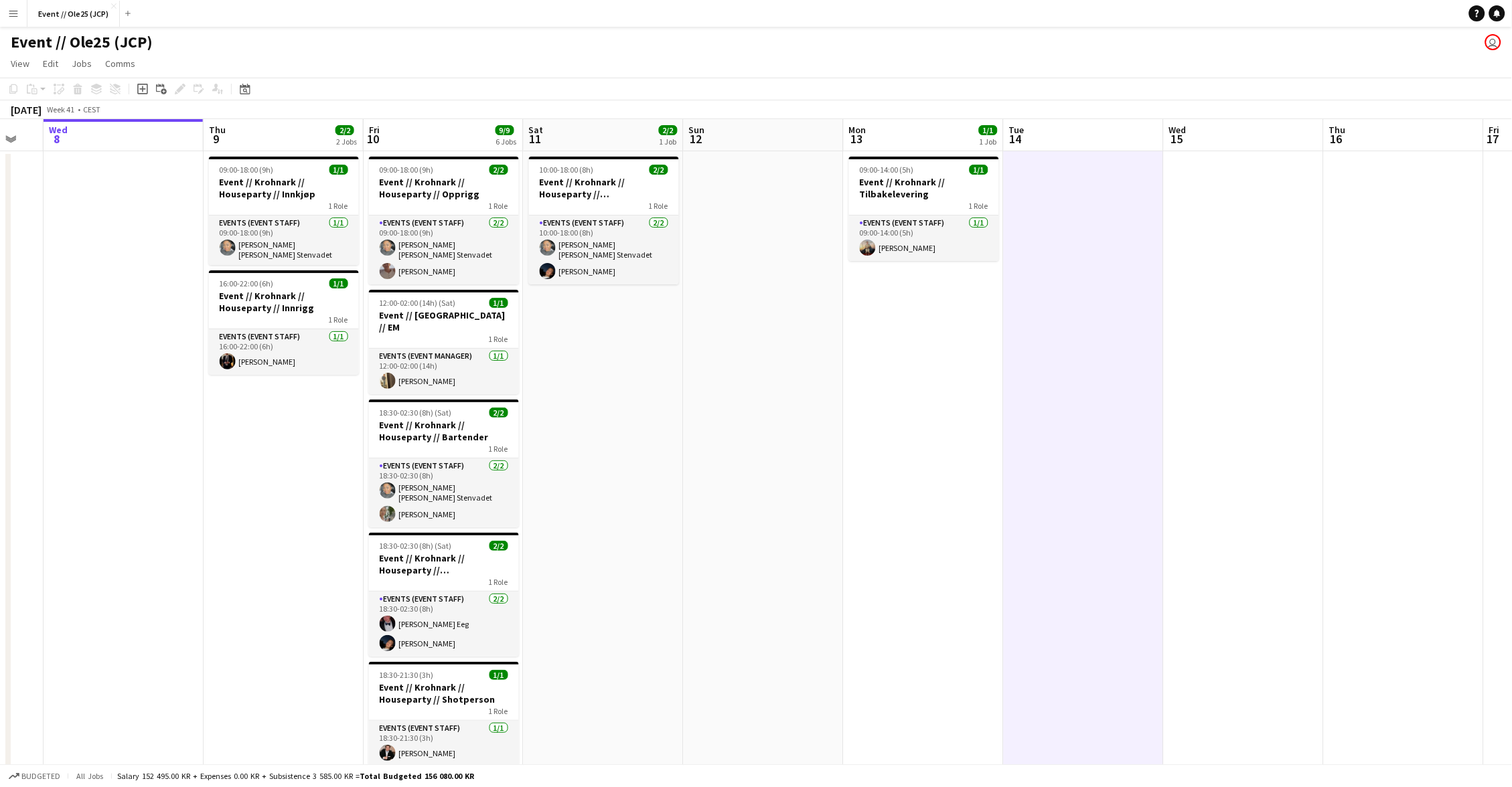
click at [1191, 240] on app-date-cell at bounding box center [1244, 526] width 160 height 749
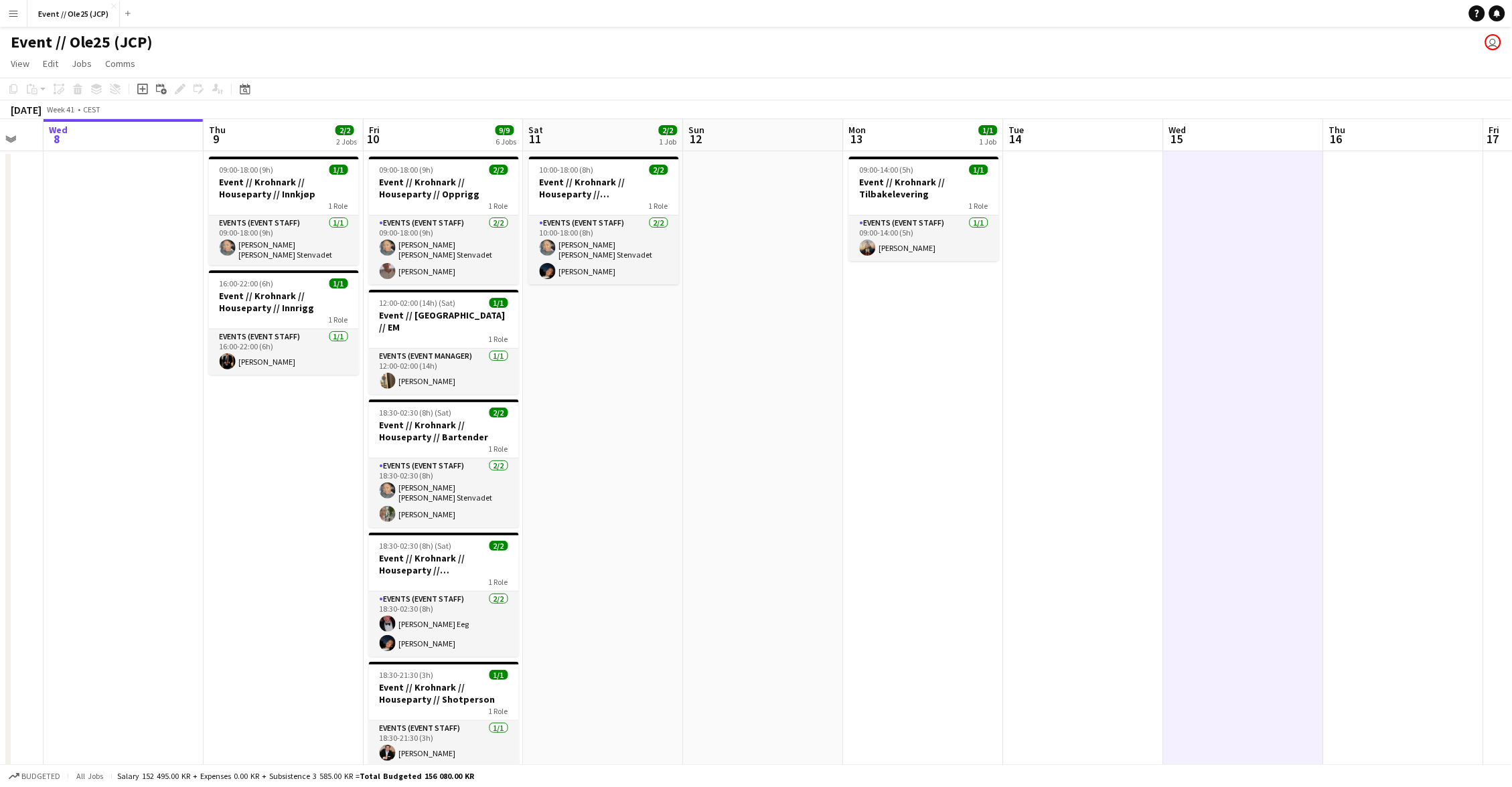
click at [742, 248] on app-date-cell at bounding box center [763, 526] width 160 height 749
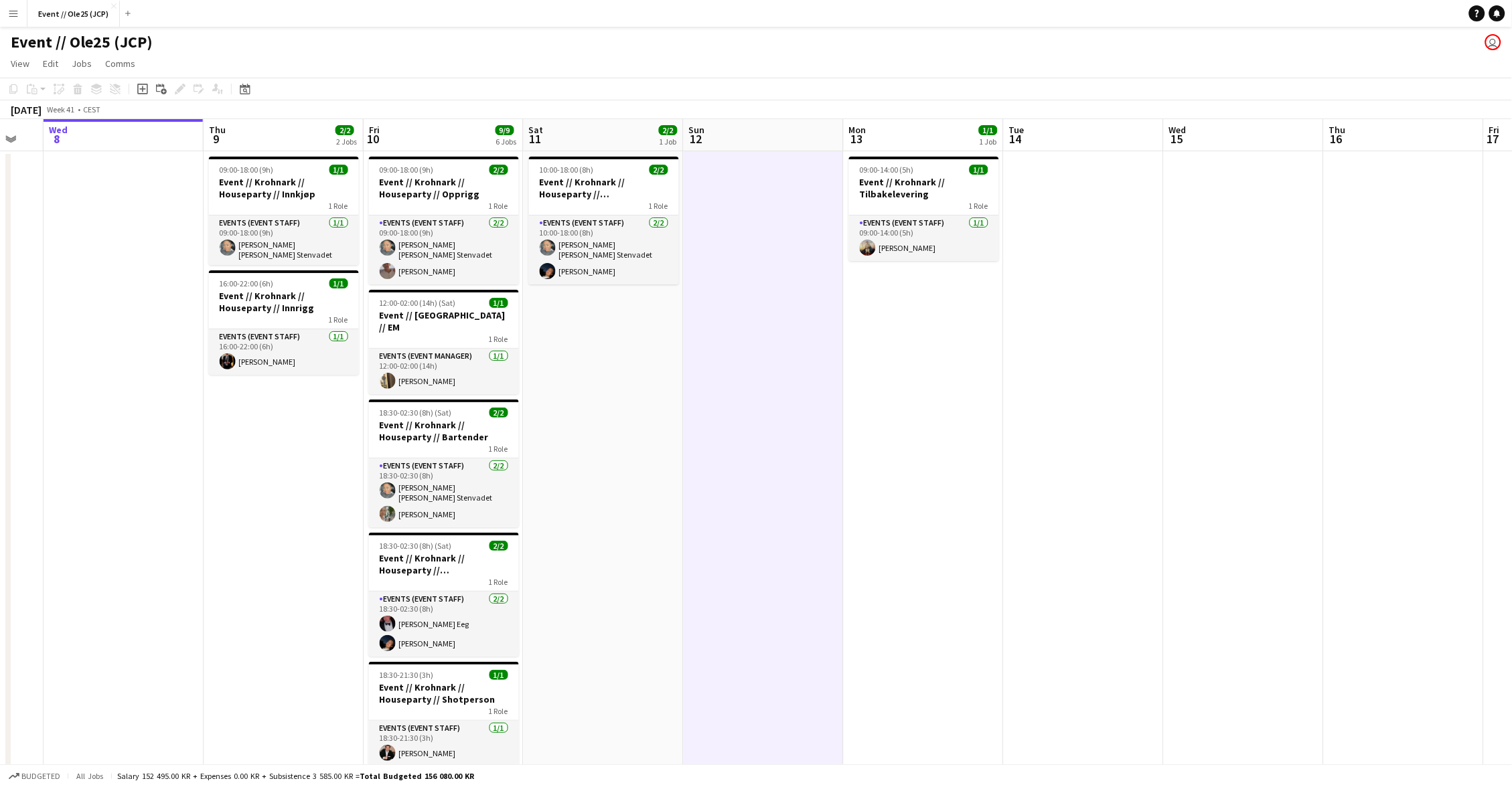
drag, startPoint x: 903, startPoint y: 320, endPoint x: 1105, endPoint y: 308, distance: 202.4
click at [903, 320] on app-date-cell "09:00-14:00 (5h) 1/1 Event // Krohnark // Tilbakelevering 1 Role Events (Event …" at bounding box center [924, 526] width 160 height 749
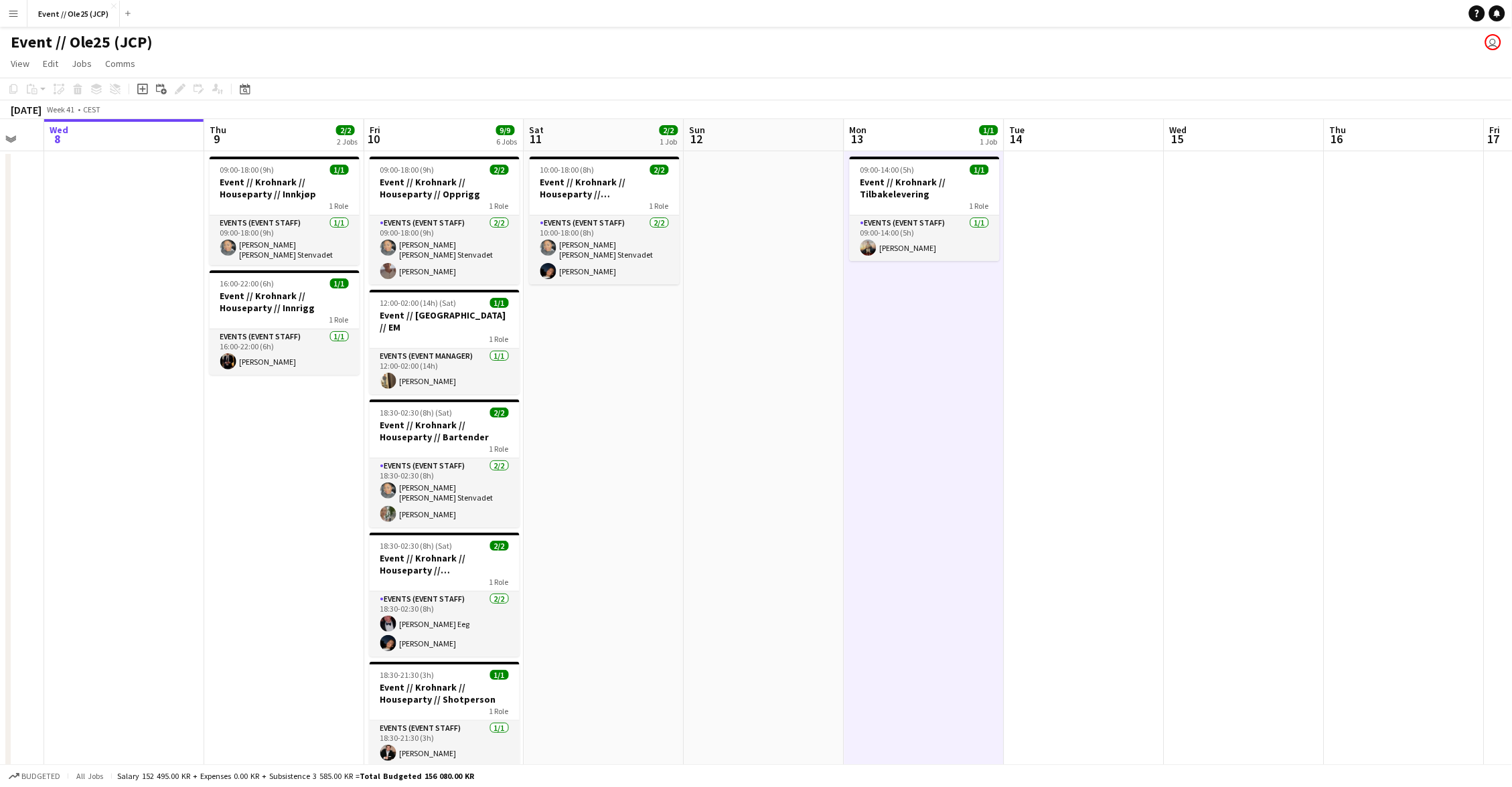
drag, startPoint x: 1140, startPoint y: 300, endPoint x: 1162, endPoint y: 298, distance: 22.1
click at [1140, 300] on app-date-cell at bounding box center [1084, 526] width 160 height 749
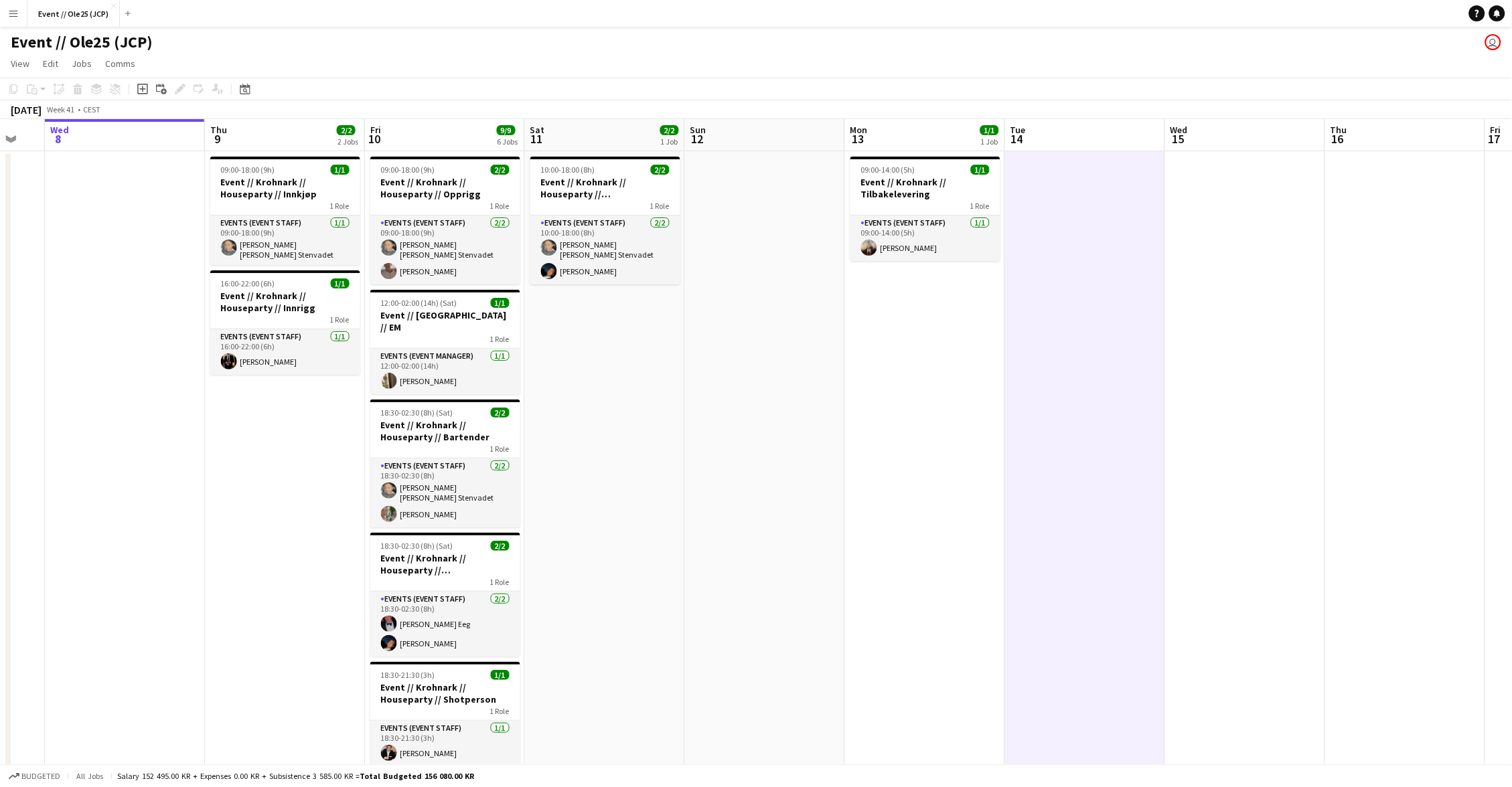
click at [1278, 296] on app-date-cell at bounding box center [1245, 526] width 160 height 749
